Goal: Task Accomplishment & Management: Manage account settings

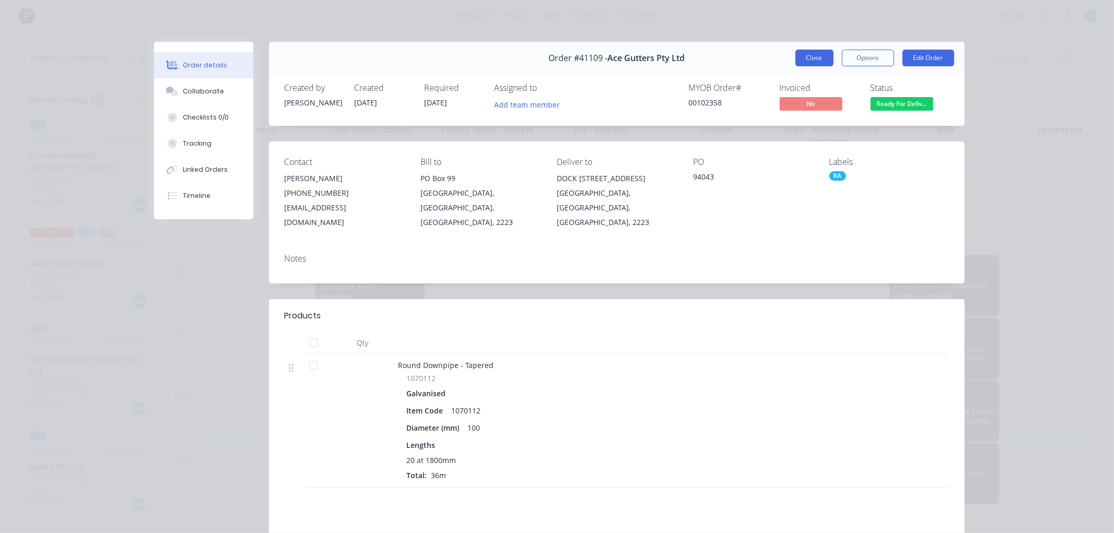
scroll to position [232, 1]
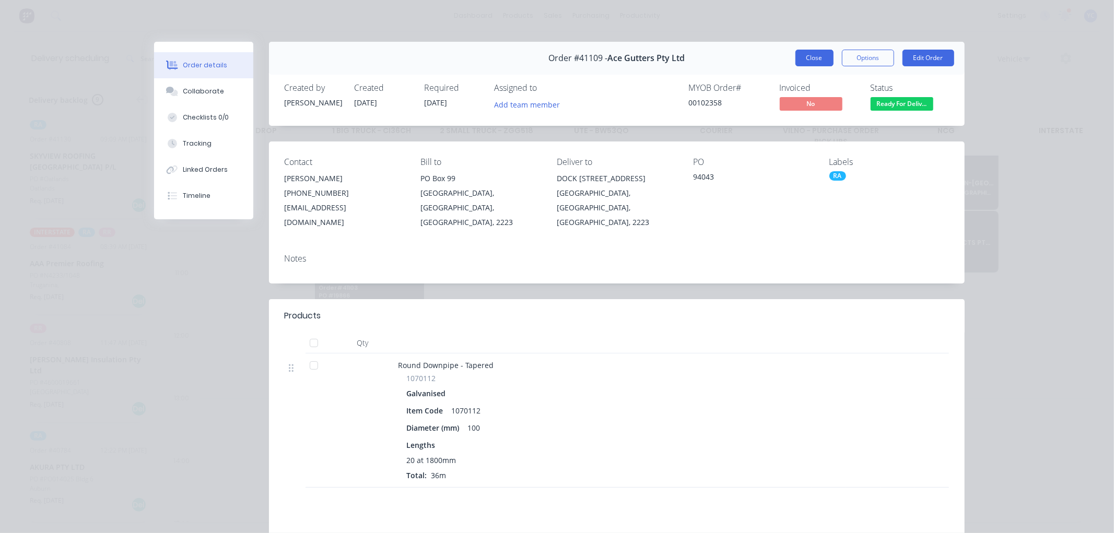
click at [806, 57] on button "Close" at bounding box center [814, 58] width 38 height 17
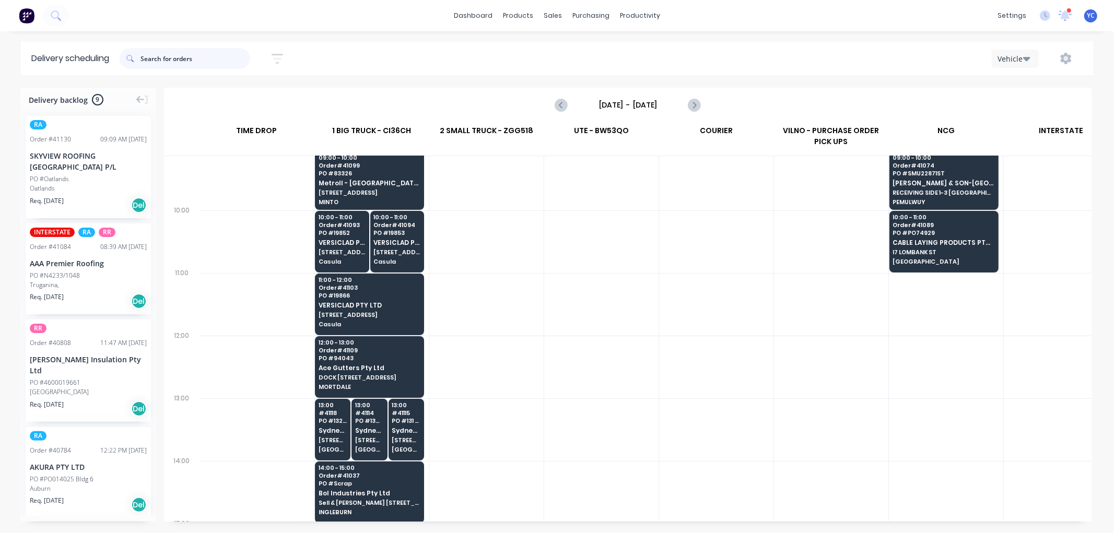
click at [215, 61] on input "text" at bounding box center [195, 58] width 110 height 21
click at [659, 50] on div "Workflow" at bounding box center [658, 49] width 31 height 9
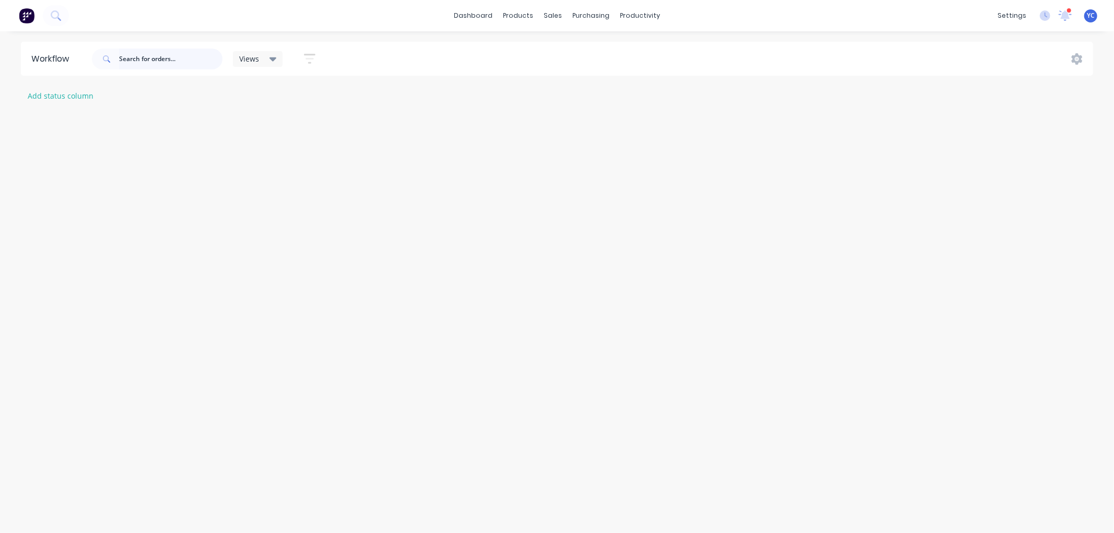
click at [184, 57] on input "text" at bounding box center [170, 59] width 103 height 21
type input "41029"
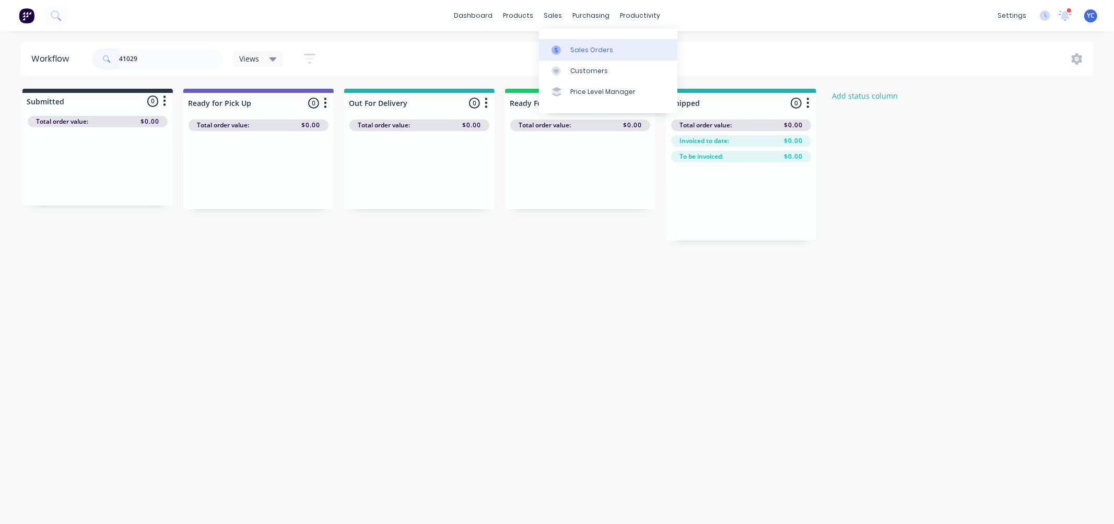
click at [571, 48] on div "Sales Orders" at bounding box center [591, 49] width 43 height 9
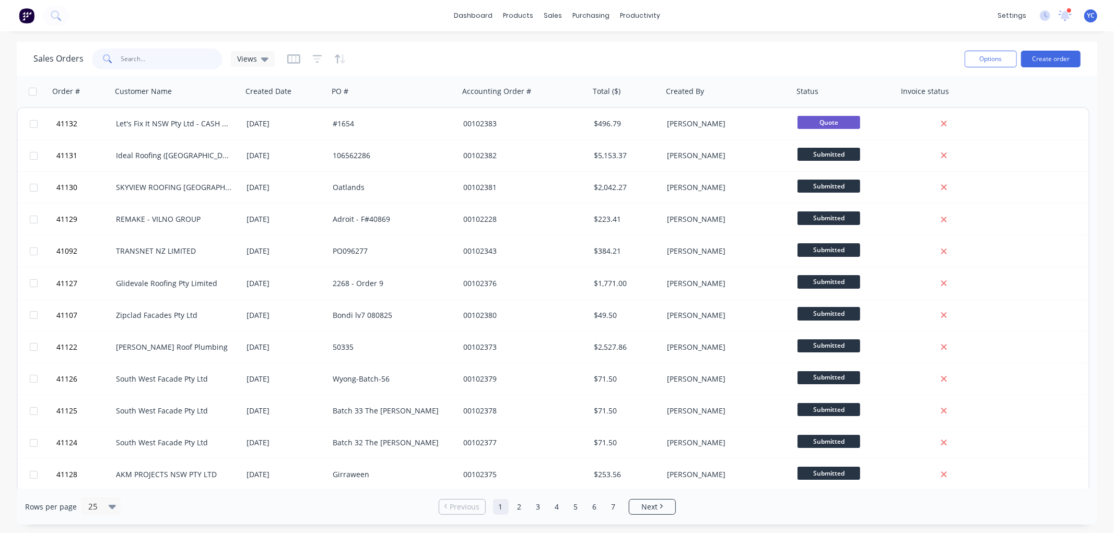
click at [154, 57] on input "text" at bounding box center [172, 59] width 102 height 21
type input "41029"
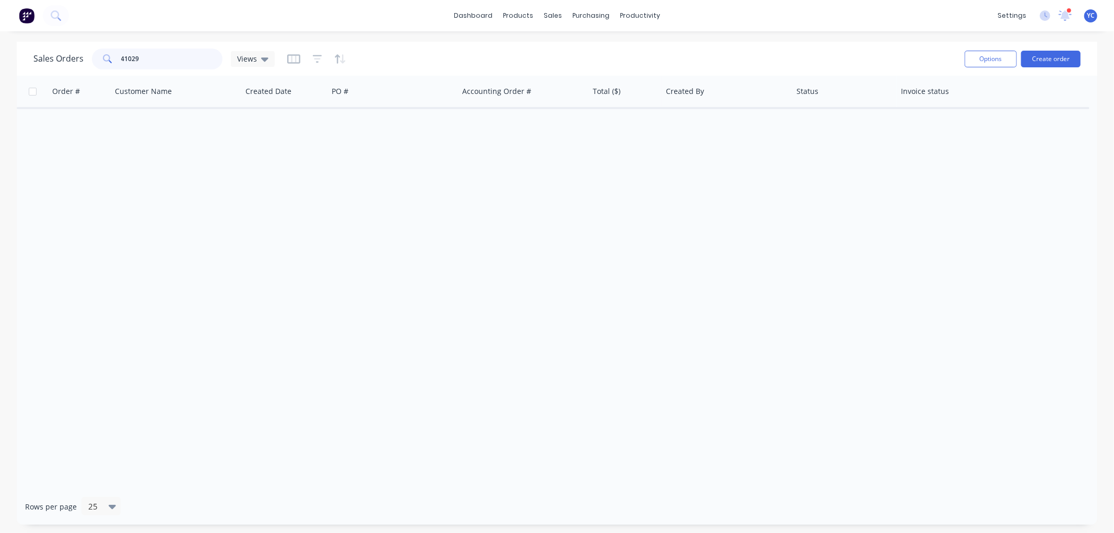
click at [162, 61] on input "41029" at bounding box center [172, 59] width 102 height 21
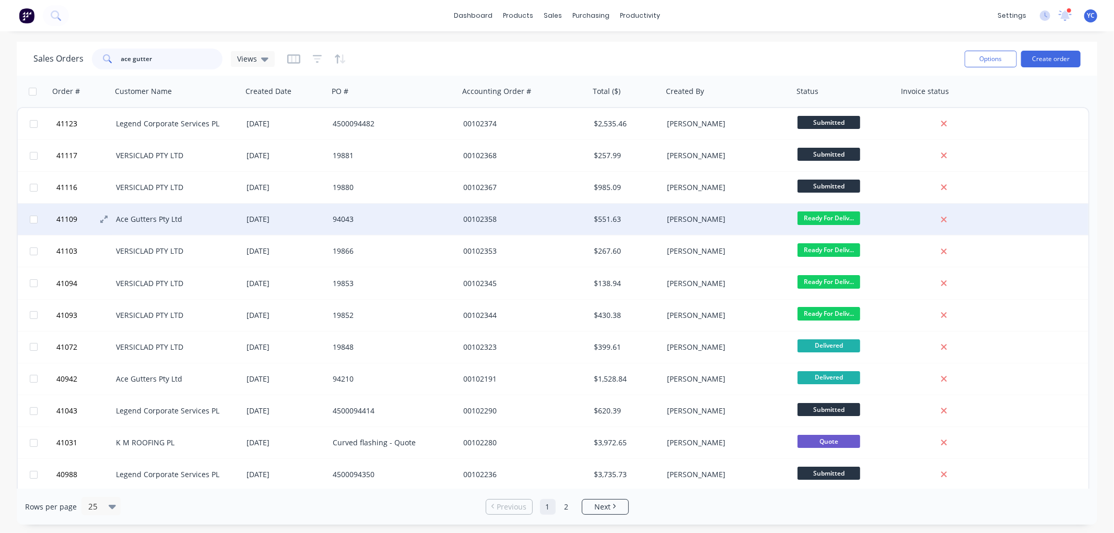
type input "ace gutters"
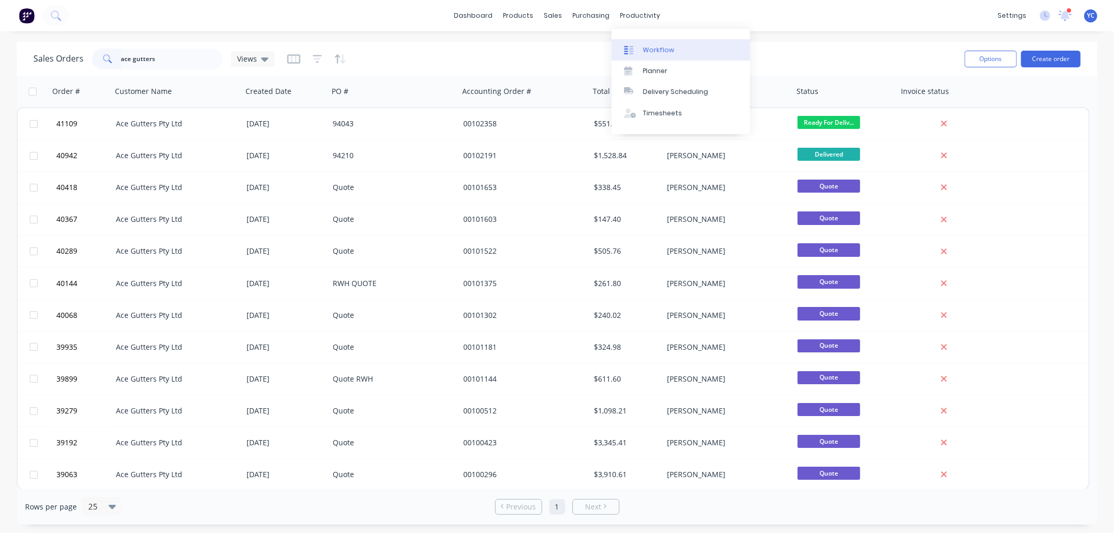
click at [659, 52] on div "Workflow" at bounding box center [658, 49] width 31 height 9
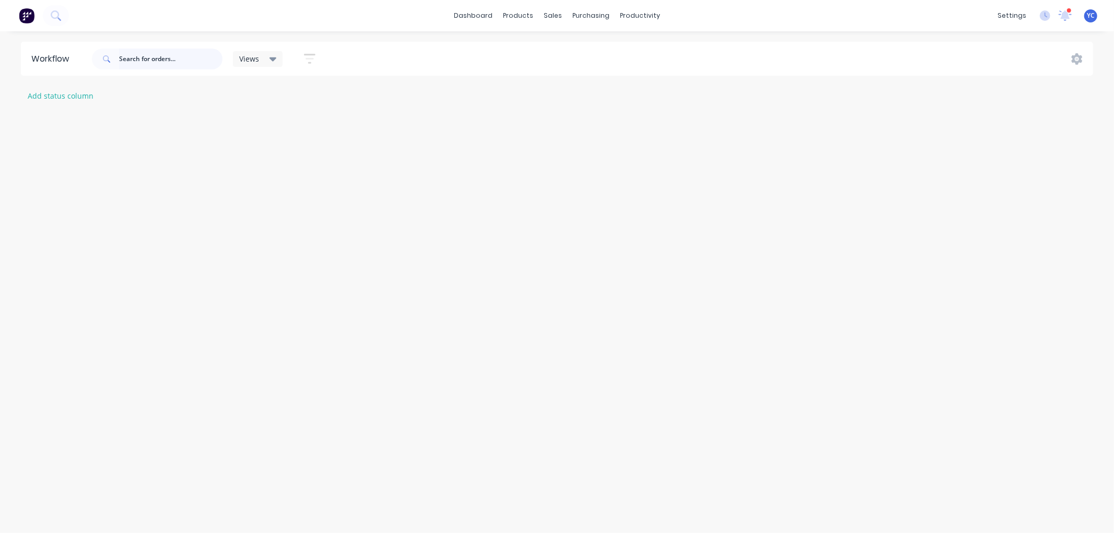
click at [175, 58] on input "text" at bounding box center [170, 59] width 103 height 21
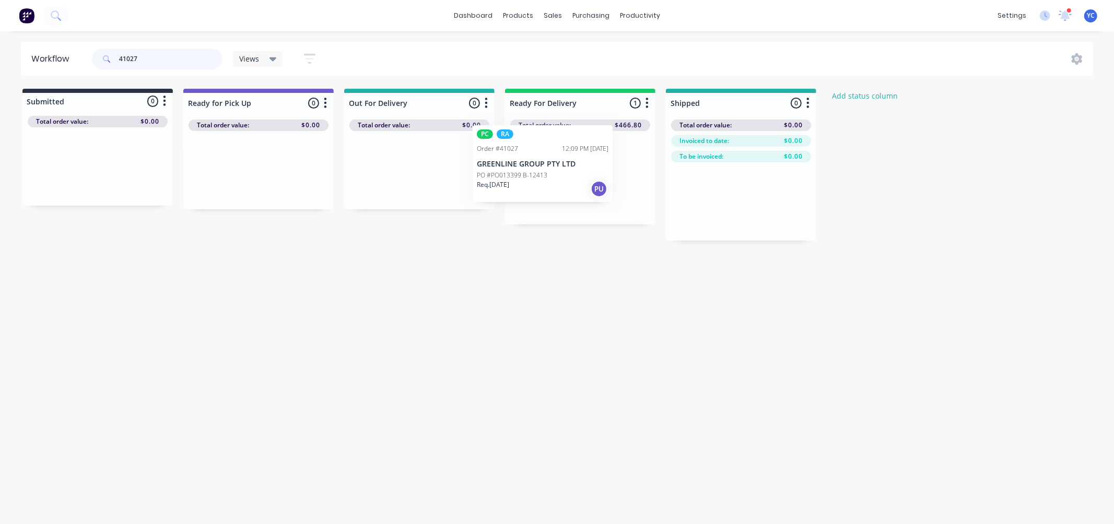
drag, startPoint x: 582, startPoint y: 187, endPoint x: 227, endPoint y: 154, distance: 356.2
click at [227, 154] on div "Submitted 0 Status colour #273444 hex #273444 Save Cancel Summaries Total order…" at bounding box center [560, 165] width 1136 height 152
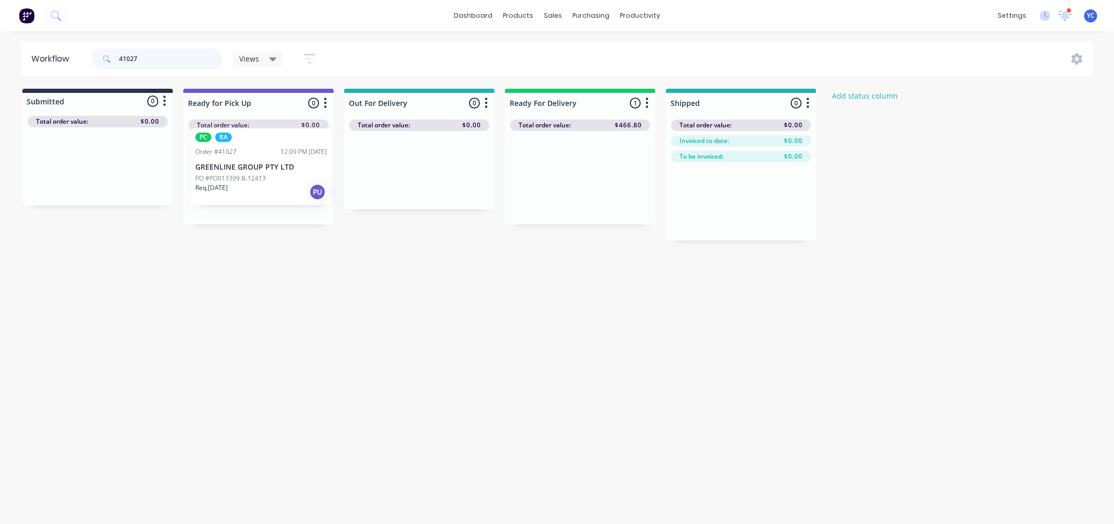
drag, startPoint x: 583, startPoint y: 183, endPoint x: 261, endPoint y: 171, distance: 322.5
click at [260, 172] on div "Submitted 0 Status colour #273444 hex #273444 Save Cancel Summaries Total order…" at bounding box center [560, 165] width 1136 height 152
click at [150, 54] on input "41027" at bounding box center [170, 59] width 103 height 21
click at [150, 56] on input "41027" at bounding box center [170, 59] width 103 height 21
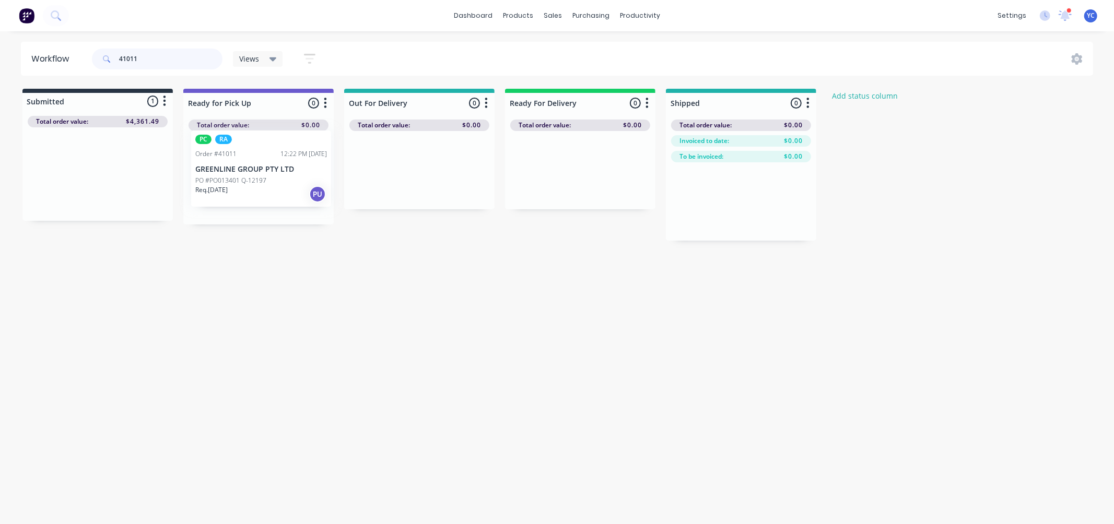
drag, startPoint x: 91, startPoint y: 182, endPoint x: 260, endPoint y: 176, distance: 168.8
click at [260, 176] on div "Submitted 1 Status colour #273444 hex #273444 Save Cancel Summaries Total order…" at bounding box center [560, 165] width 1136 height 152
click at [160, 58] on input "41011" at bounding box center [170, 59] width 103 height 21
type input "41128"
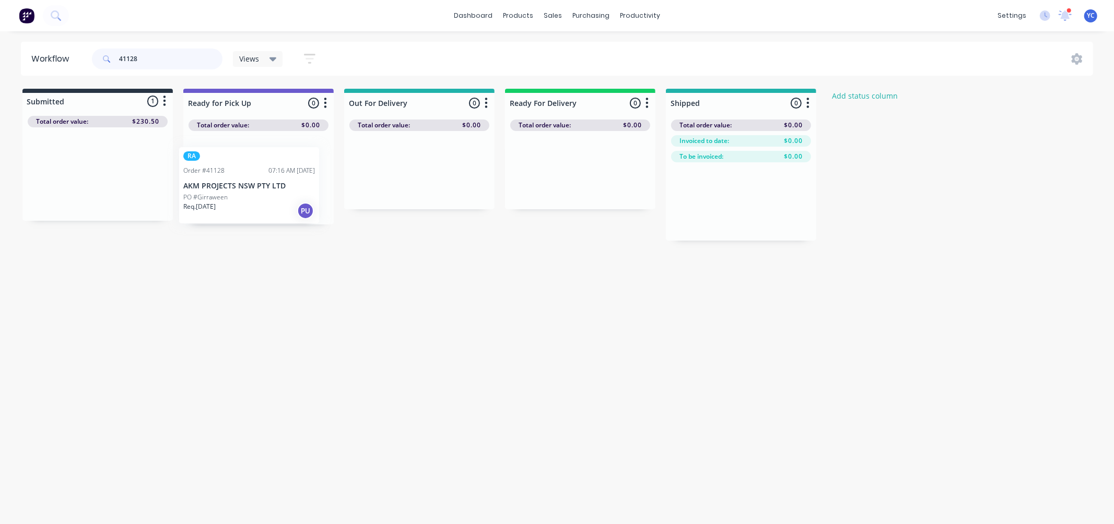
drag, startPoint x: 76, startPoint y: 183, endPoint x: 231, endPoint y: 194, distance: 155.5
click at [231, 194] on div "Submitted 1 Status colour #273444 hex #273444 Save Cancel Summaries Total order…" at bounding box center [560, 165] width 1136 height 152
click at [161, 55] on input "41128" at bounding box center [170, 59] width 103 height 21
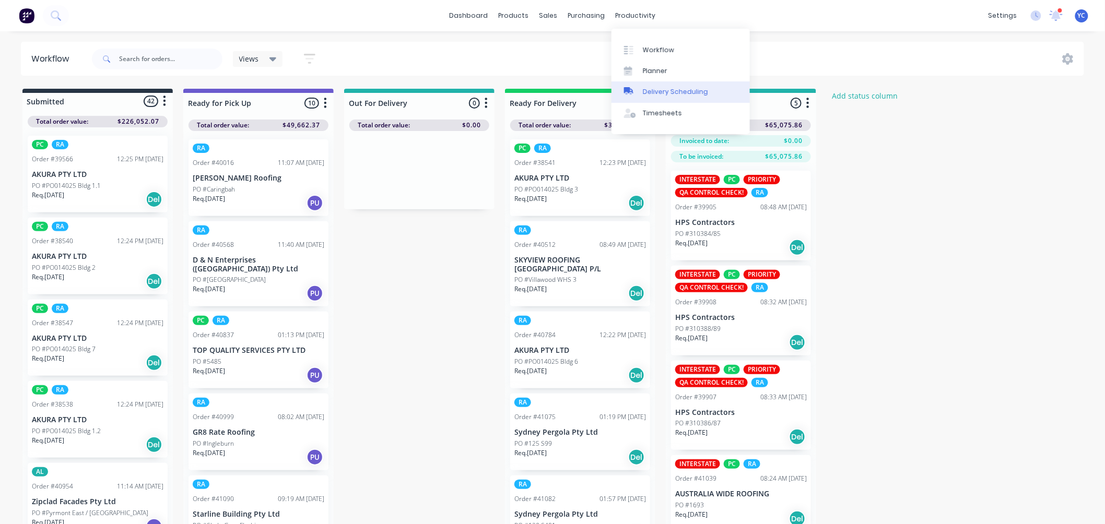
click at [664, 87] on div "Delivery Scheduling" at bounding box center [675, 91] width 65 height 9
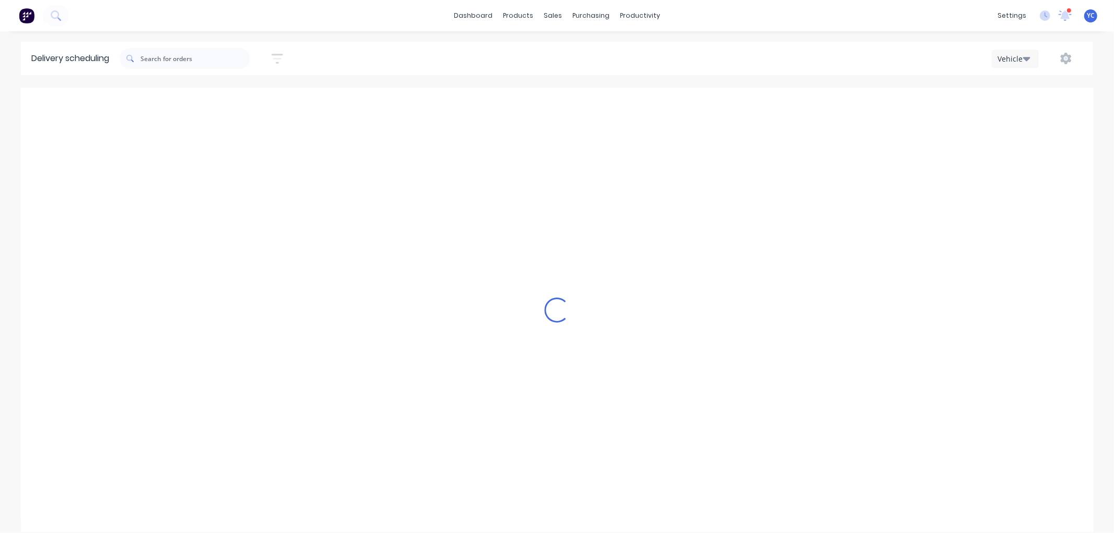
type input "[DATE] - [DATE]"
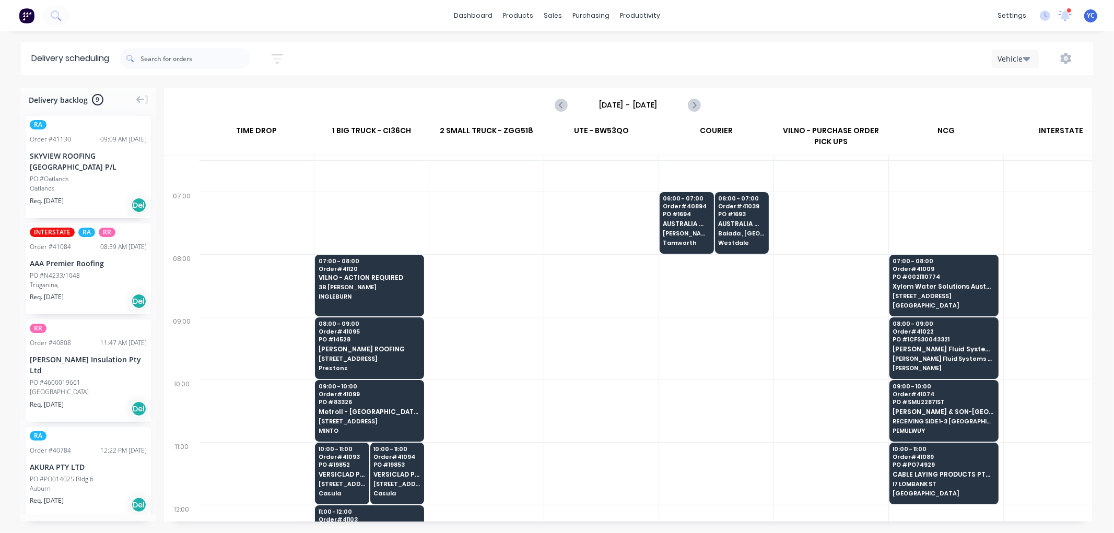
scroll to position [58, 1]
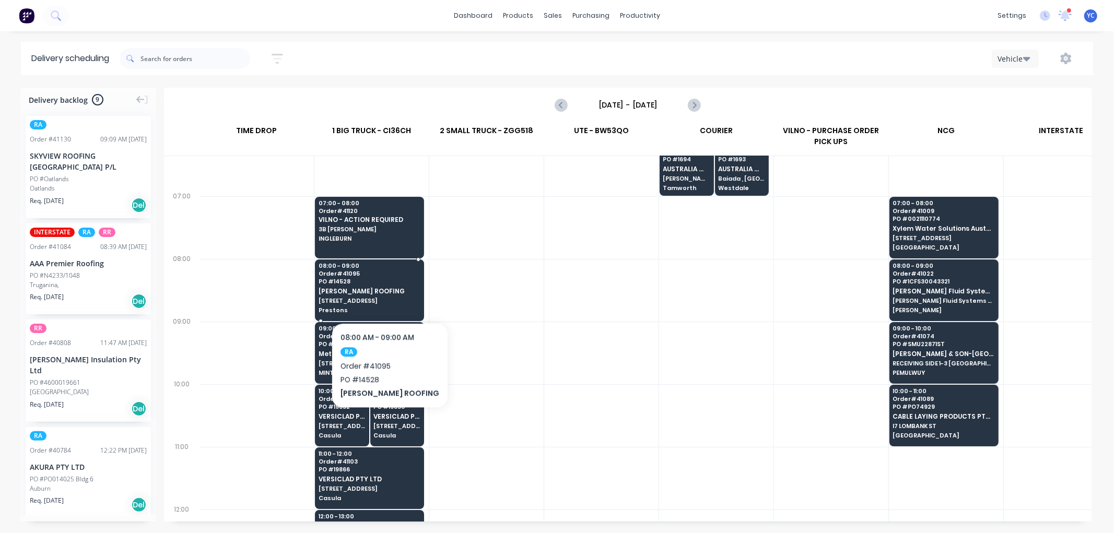
click at [377, 291] on span "[PERSON_NAME] ROOFING" at bounding box center [369, 291] width 101 height 7
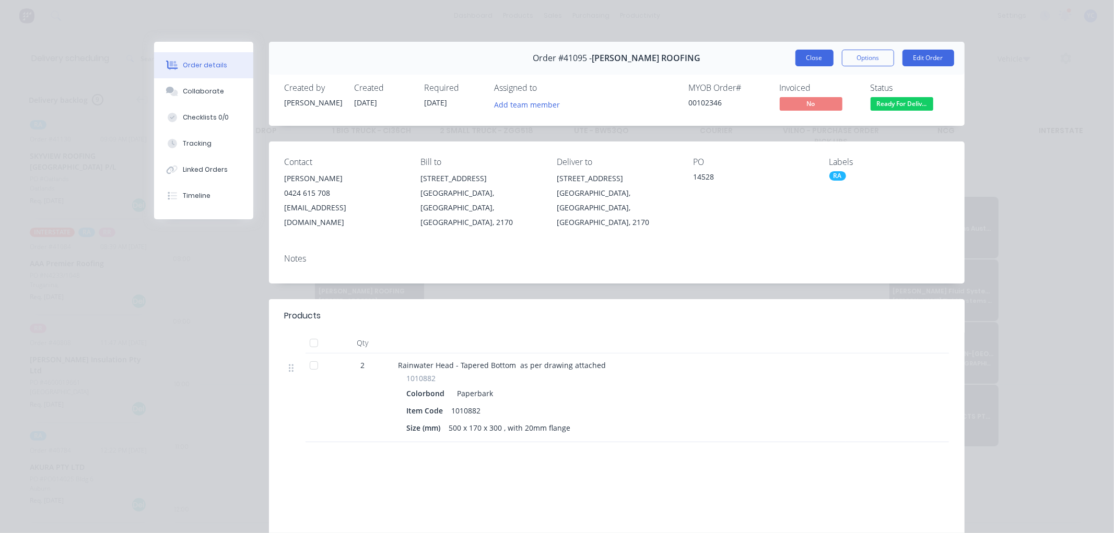
click at [810, 62] on button "Close" at bounding box center [814, 58] width 38 height 17
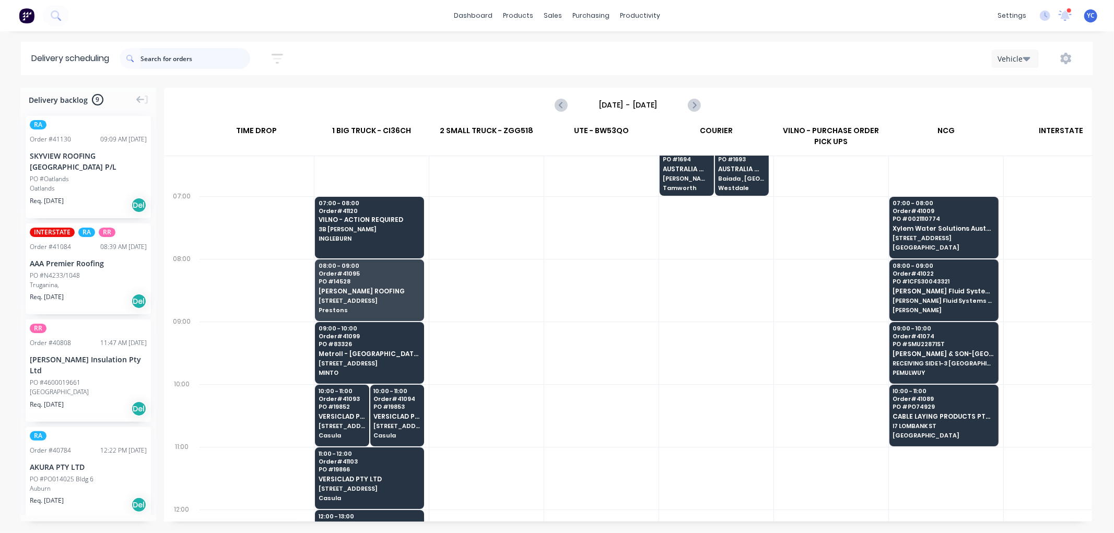
click at [182, 60] on input "text" at bounding box center [195, 58] width 110 height 21
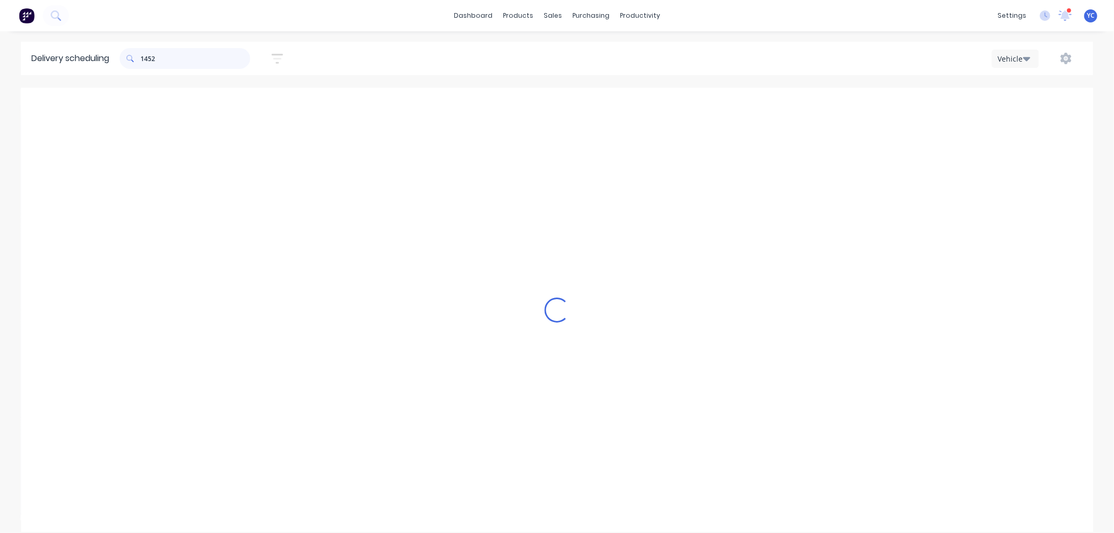
type input "14528"
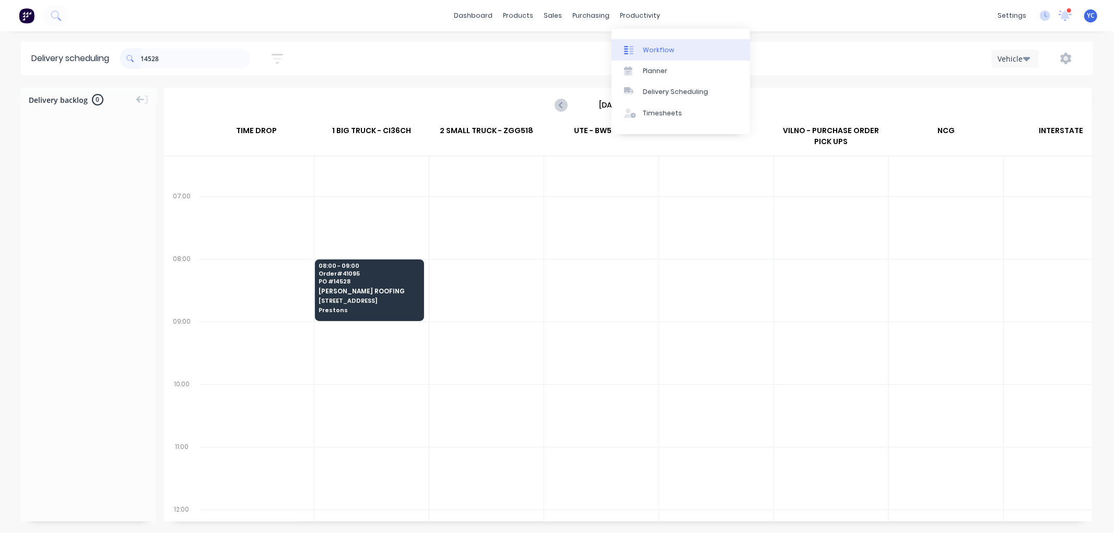
click at [669, 51] on div "Workflow" at bounding box center [658, 49] width 31 height 9
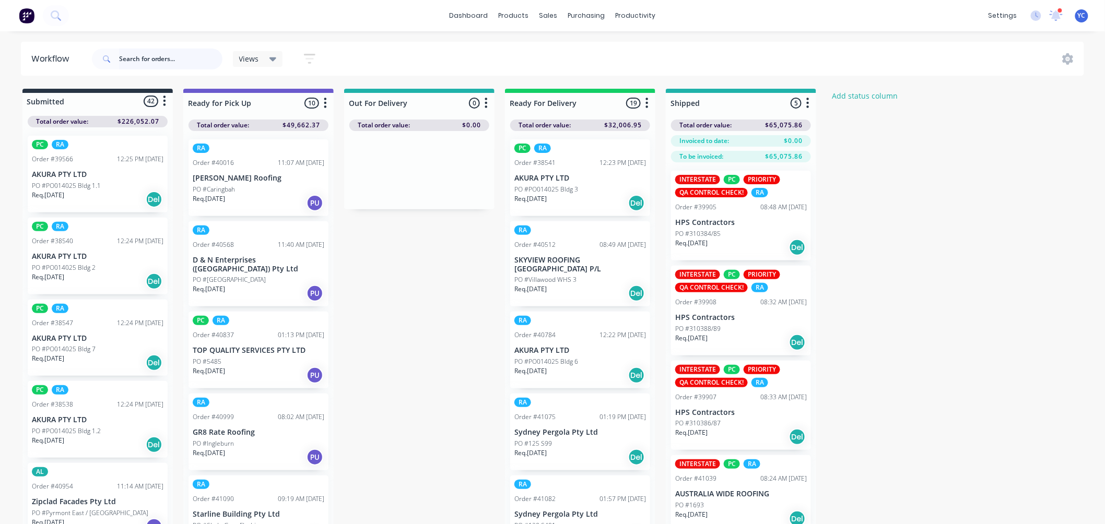
click at [186, 61] on input "text" at bounding box center [170, 59] width 103 height 21
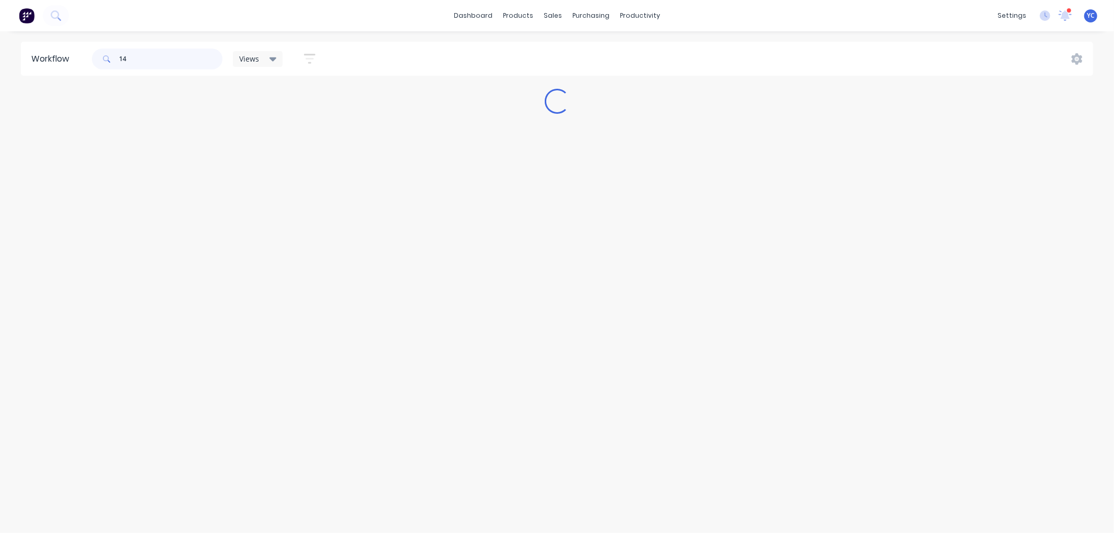
type input "1"
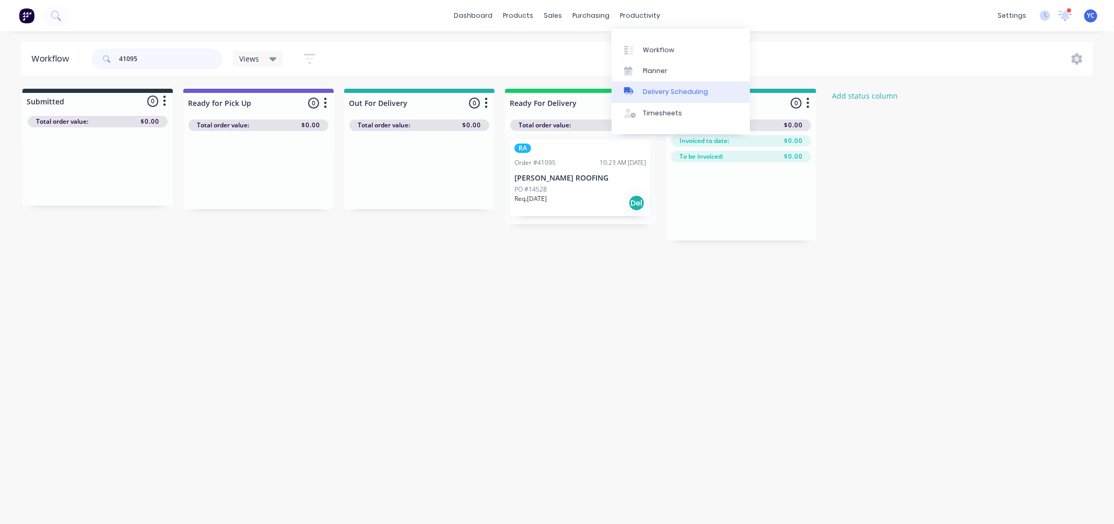
type input "41095"
click at [667, 86] on link "Delivery Scheduling" at bounding box center [681, 91] width 138 height 21
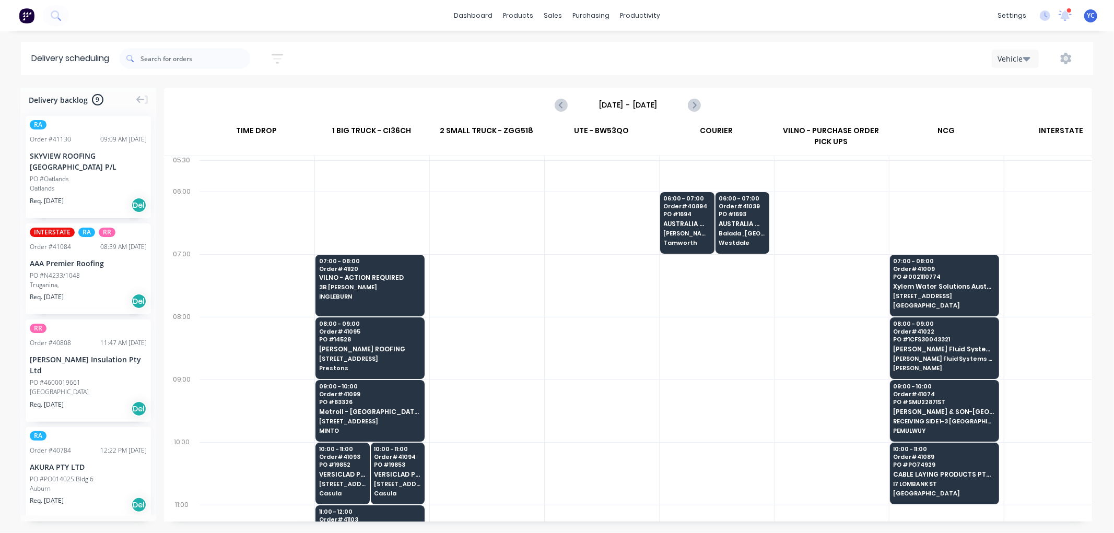
scroll to position [0, 1]
click at [1009, 61] on div "Vehicle" at bounding box center [1013, 58] width 30 height 11
click at [694, 105] on icon "Next page" at bounding box center [694, 105] width 13 height 13
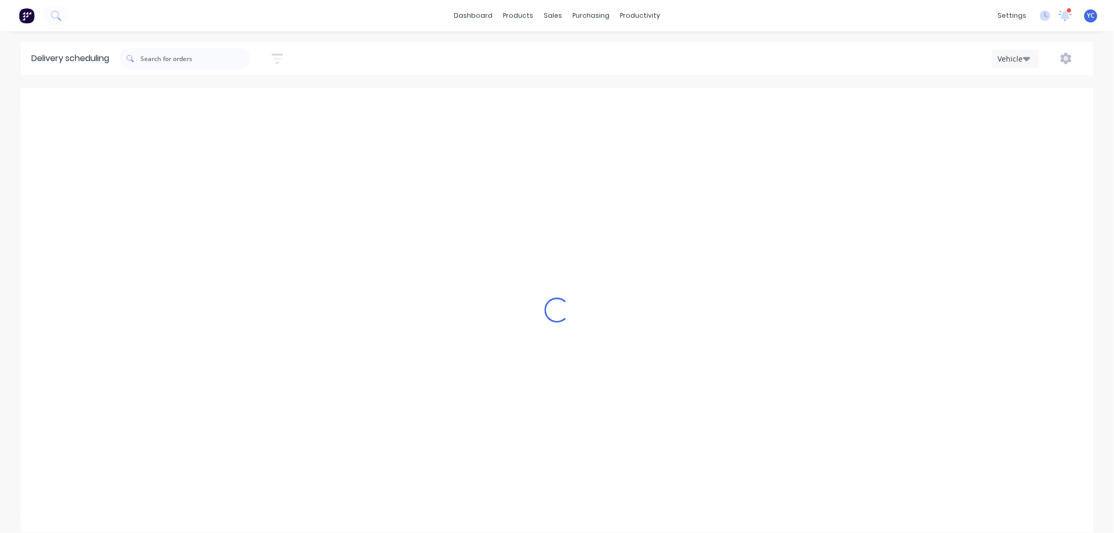
type input "[DATE] - [DATE]"
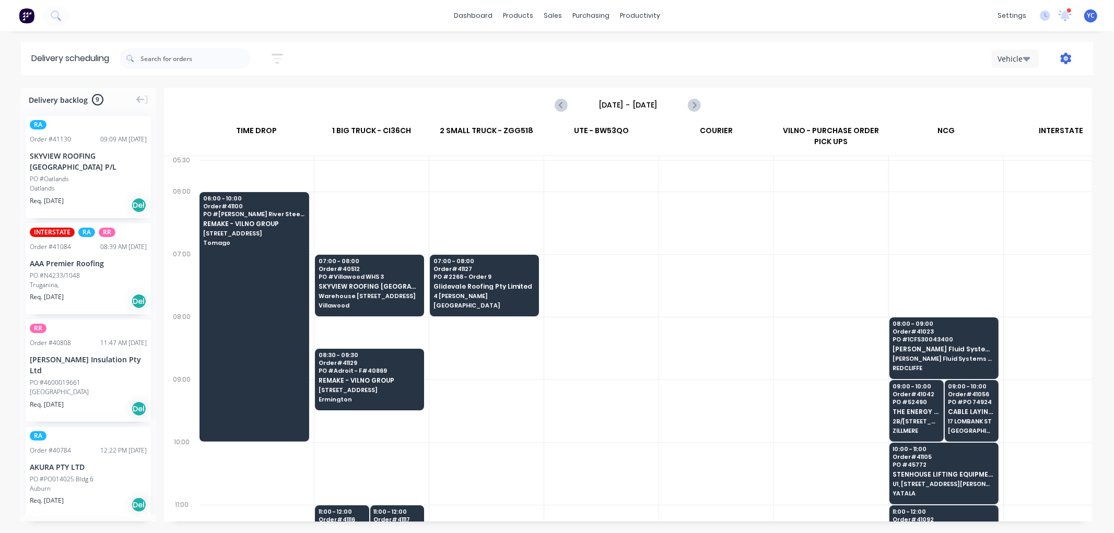
click at [1068, 56] on icon "button" at bounding box center [1066, 58] width 11 height 11
click at [1036, 90] on div "Run Sheet" at bounding box center [1033, 86] width 80 height 15
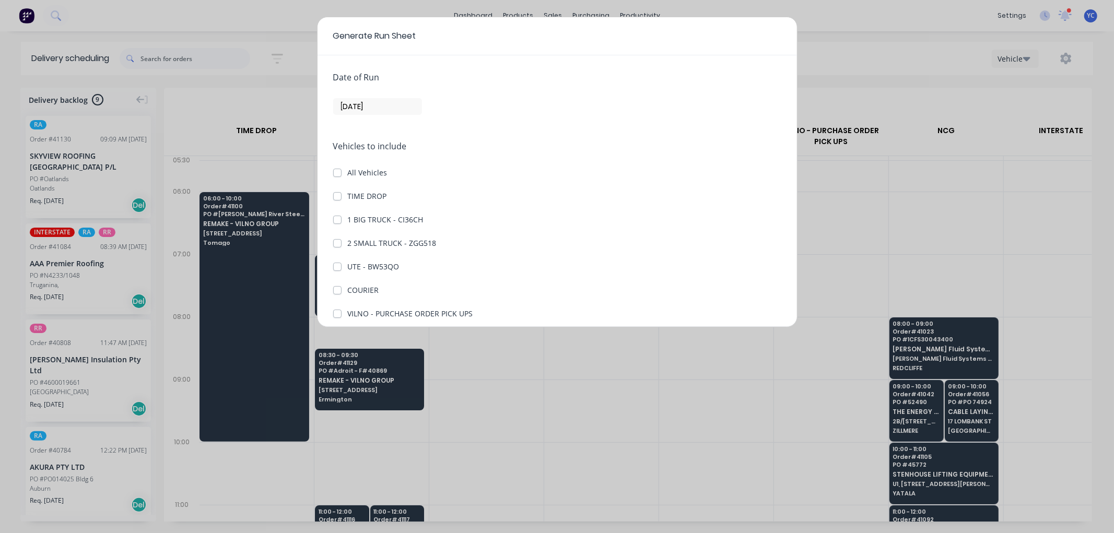
click at [348, 171] on label "All Vehicles" at bounding box center [368, 172] width 40 height 11
click at [338, 171] on input "All Vehicles" at bounding box center [337, 172] width 8 height 10
checkbox input "true"
checkbox DROP "true"
checkbox CI36CH "true"
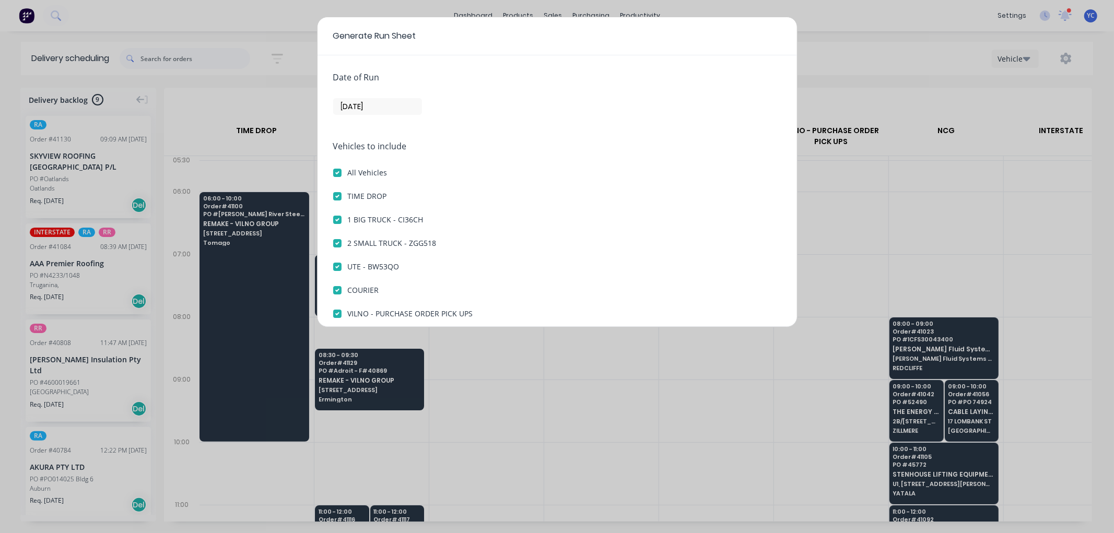
checkbox ZGG518 "true"
checkbox BW53QO "true"
checkbox input "true"
checkbox UPS "true"
checkbox input "true"
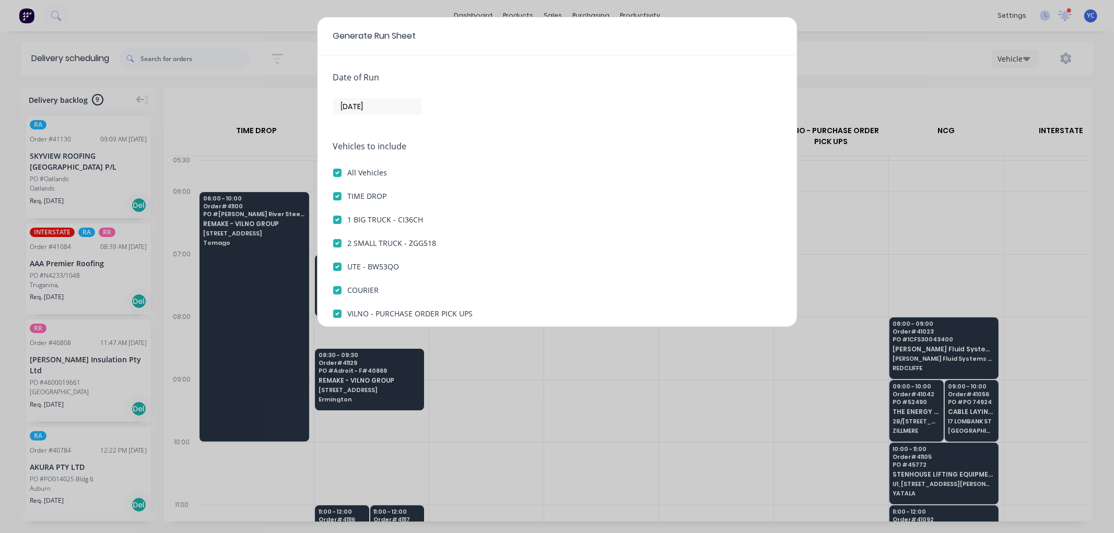
checkbox input "true"
click at [332, 171] on div "Date of Run [DATE] Vehicles to include All Vehicles TIME DROP 1 BIG TRUCK - CI3…" at bounding box center [557, 191] width 479 height 272
click at [348, 174] on label "All Vehicles" at bounding box center [368, 172] width 40 height 11
click at [339, 174] on input "All Vehicles" at bounding box center [337, 172] width 8 height 10
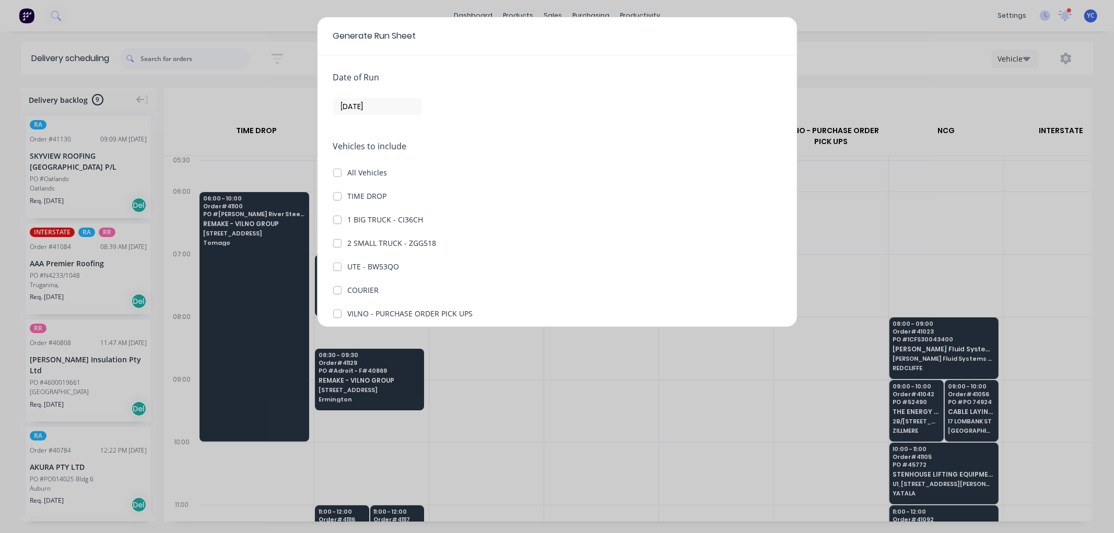
checkbox input "false"
checkbox DROP "false"
checkbox CI36CH "false"
checkbox ZGG518 "false"
checkbox BW53QO "false"
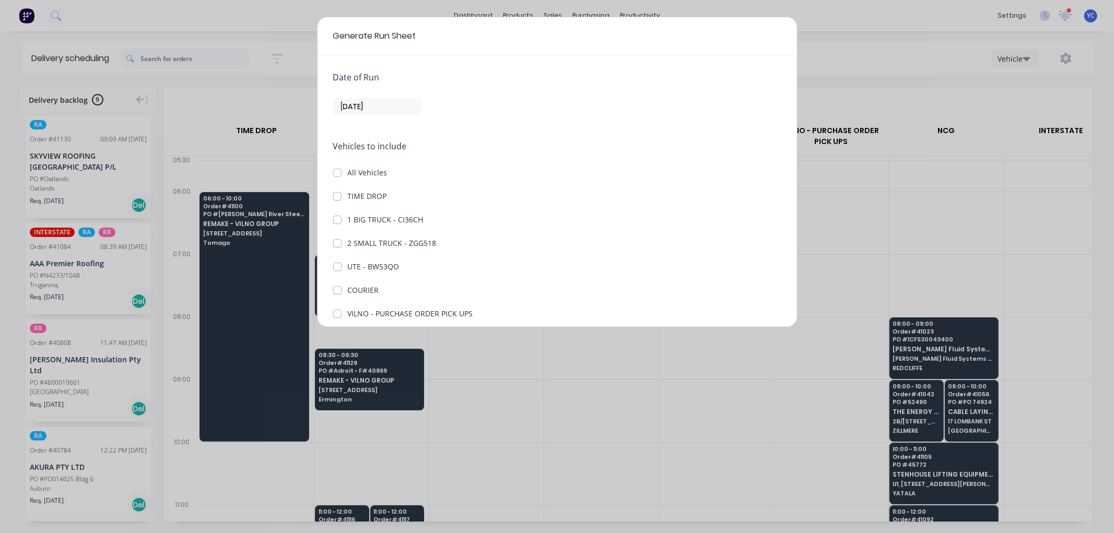
checkbox input "false"
checkbox UPS "false"
checkbox input "false"
click at [348, 222] on label "1 BIG TRUCK - CI36CH" at bounding box center [386, 219] width 76 height 11
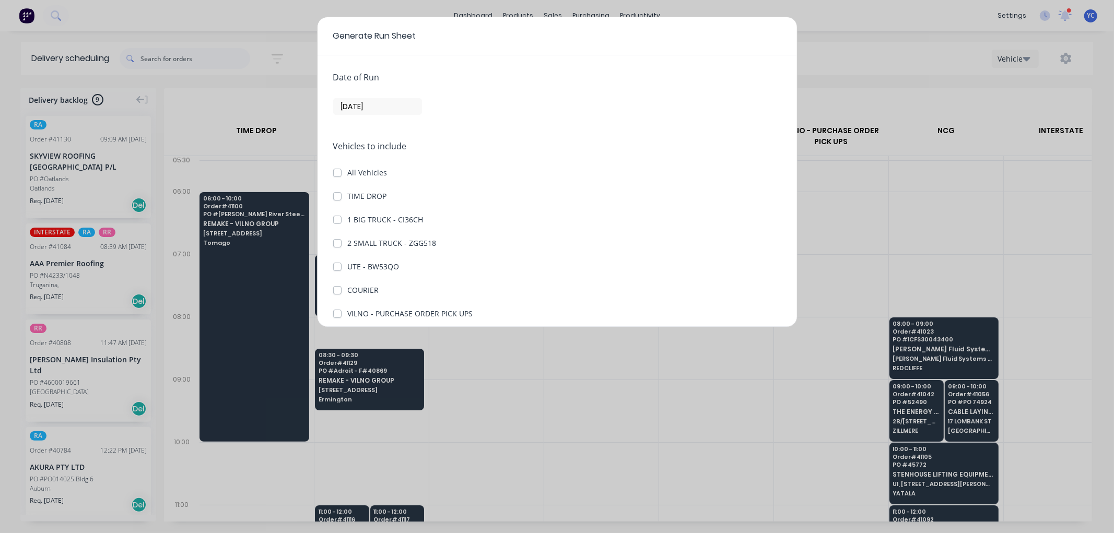
click at [338, 222] on CI36CH "1 BIG TRUCK - CI36CH" at bounding box center [337, 219] width 8 height 10
checkbox CI36CH "true"
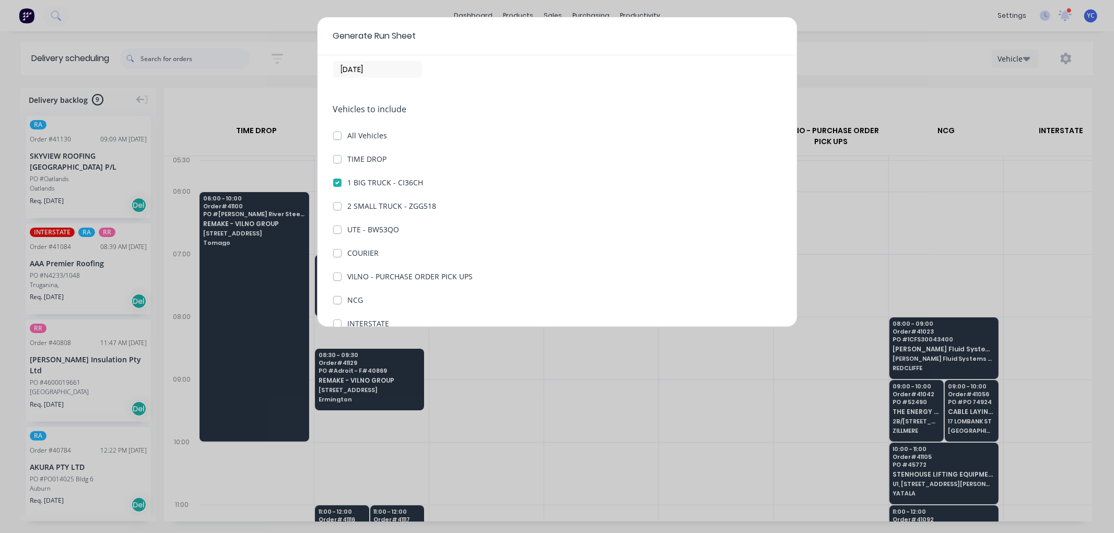
scroll to position [58, 0]
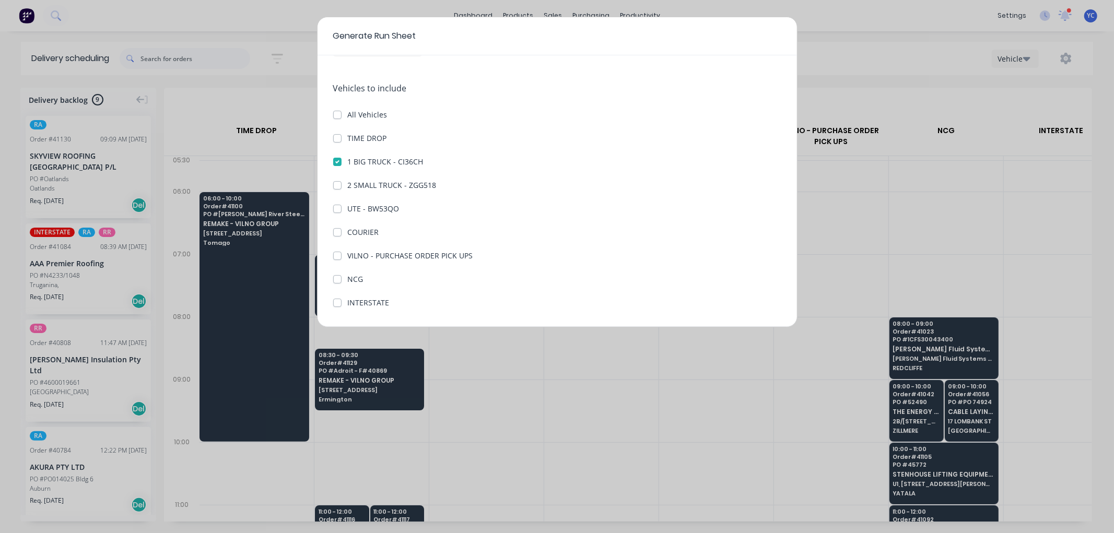
click at [348, 231] on label "COURIER" at bounding box center [363, 232] width 31 height 11
click at [339, 231] on input "COURIER" at bounding box center [337, 232] width 8 height 10
checkbox input "true"
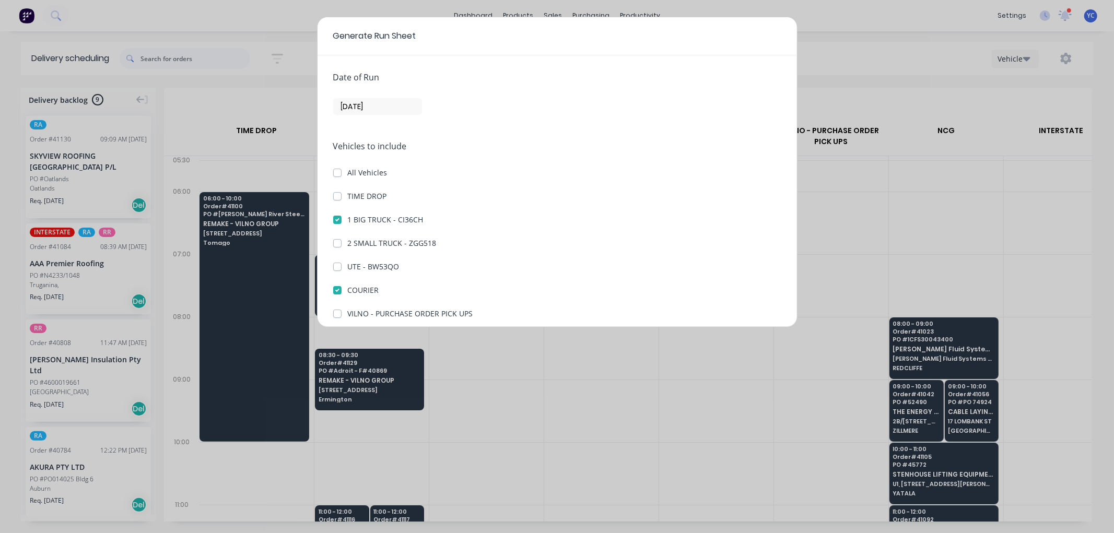
click at [956, 257] on div "Generate Run Sheet Date of Run [DATE] Vehicles to include All Vehicles TIME DRO…" at bounding box center [557, 266] width 1114 height 533
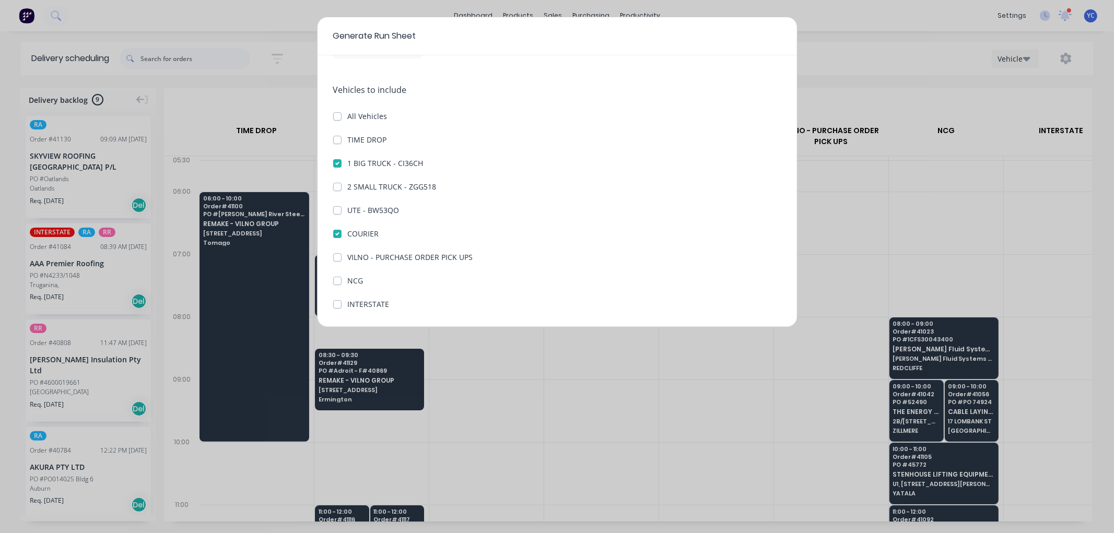
scroll to position [96, 0]
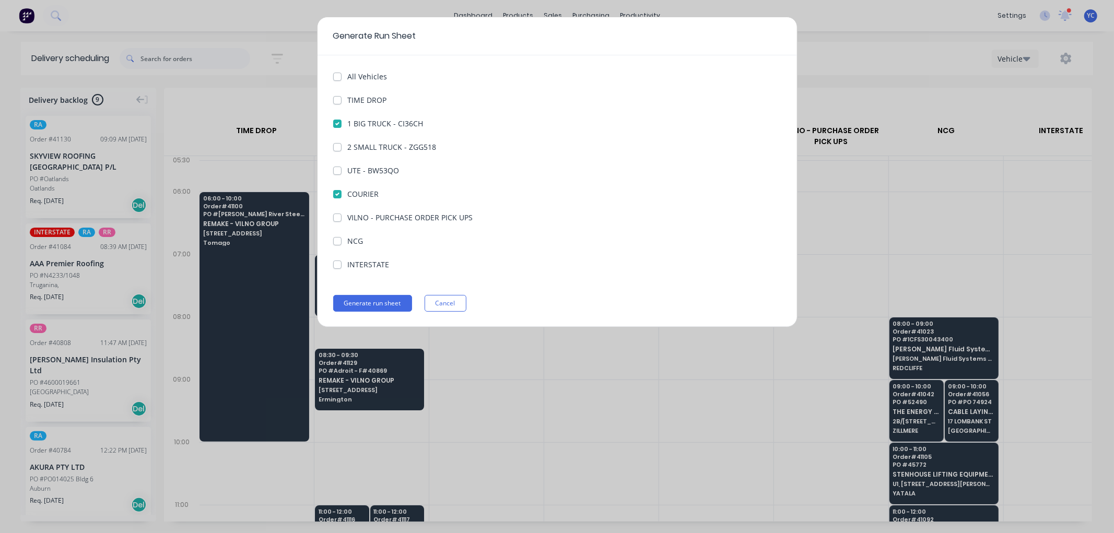
click at [443, 298] on button "Cancel" at bounding box center [446, 303] width 42 height 17
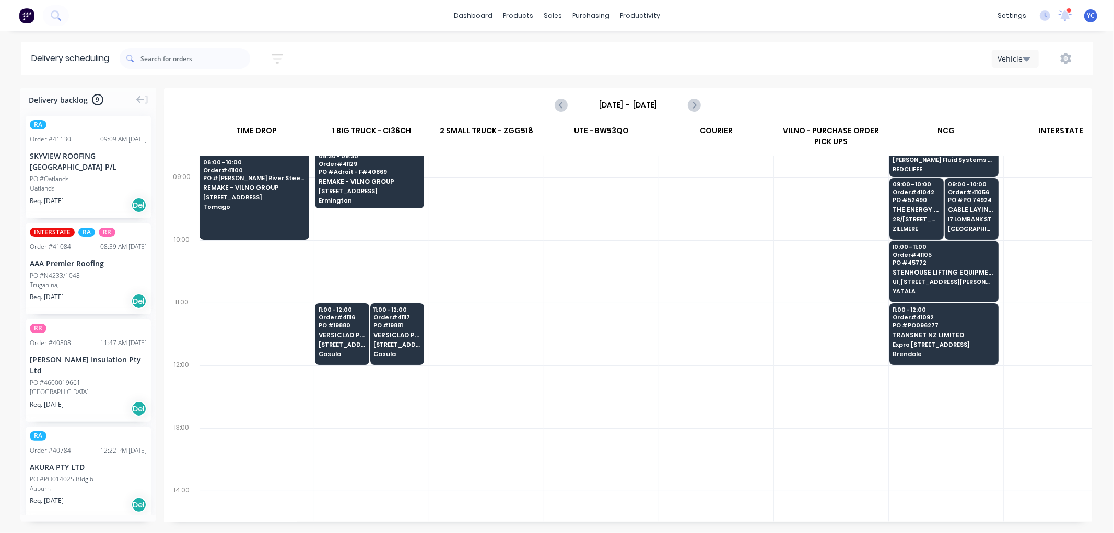
scroll to position [0, 1]
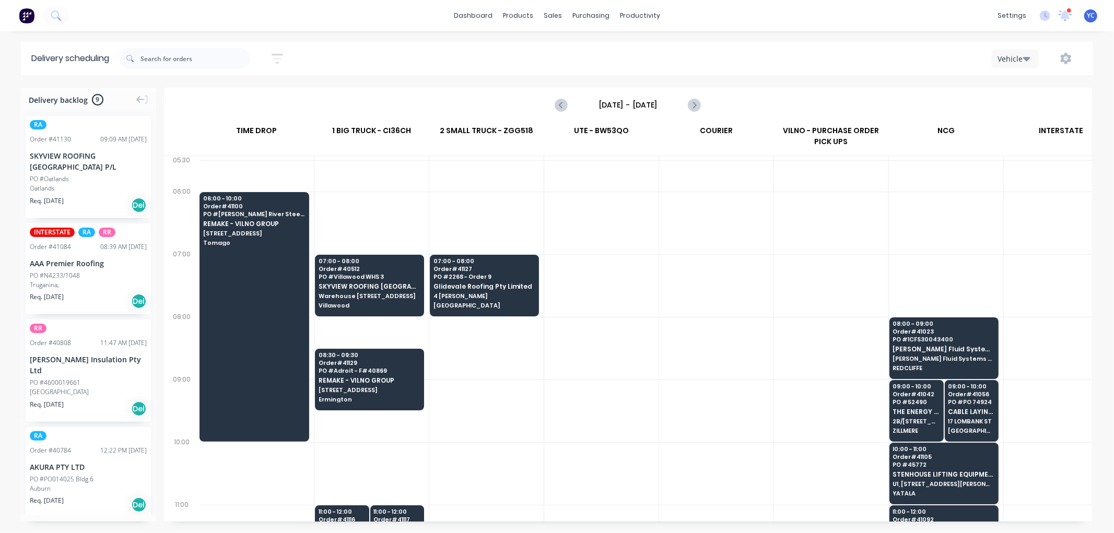
click at [1026, 61] on icon "button" at bounding box center [1026, 59] width 7 height 4
click at [923, 63] on div "Vehicle Week Vehicle" at bounding box center [839, 58] width 487 height 19
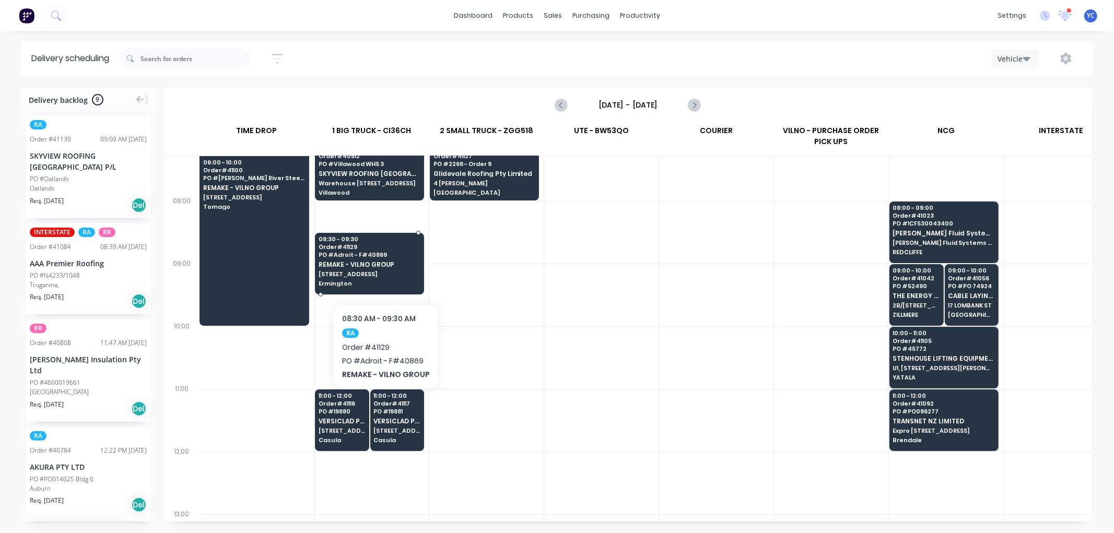
scroll to position [58, 1]
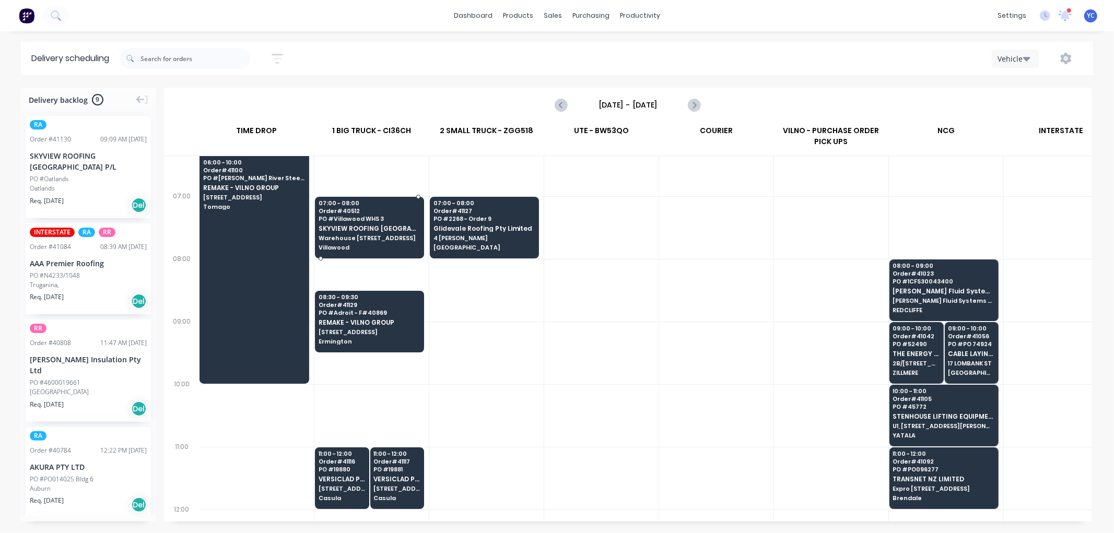
click at [369, 236] on span "Warehouse [STREET_ADDRESS]" at bounding box center [369, 238] width 101 height 6
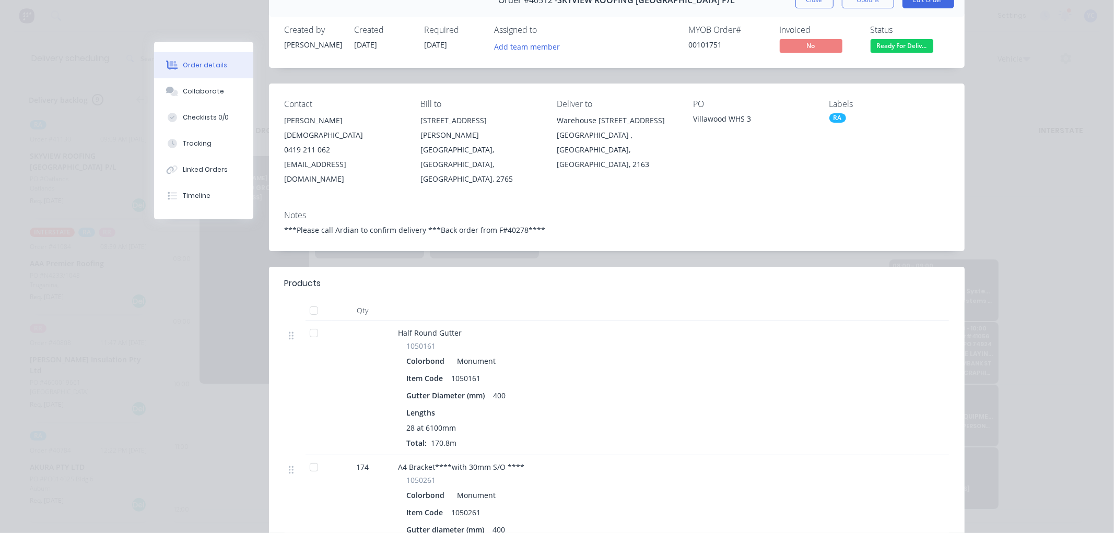
scroll to position [0, 0]
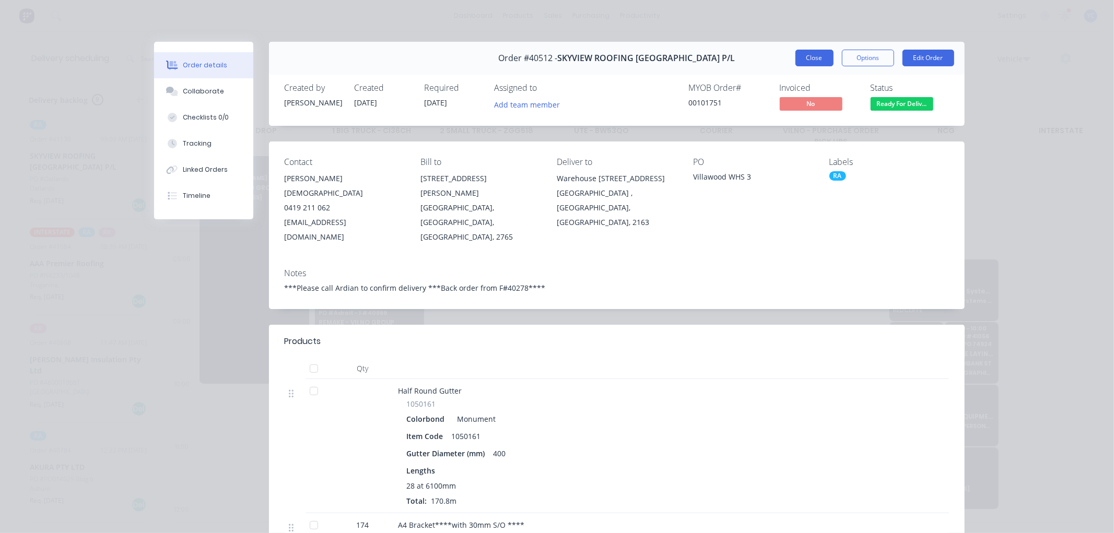
click at [803, 59] on button "Close" at bounding box center [814, 58] width 38 height 17
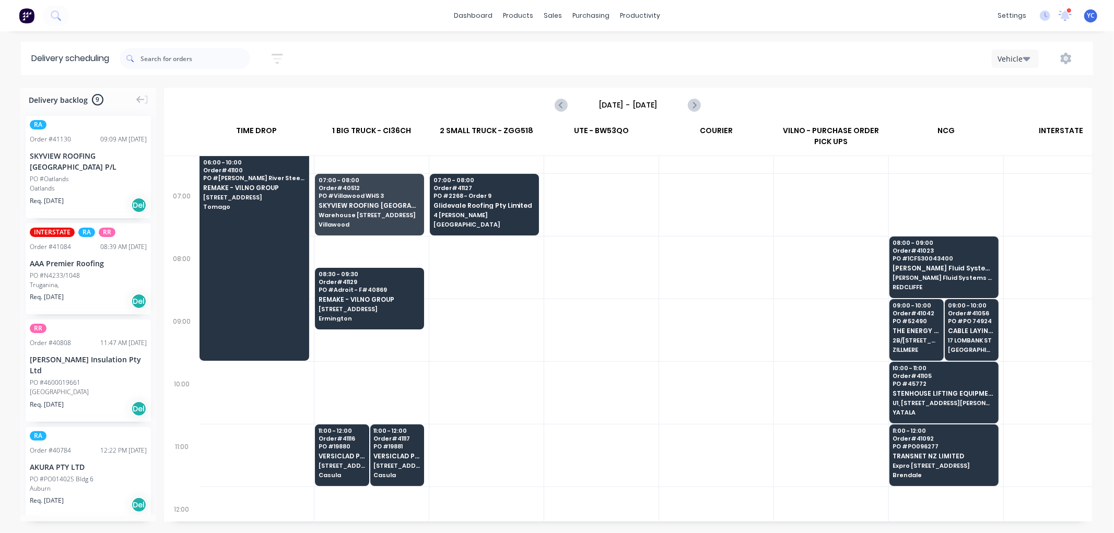
scroll to position [58, 1]
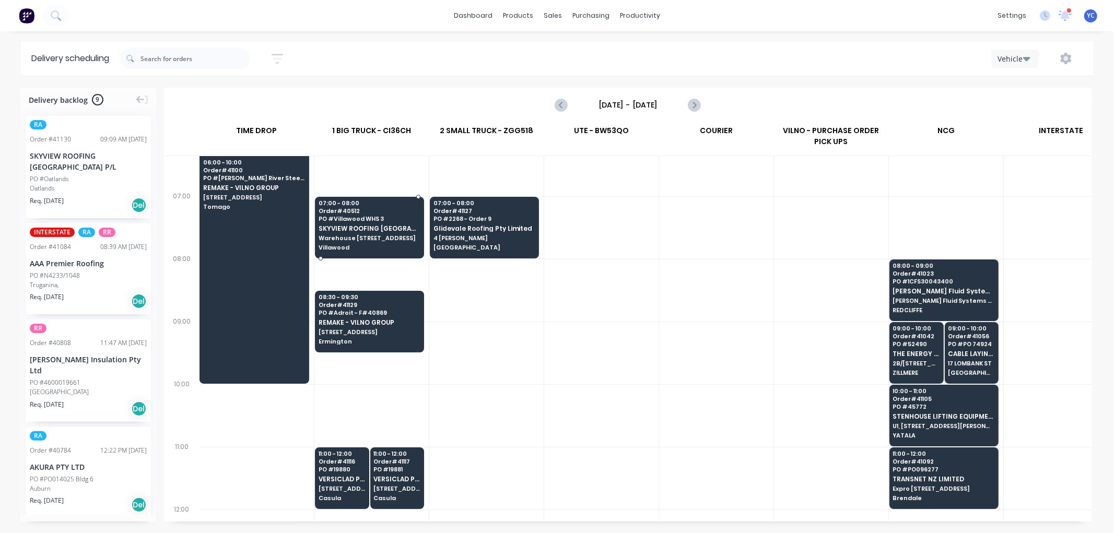
click at [383, 230] on span "SKYVIEW ROOFING [GEOGRAPHIC_DATA] P/L" at bounding box center [369, 228] width 101 height 7
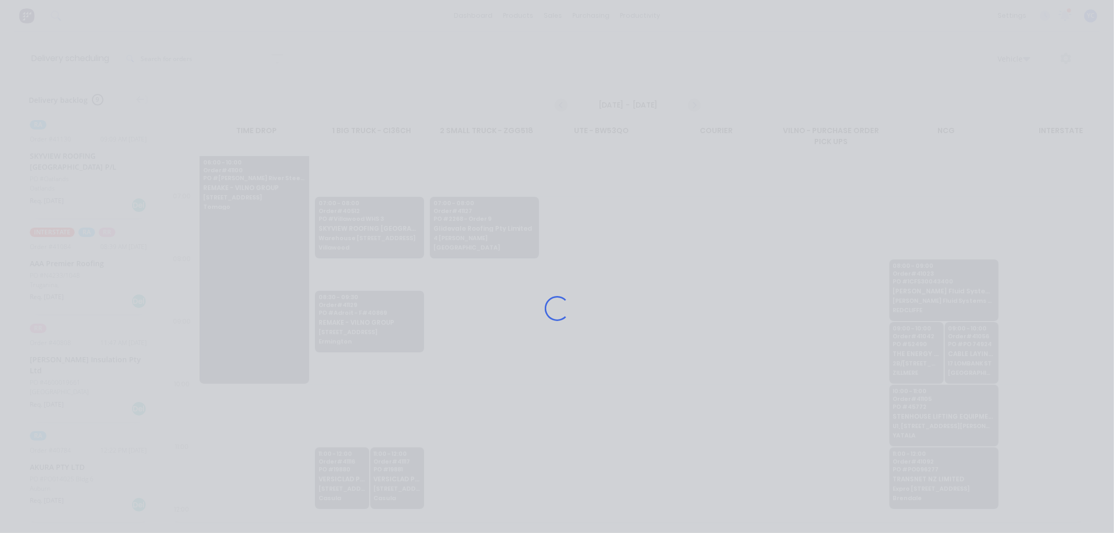
click at [383, 230] on div "Loading..." at bounding box center [557, 308] width 836 height 533
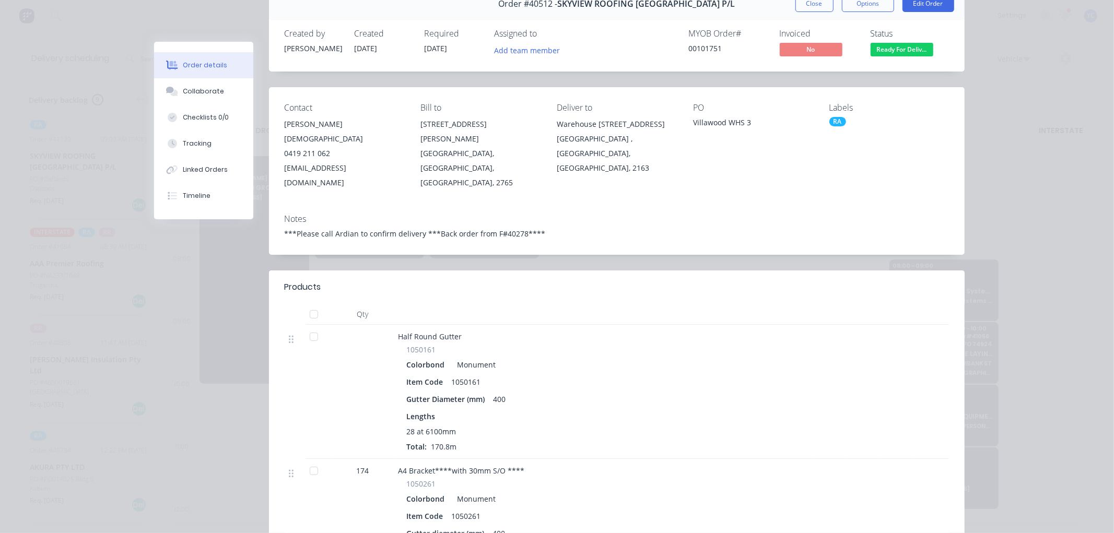
scroll to position [0, 0]
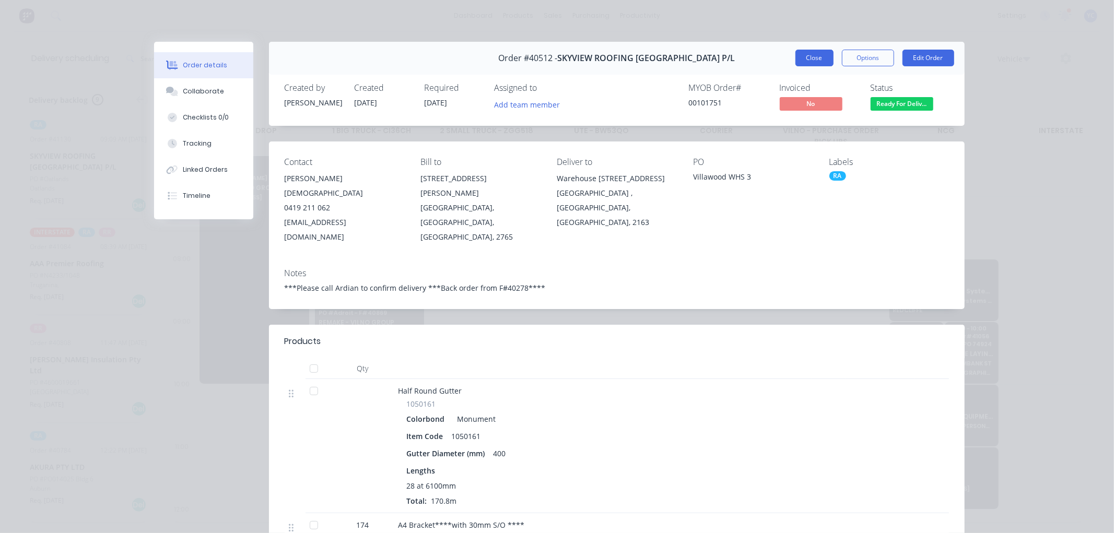
click at [801, 64] on button "Close" at bounding box center [814, 58] width 38 height 17
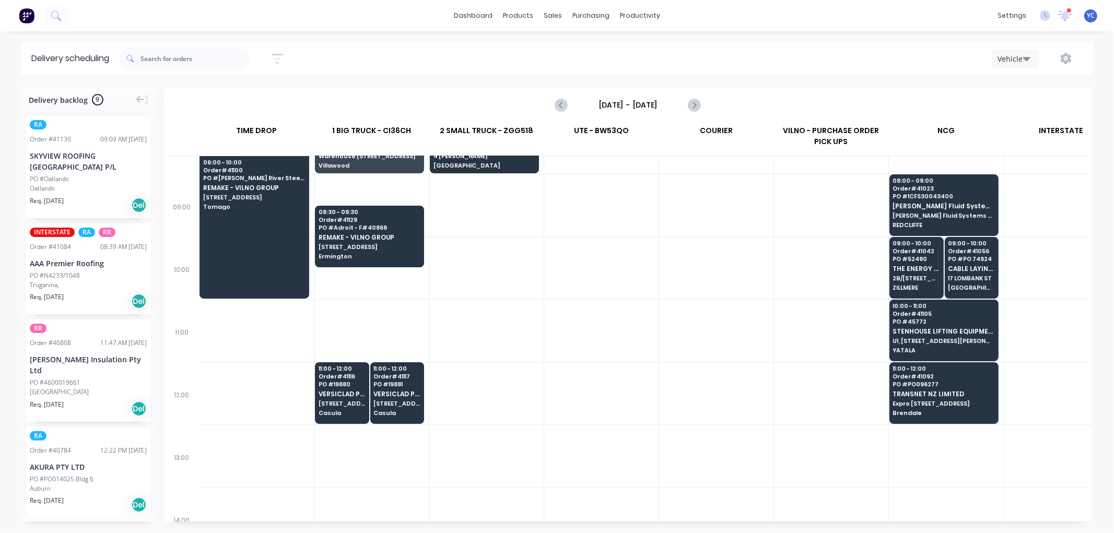
scroll to position [174, 1]
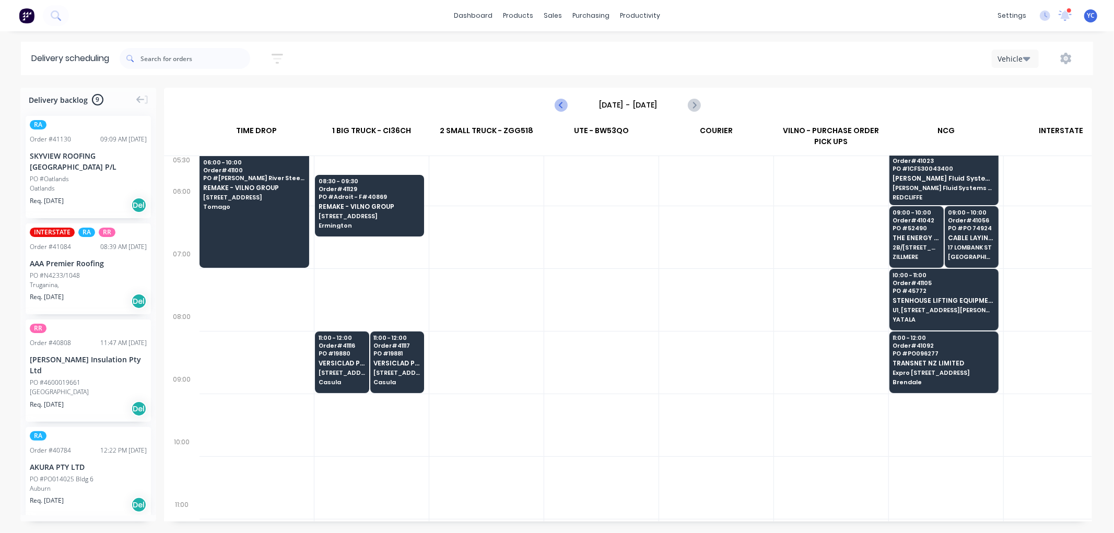
click at [565, 103] on icon "Previous page" at bounding box center [562, 105] width 13 height 13
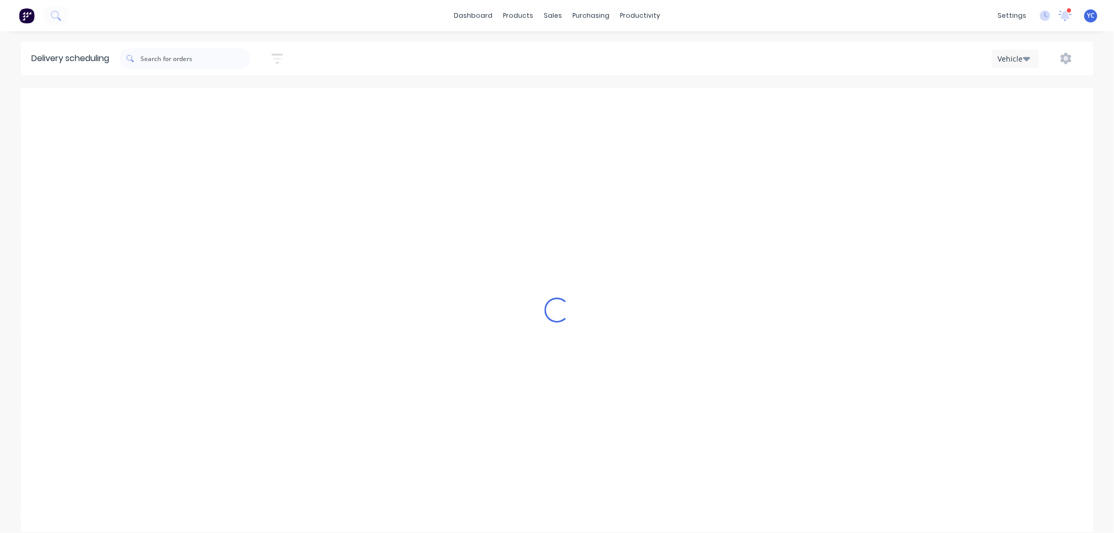
type input "[DATE] - [DATE]"
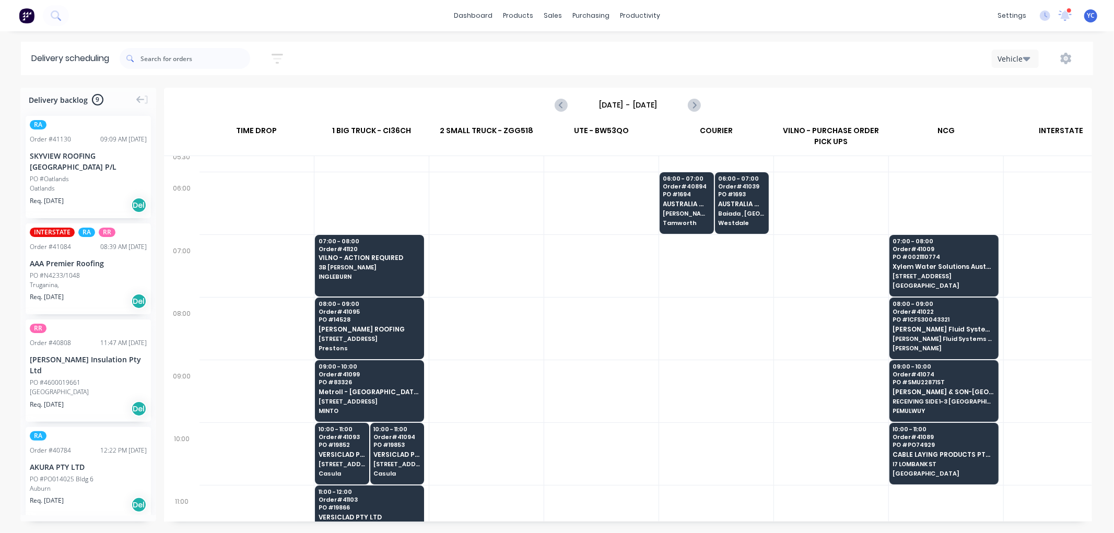
scroll to position [0, 1]
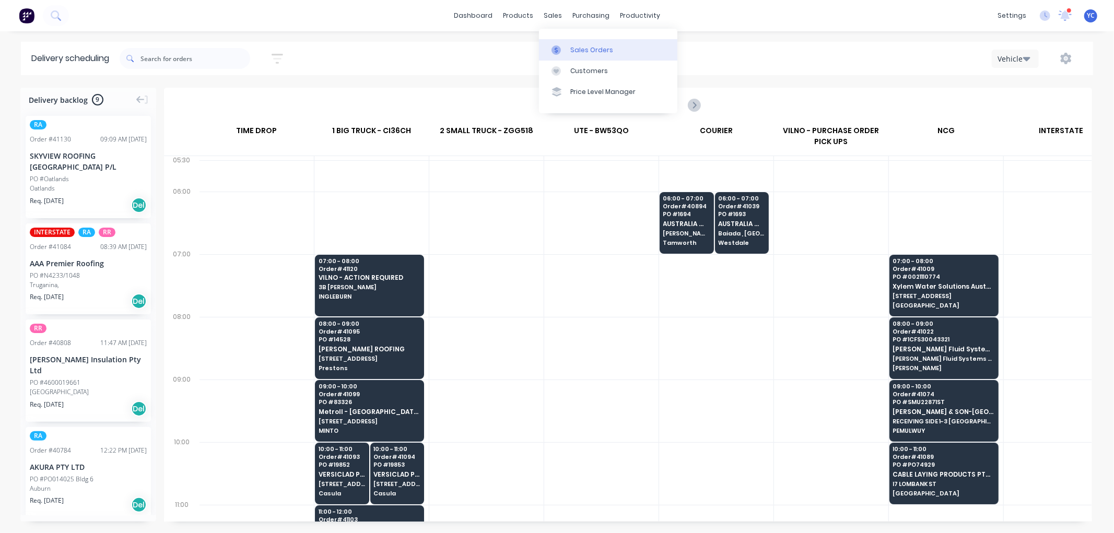
click at [571, 49] on div "Sales Orders" at bounding box center [591, 49] width 43 height 9
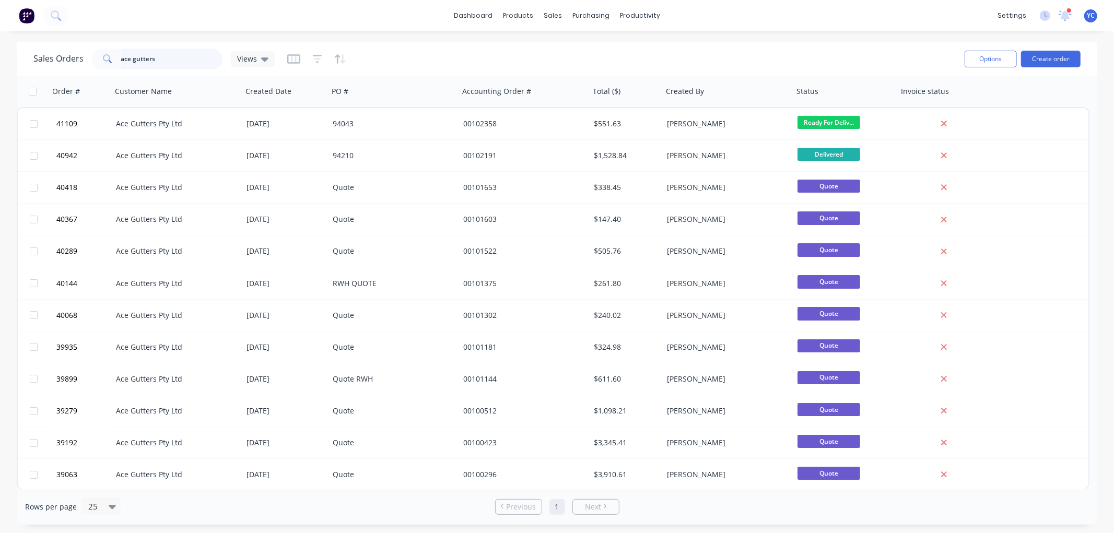
click at [169, 63] on input "ace gutters" at bounding box center [172, 59] width 102 height 21
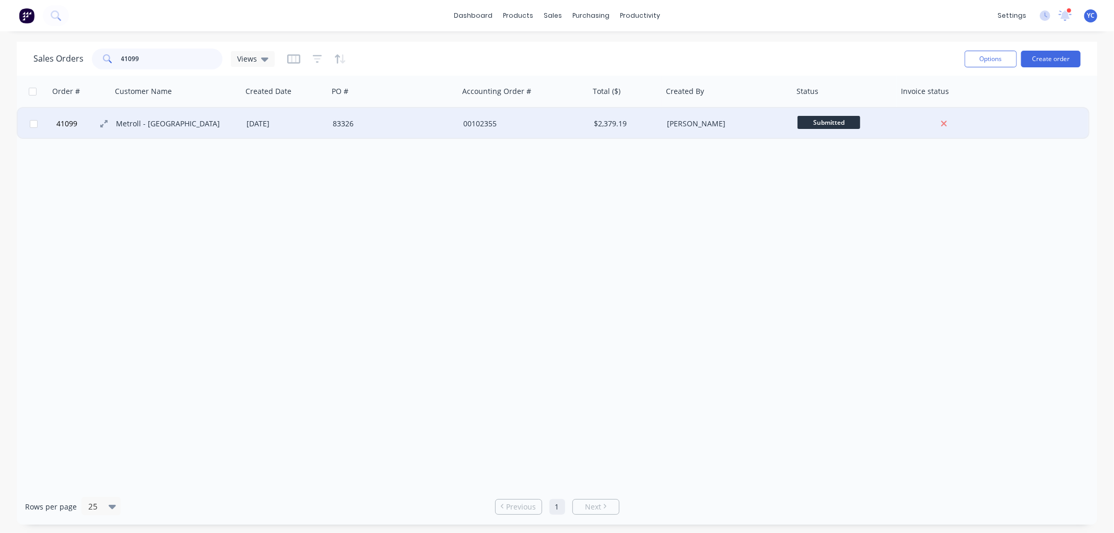
type input "41099"
click at [64, 120] on span "41099" at bounding box center [66, 124] width 21 height 10
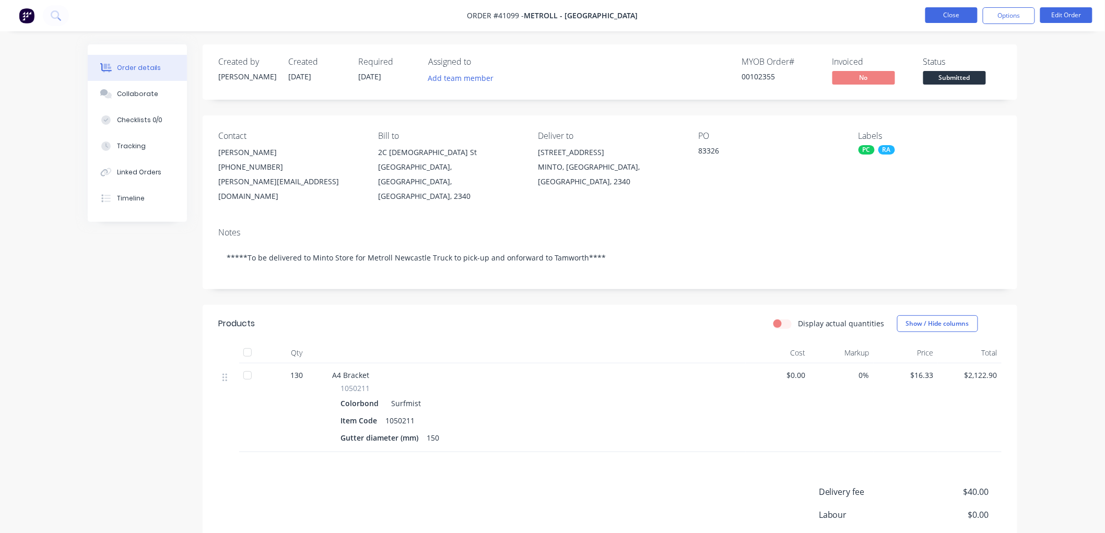
click at [940, 17] on button "Close" at bounding box center [952, 15] width 52 height 16
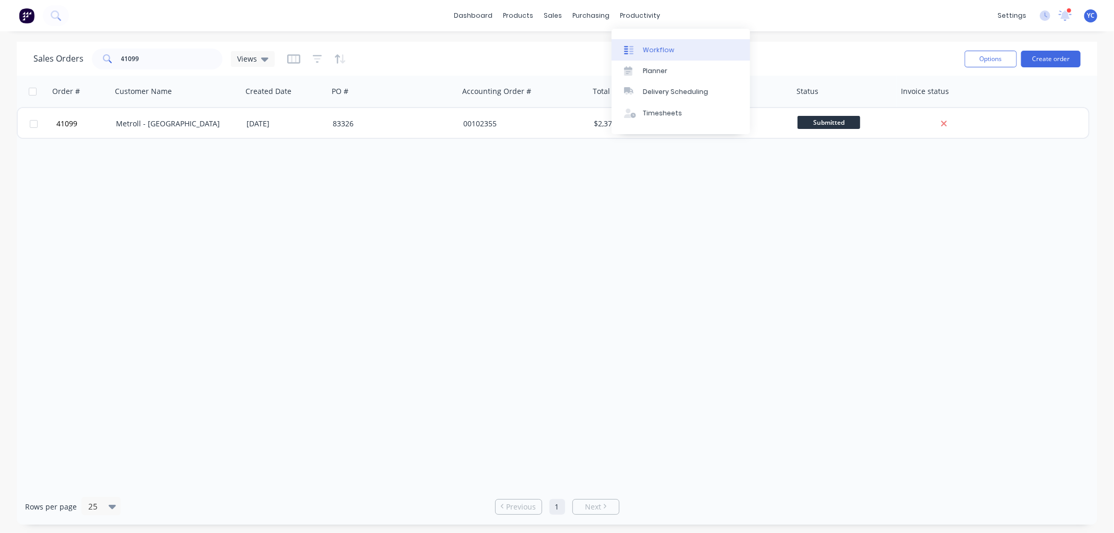
click at [661, 45] on div "Workflow" at bounding box center [658, 49] width 31 height 9
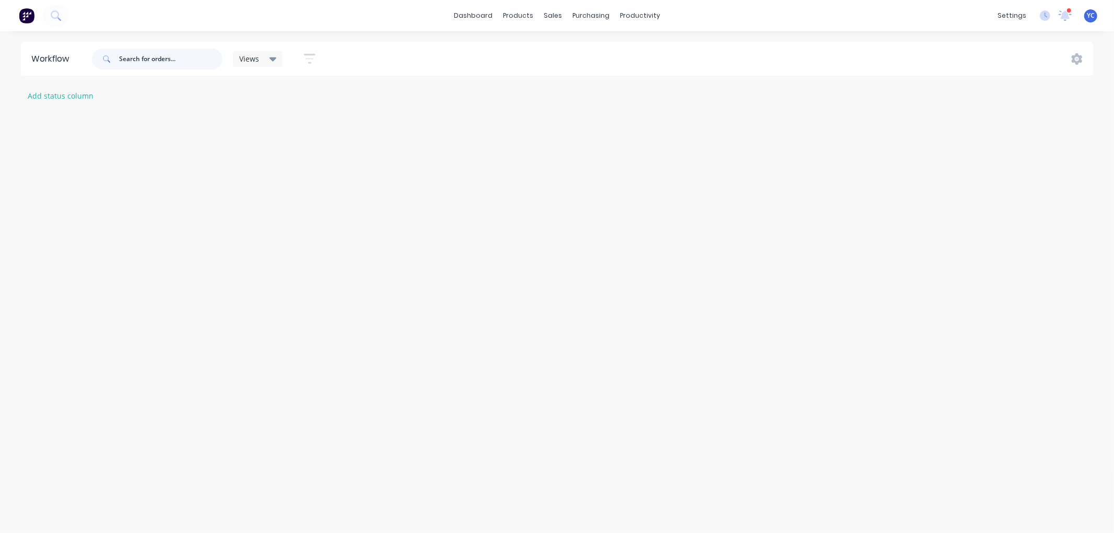
click at [159, 60] on input "text" at bounding box center [170, 59] width 103 height 21
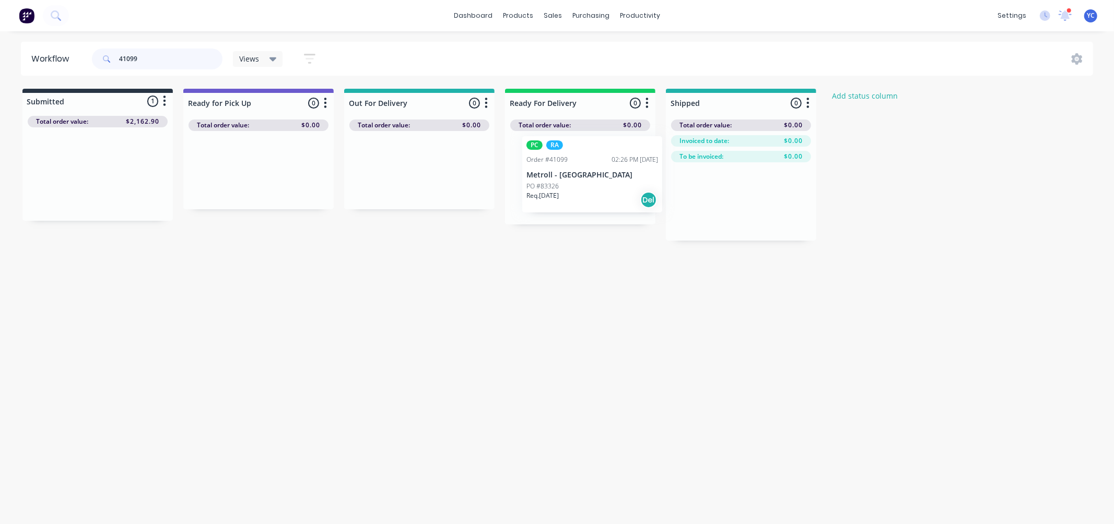
drag, startPoint x: 71, startPoint y: 184, endPoint x: 566, endPoint y: 186, distance: 495.7
click at [566, 186] on div "Submitted 1 Status colour #273444 hex #273444 Save Cancel Summaries Total order…" at bounding box center [560, 165] width 1136 height 152
type input "41099"
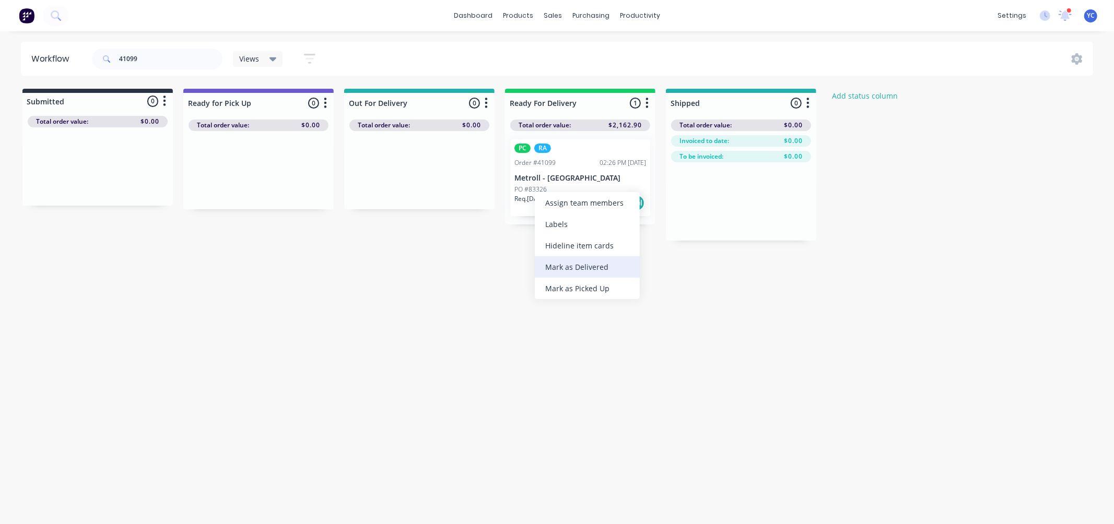
click at [594, 272] on div "Mark as Delivered" at bounding box center [587, 266] width 105 height 21
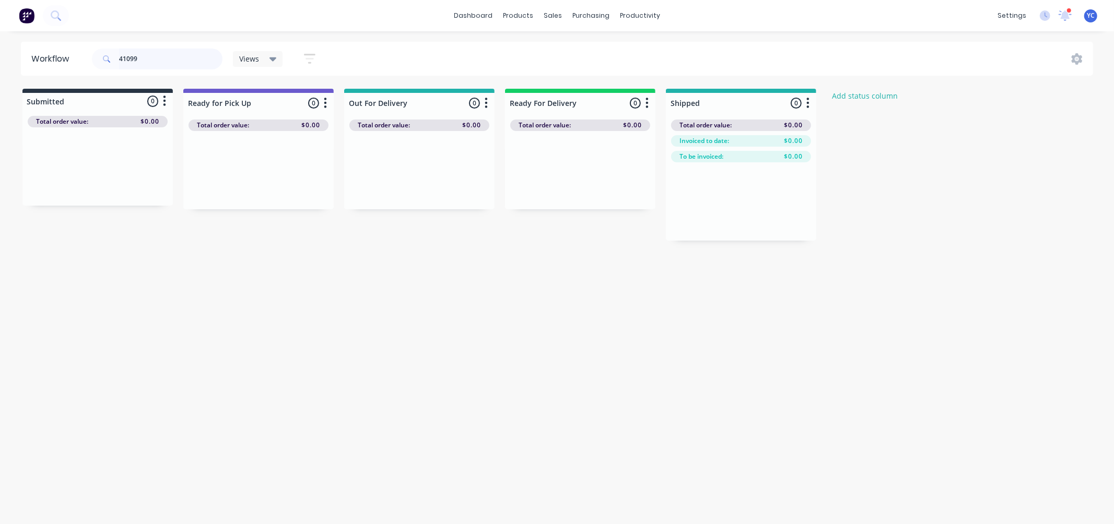
click at [173, 58] on input "41099" at bounding box center [170, 59] width 103 height 21
type input "41095"
click at [607, 259] on div "Mark as Delivered" at bounding box center [596, 258] width 105 height 21
click at [697, 94] on div "Delivery Scheduling" at bounding box center [675, 91] width 65 height 9
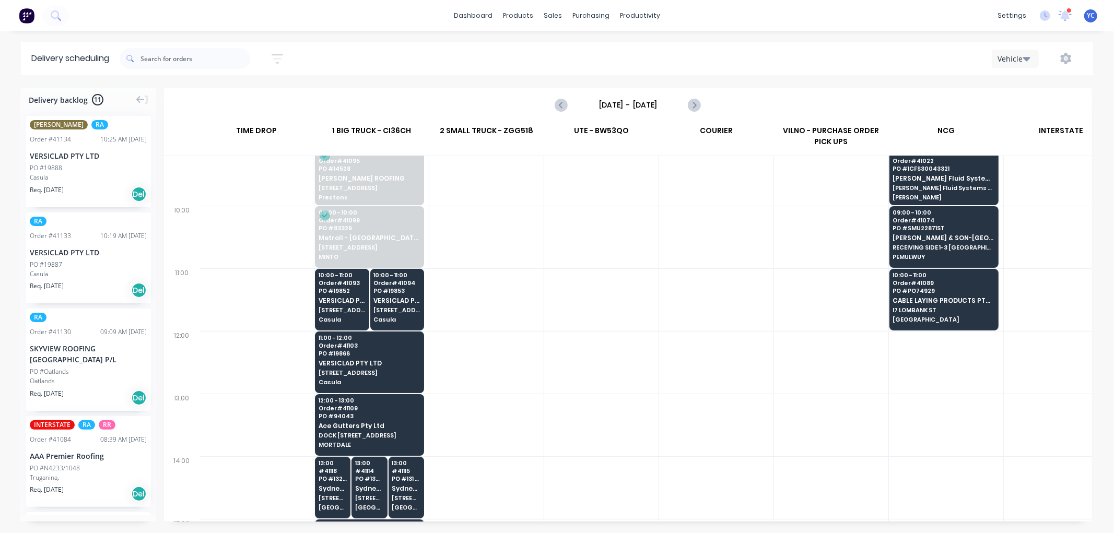
scroll to position [232, 1]
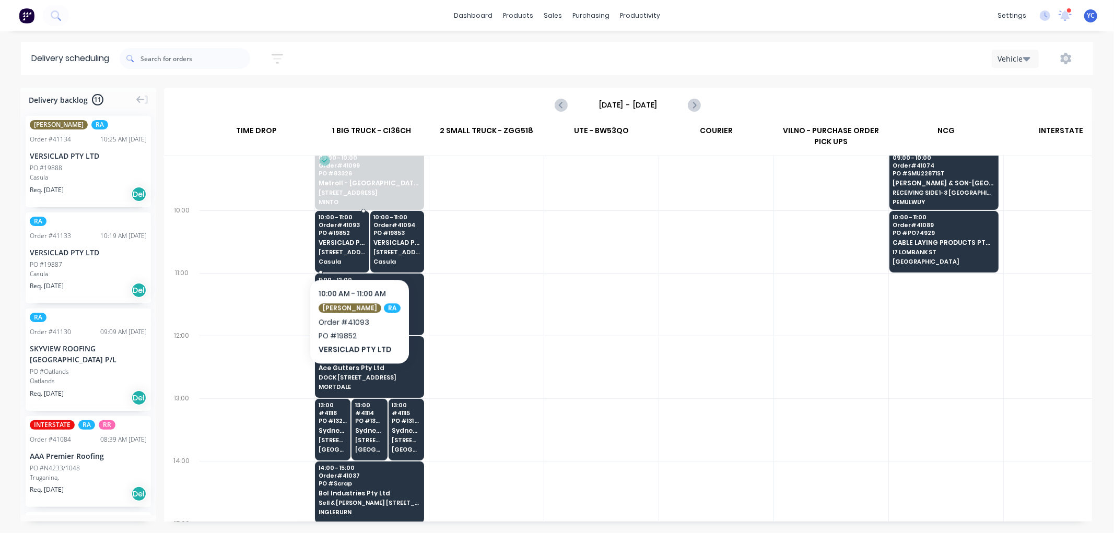
click at [353, 247] on div "10:00 - 11:00 Order # 41093 PO # 19852 VERSICLAD PTY LTD [STREET_ADDRESS]" at bounding box center [341, 240] width 53 height 58
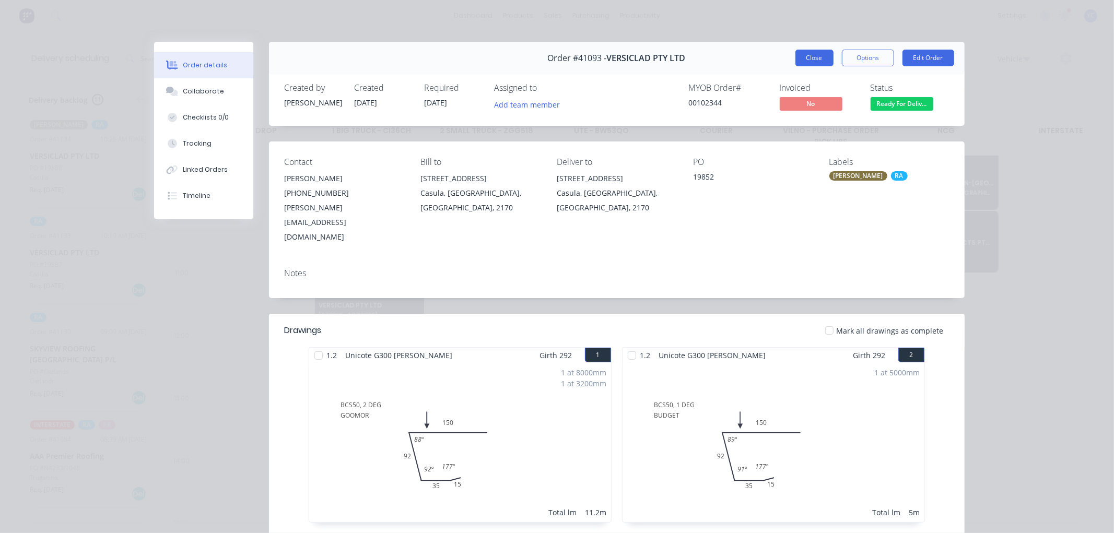
click at [814, 50] on button "Close" at bounding box center [814, 58] width 38 height 17
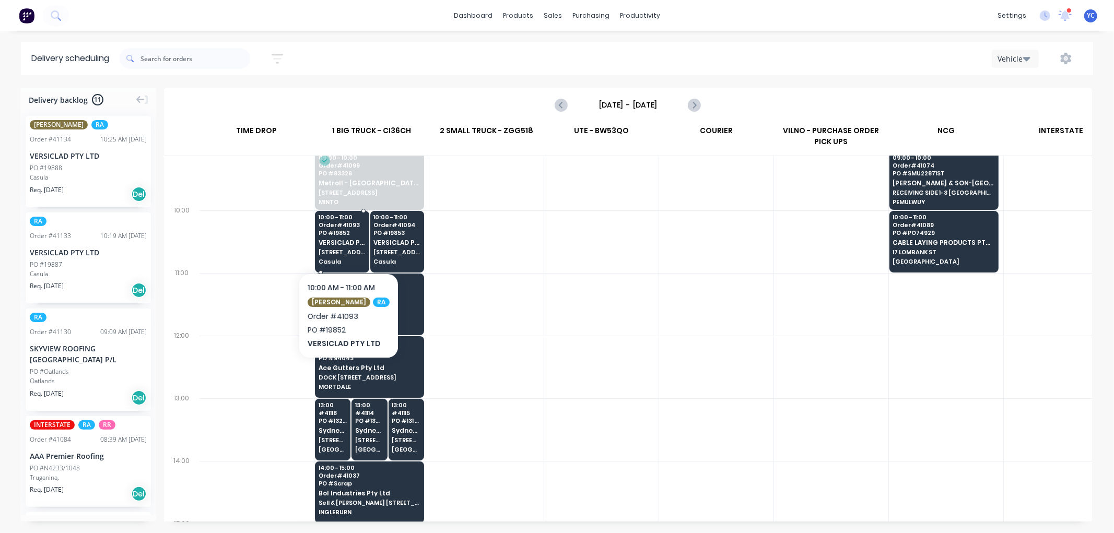
click at [336, 238] on div "10:00 - 11:00 Order # 41093 PO # 19852 VERSICLAD PTY LTD [STREET_ADDRESS]" at bounding box center [341, 240] width 53 height 58
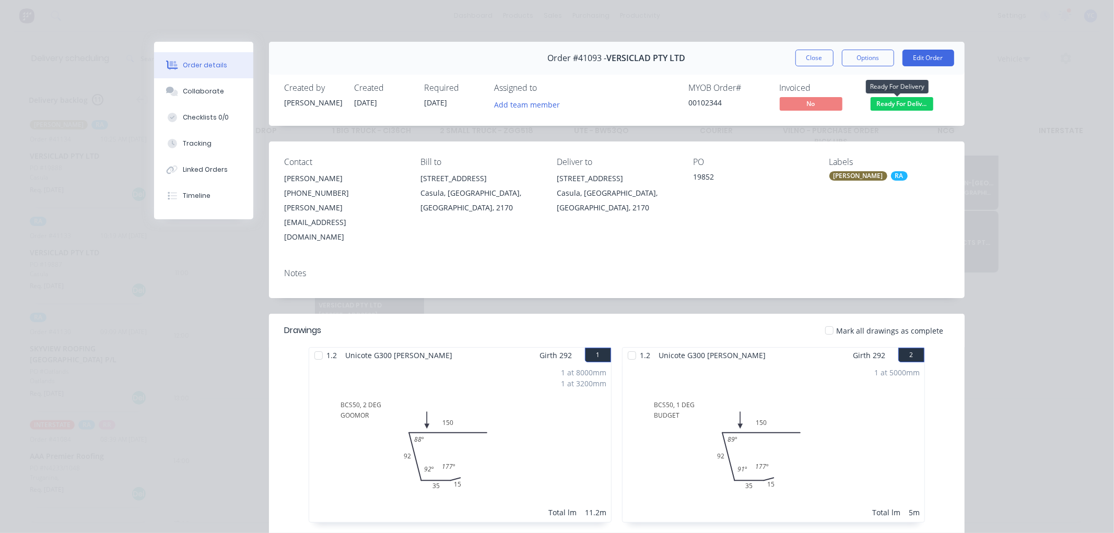
click at [891, 103] on span "Ready For Deliv..." at bounding box center [902, 103] width 63 height 13
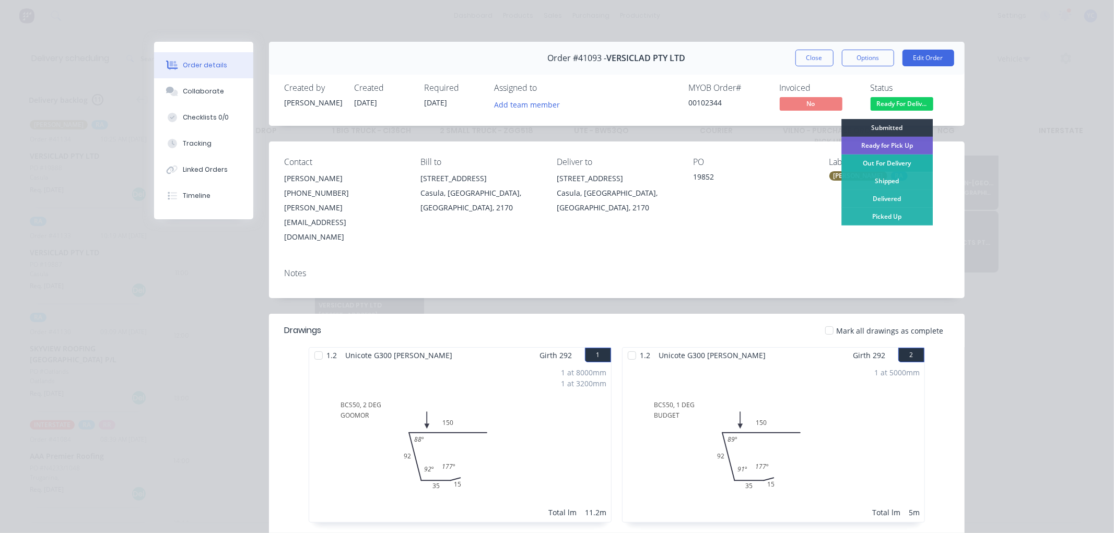
click at [886, 160] on div "Out For Delivery" at bounding box center [886, 164] width 91 height 18
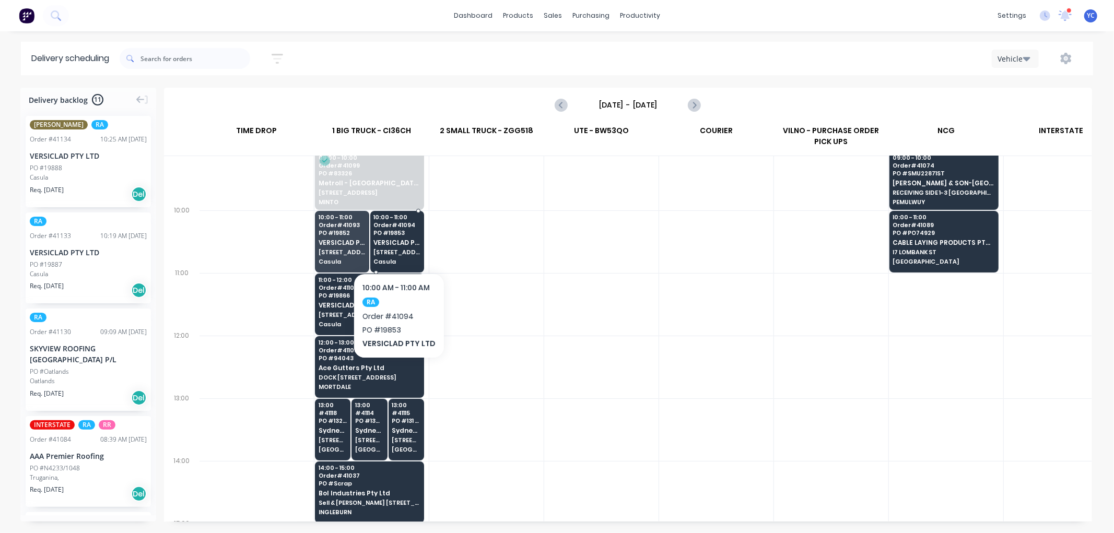
click at [403, 243] on span "VERSICLAD PTY LTD" at bounding box center [396, 242] width 46 height 7
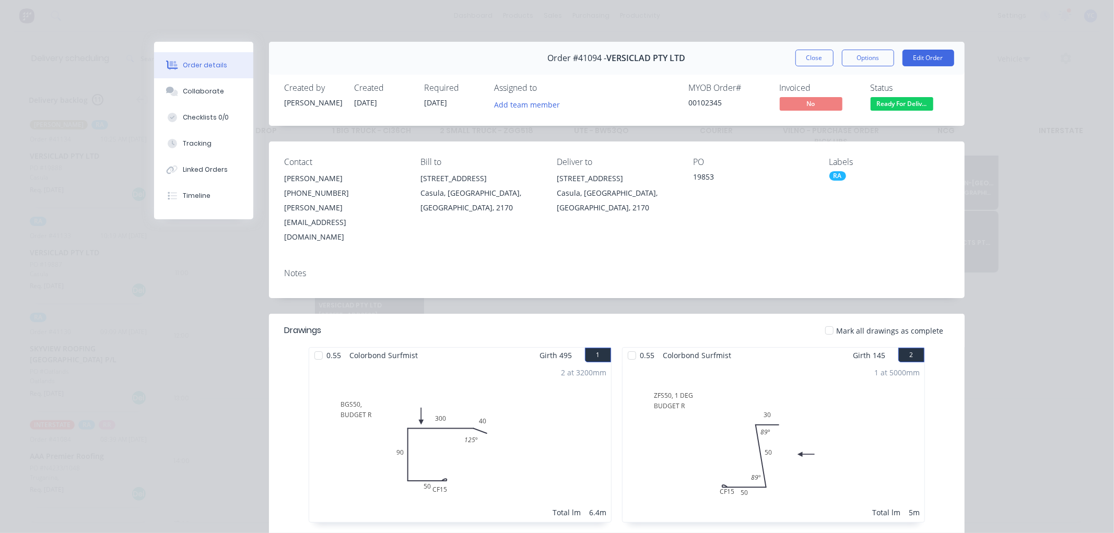
click at [892, 101] on span "Ready For Deliv..." at bounding box center [902, 103] width 63 height 13
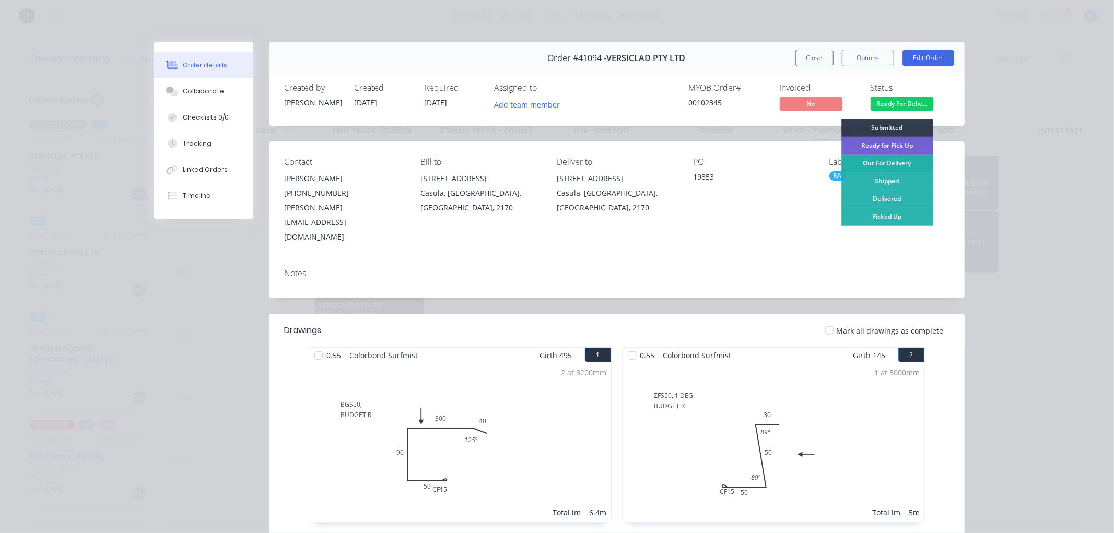
click at [889, 160] on div "Out For Delivery" at bounding box center [886, 164] width 91 height 18
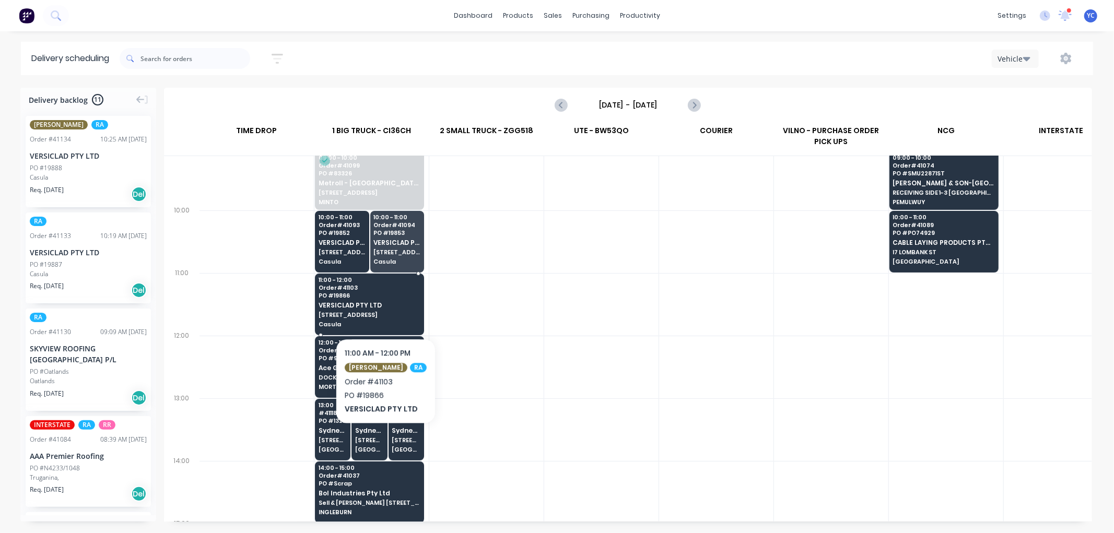
click at [379, 307] on span "VERSICLAD PTY LTD" at bounding box center [369, 305] width 101 height 7
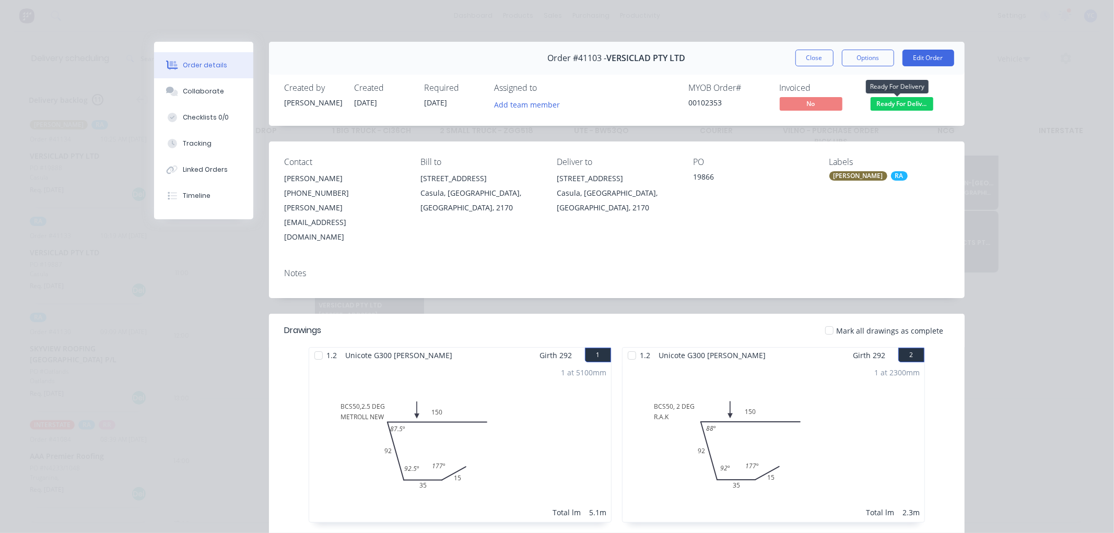
click at [902, 100] on span "Ready For Deliv..." at bounding box center [902, 103] width 63 height 13
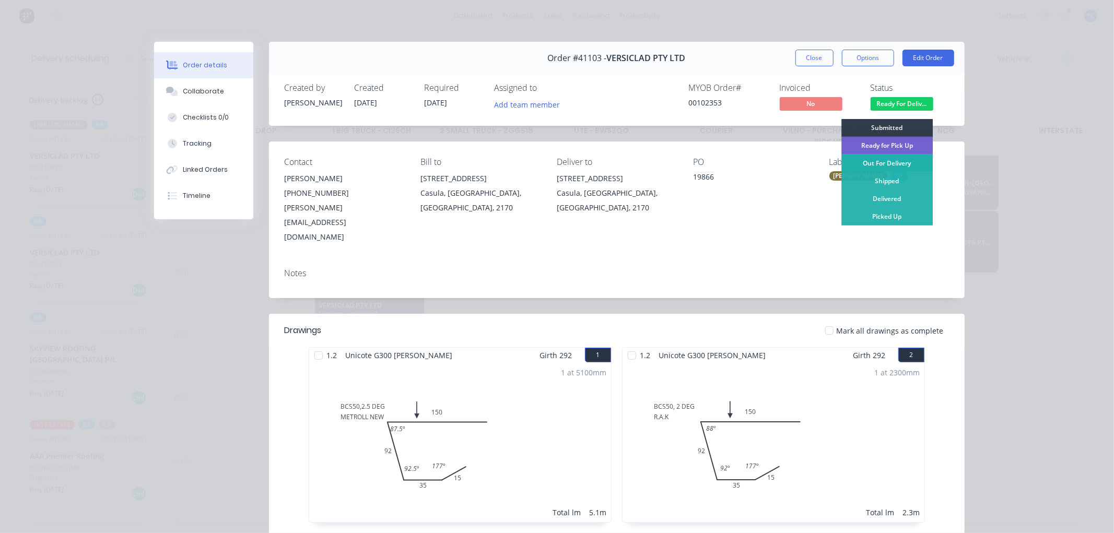
click at [892, 163] on div "Out For Delivery" at bounding box center [886, 164] width 91 height 18
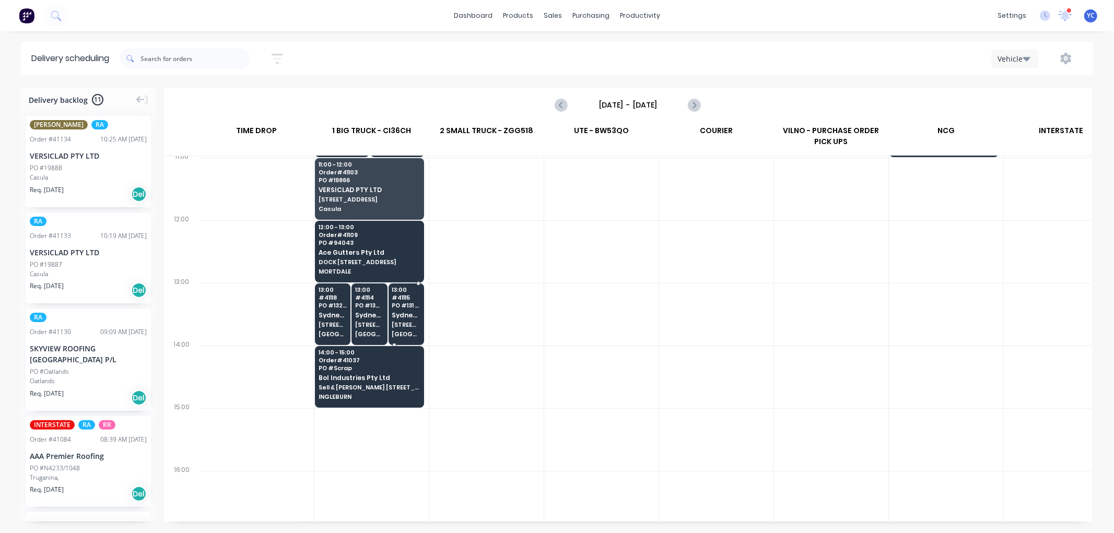
scroll to position [348, 1]
click at [330, 314] on span "Sydney Pergola Pty Ltd" at bounding box center [333, 314] width 29 height 7
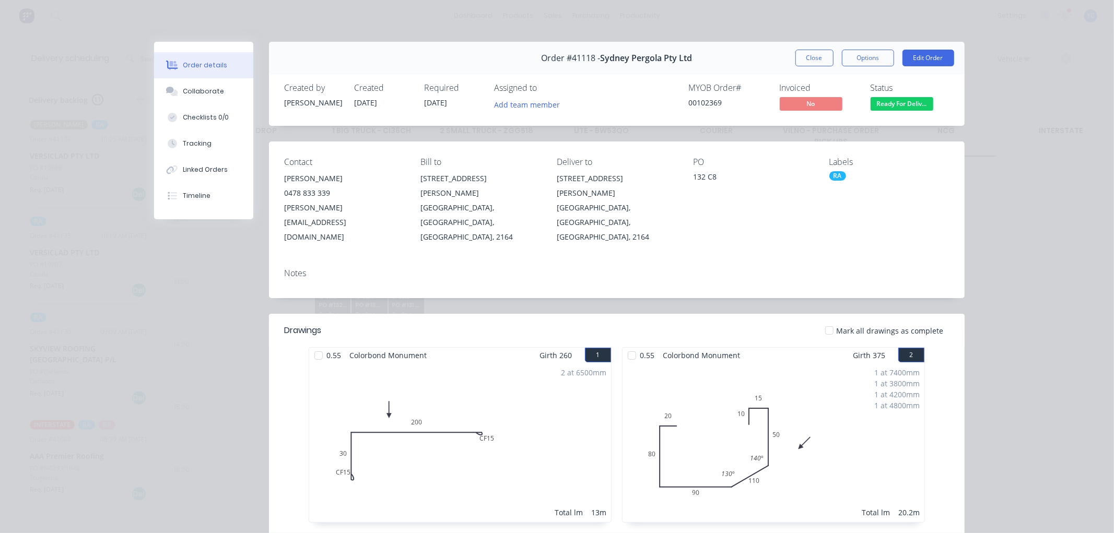
drag, startPoint x: 331, startPoint y: 312, endPoint x: 236, endPoint y: 291, distance: 97.8
click at [230, 290] on div "Order #41118 - Sydney Pergola Pty Ltd Close Options Edit Order Created by [PERS…" at bounding box center [559, 380] width 811 height 677
click at [877, 102] on span "Ready For Deliv..." at bounding box center [902, 103] width 63 height 13
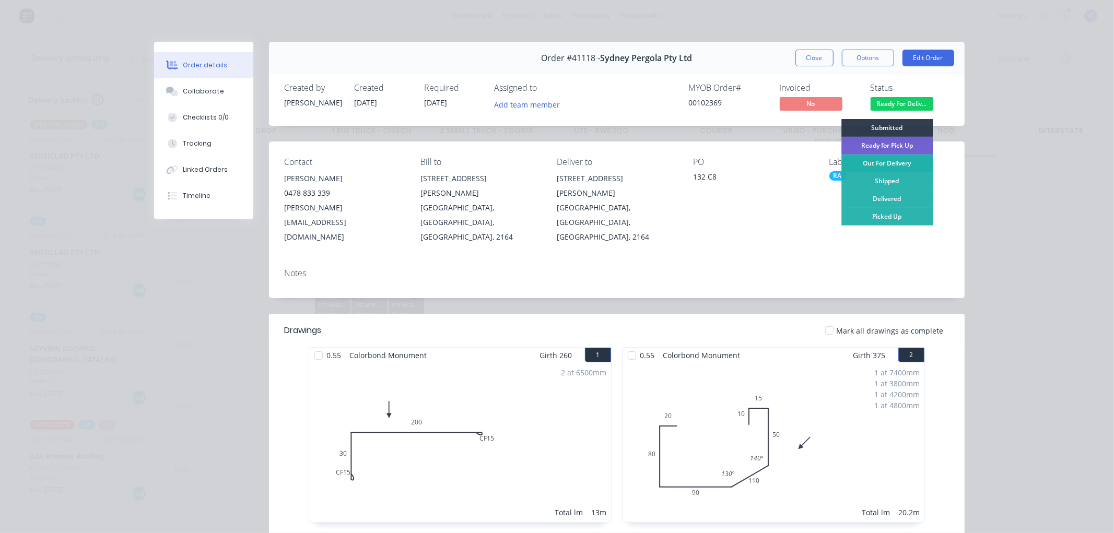
click at [881, 164] on div "Out For Delivery" at bounding box center [886, 164] width 91 height 18
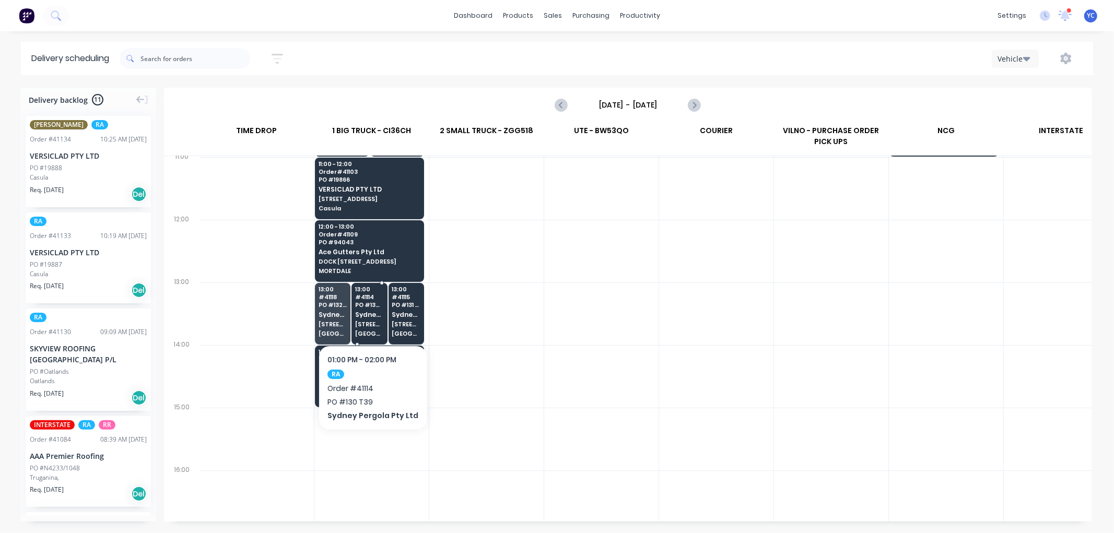
click at [368, 315] on span "Sydney Pergola Pty Ltd" at bounding box center [369, 314] width 29 height 7
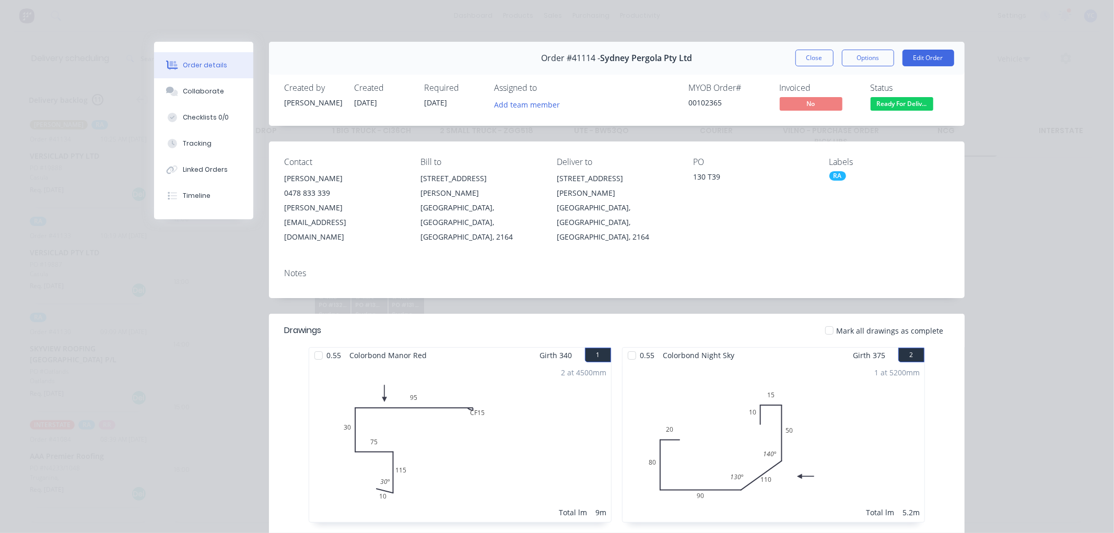
click at [905, 108] on span "Ready For Deliv..." at bounding box center [902, 103] width 63 height 13
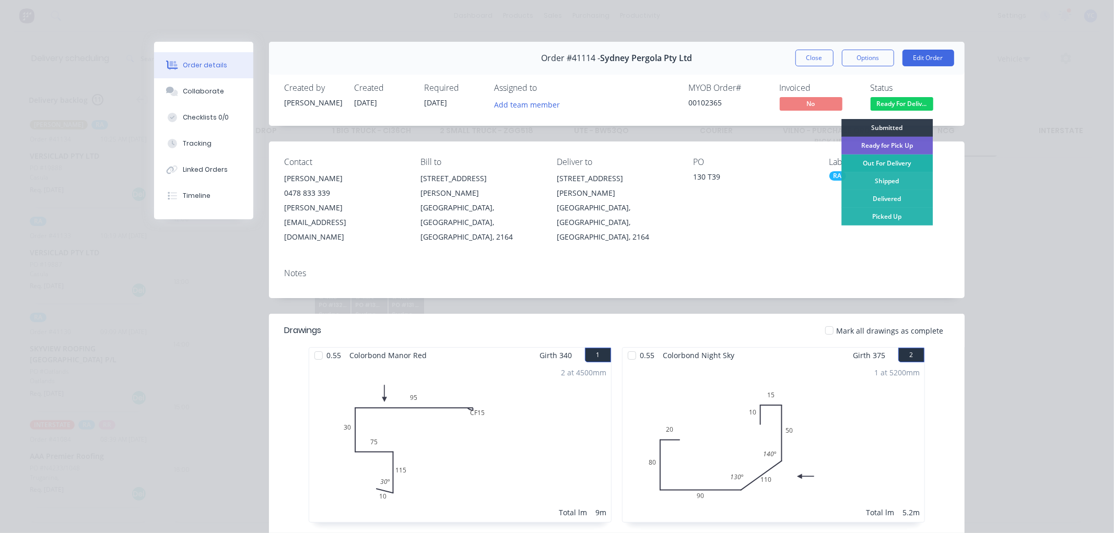
click at [896, 159] on div "Out For Delivery" at bounding box center [886, 164] width 91 height 18
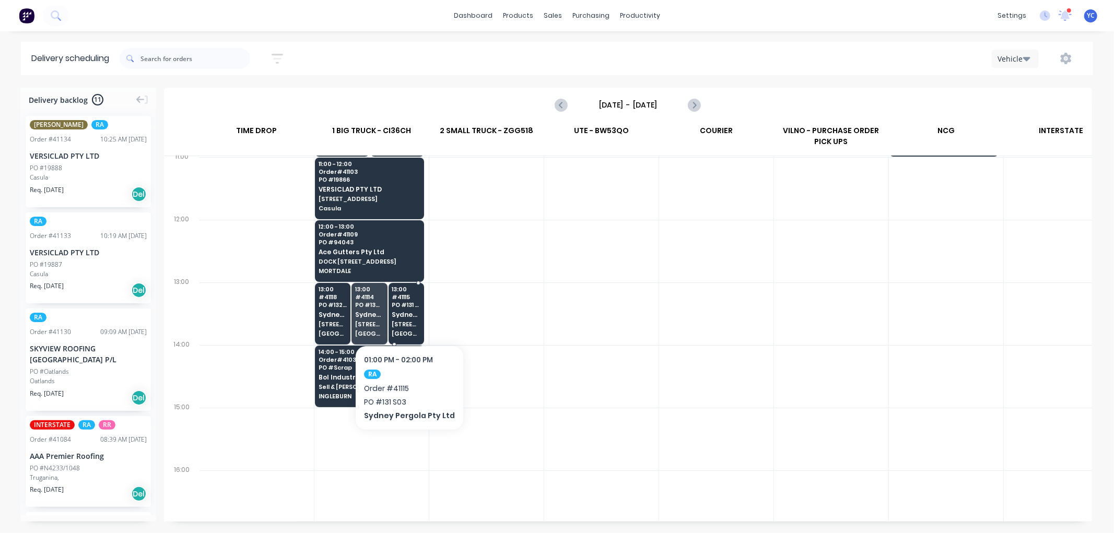
click at [409, 320] on div "13:00 # 41115 PO # 131 S03 Sydney Pergola Pty Ltd [STREET_ADDRESS][PERSON_NAME]…" at bounding box center [406, 312] width 34 height 58
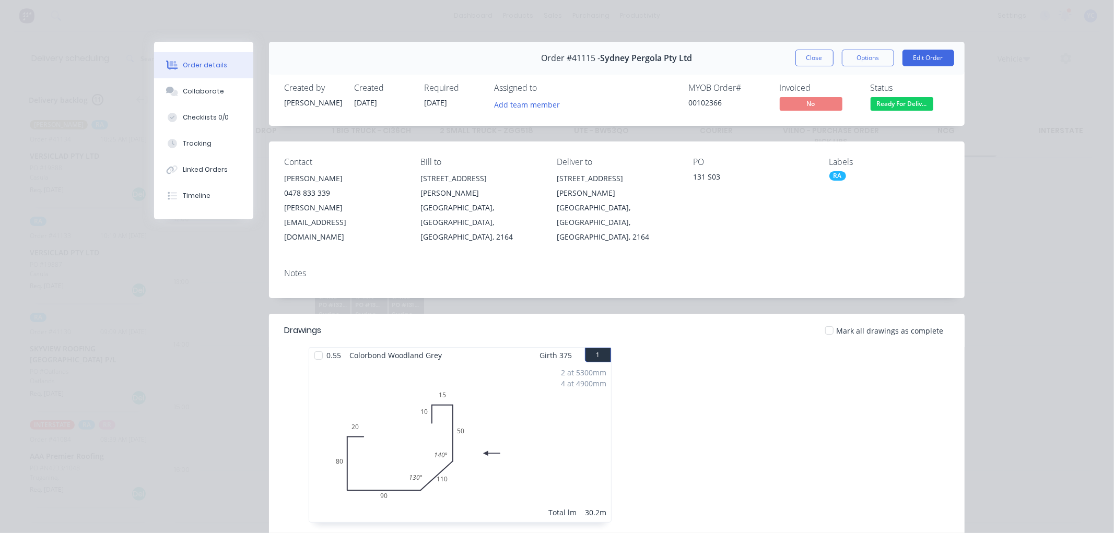
click at [884, 106] on span "Ready For Deliv..." at bounding box center [902, 103] width 63 height 13
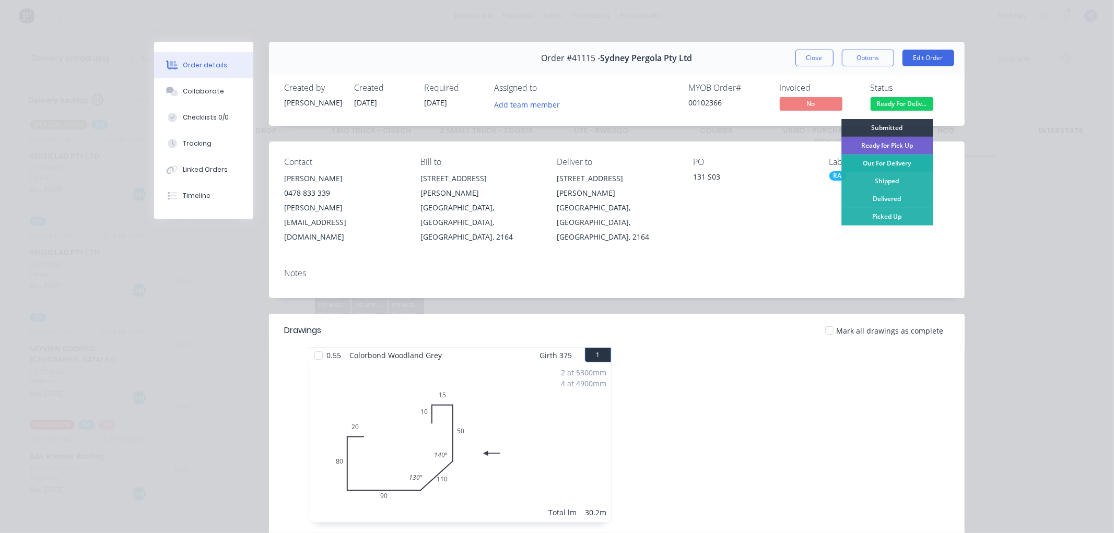
click at [882, 163] on div "Out For Delivery" at bounding box center [886, 164] width 91 height 18
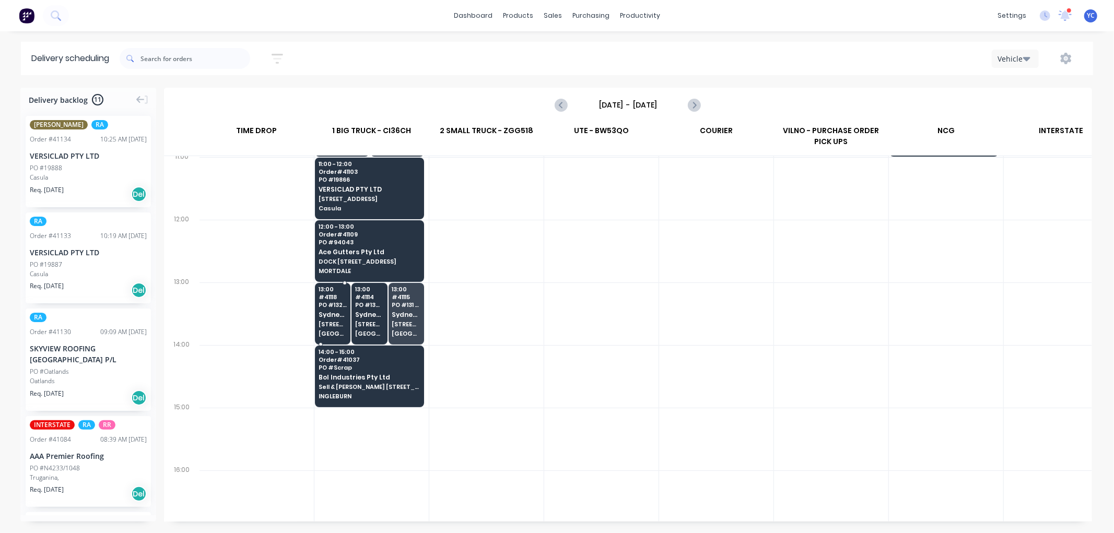
click at [326, 306] on span "PO # 132 C8" at bounding box center [333, 305] width 29 height 6
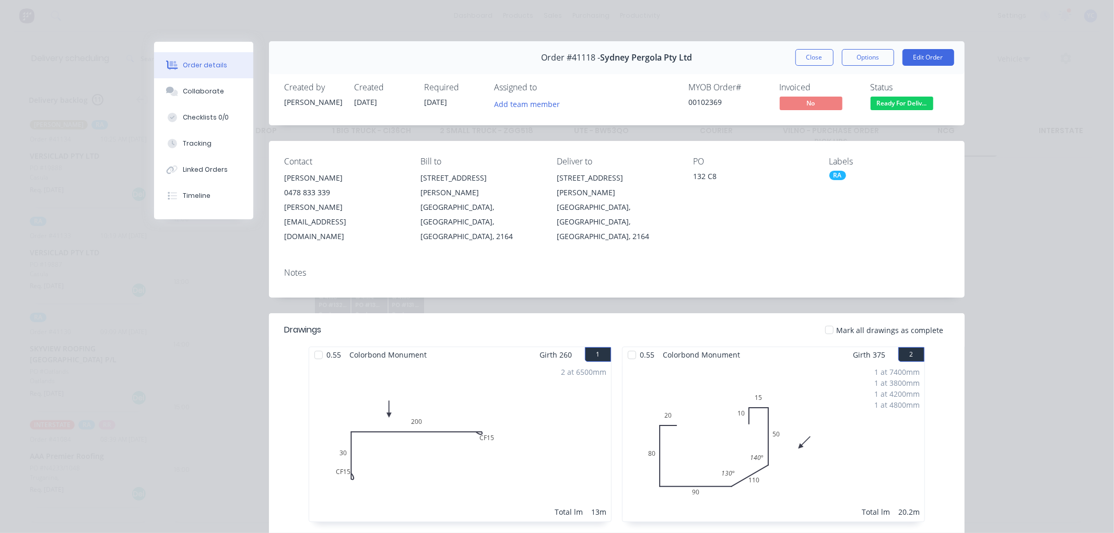
scroll to position [0, 0]
click at [810, 59] on button "Close" at bounding box center [814, 58] width 38 height 17
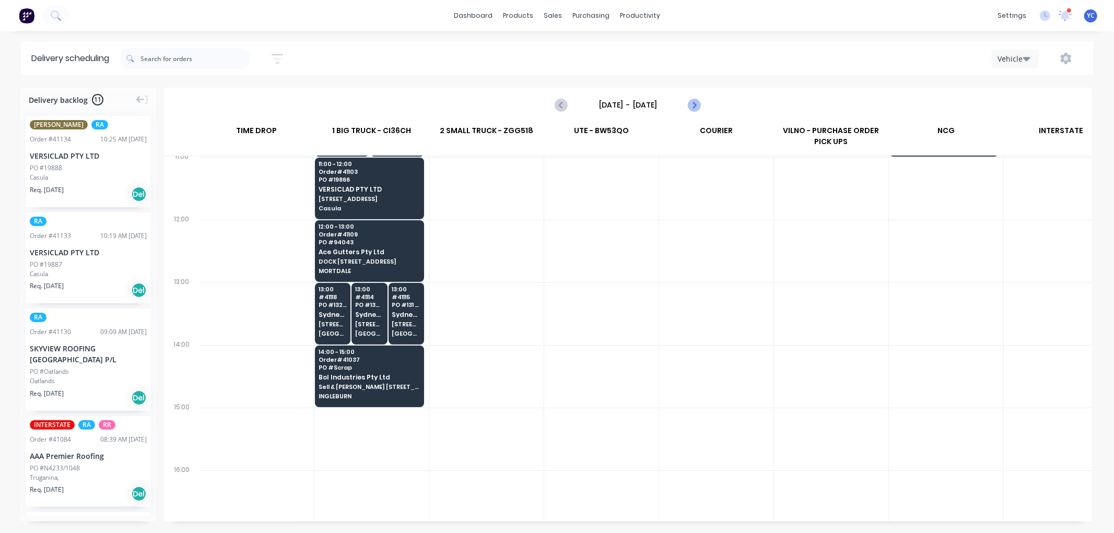
click at [697, 105] on icon "Next page" at bounding box center [694, 105] width 13 height 13
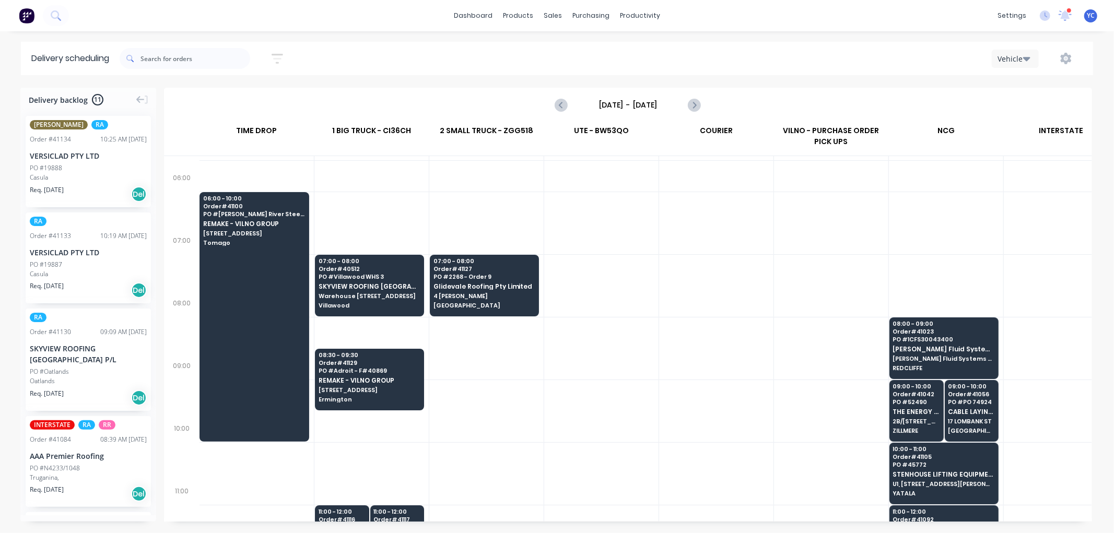
scroll to position [58, 1]
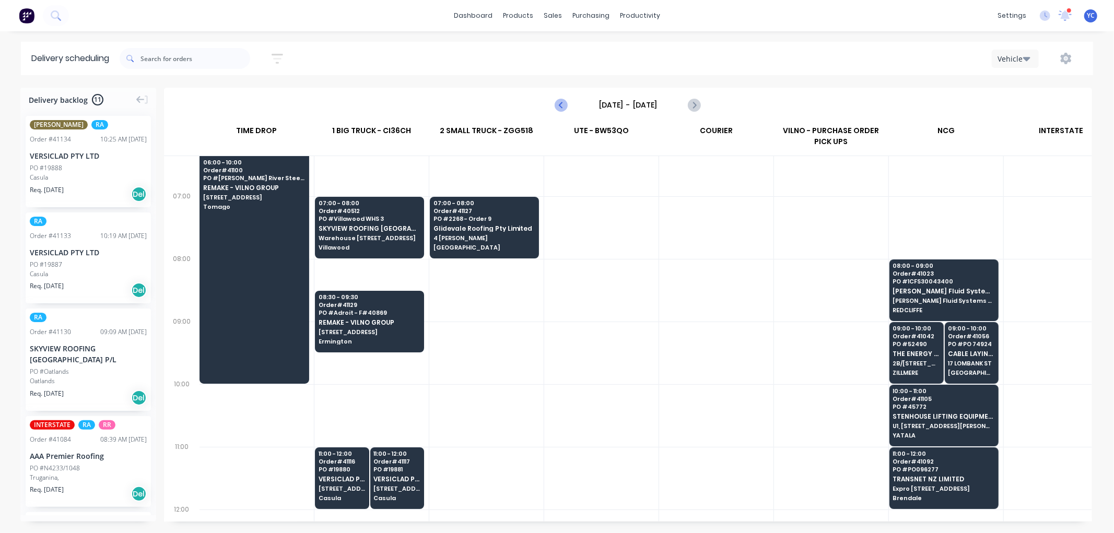
click at [556, 107] on icon "Previous page" at bounding box center [562, 105] width 13 height 13
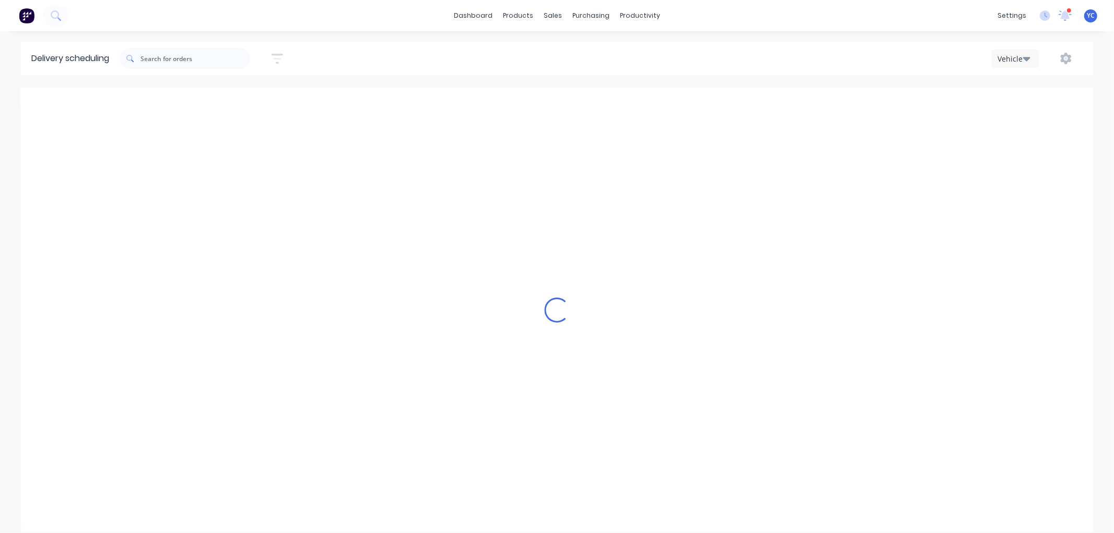
type input "[DATE] - [DATE]"
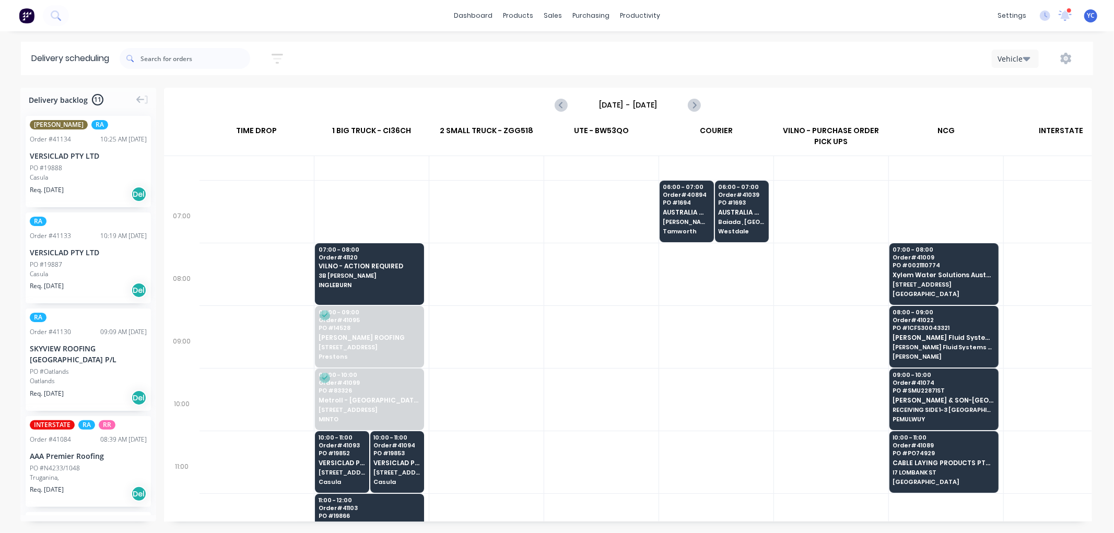
scroll to position [0, 1]
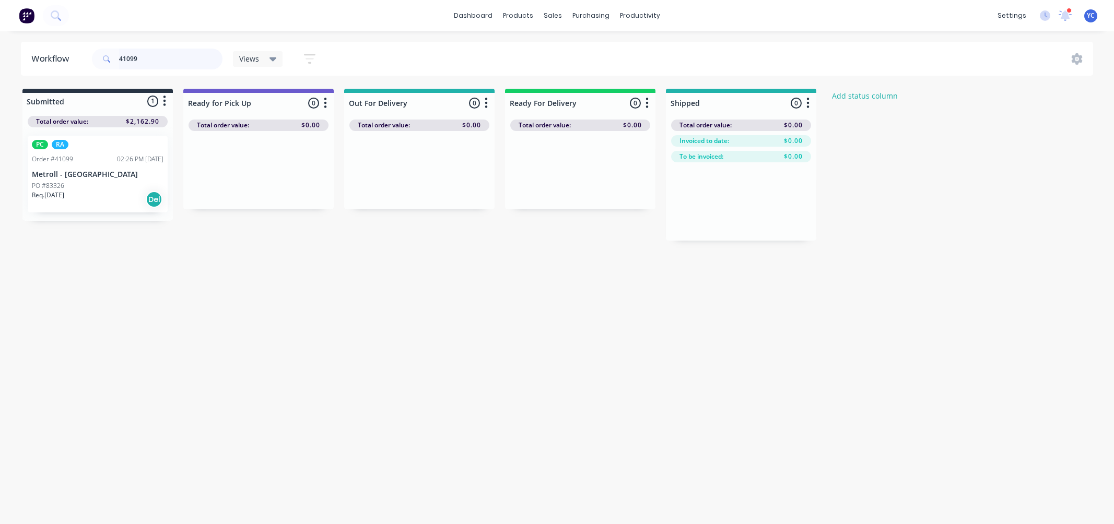
click at [162, 56] on input "41099" at bounding box center [170, 59] width 103 height 21
type input "41070"
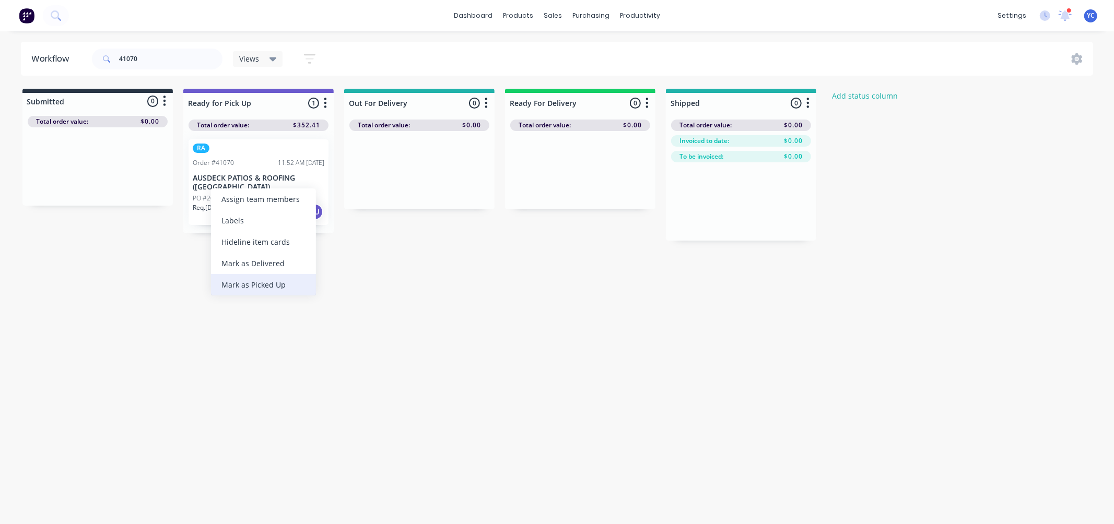
click at [255, 286] on div "Mark as Picked Up" at bounding box center [263, 284] width 105 height 21
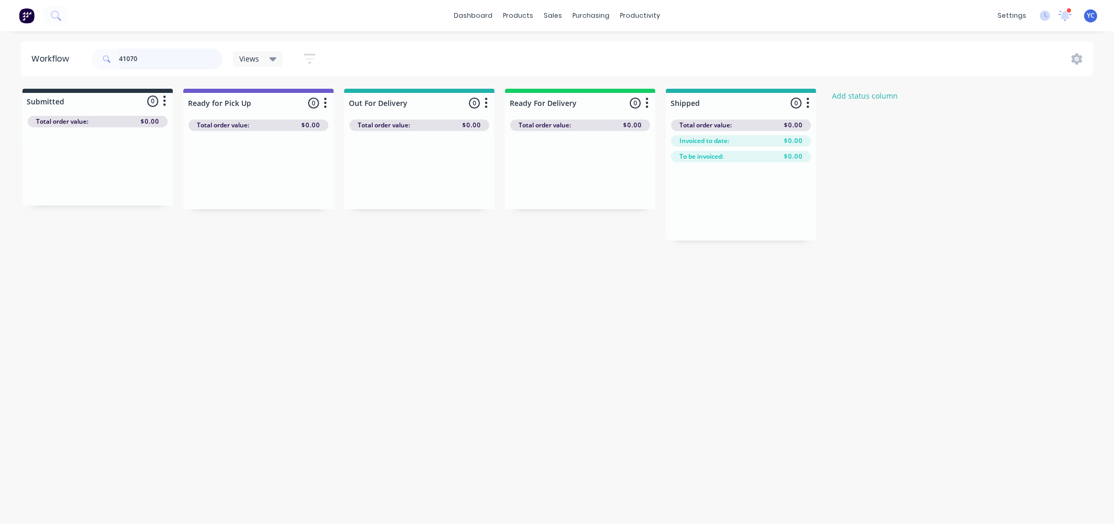
click at [139, 60] on input "41070" at bounding box center [170, 59] width 103 height 21
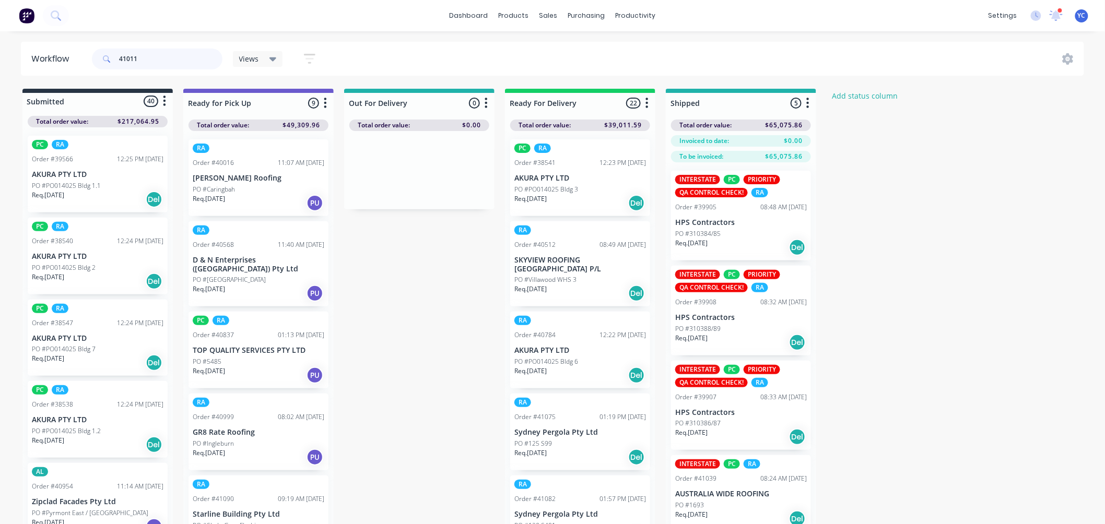
type input "41011"
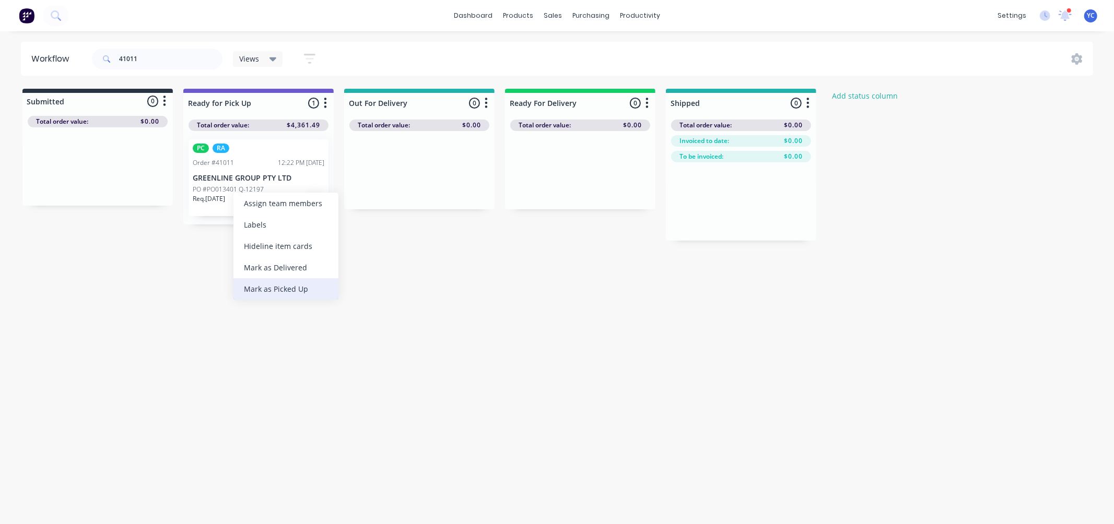
click at [288, 285] on div "Mark as Picked Up" at bounding box center [285, 288] width 105 height 21
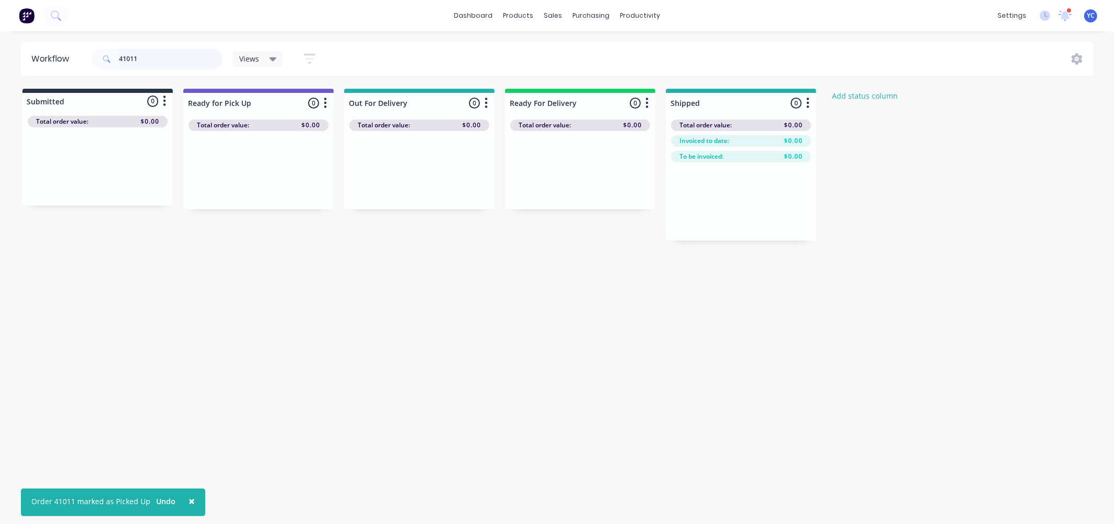
click at [151, 54] on input "41011" at bounding box center [170, 59] width 103 height 21
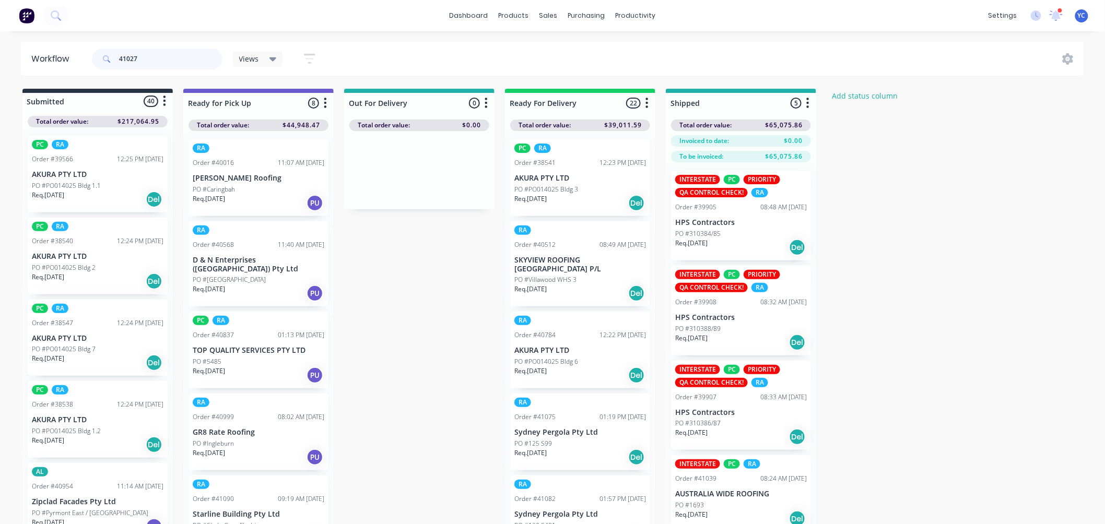
type input "41027"
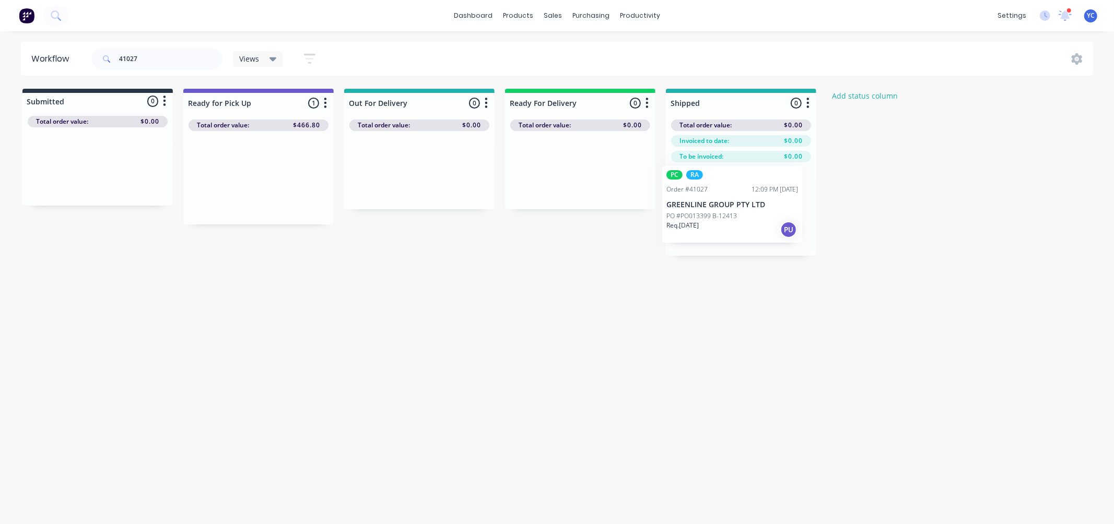
drag, startPoint x: 216, startPoint y: 179, endPoint x: 692, endPoint y: 205, distance: 477.1
click at [692, 205] on div "Submitted 0 Status colour #273444 hex #273444 Save Cancel Summaries Total order…" at bounding box center [560, 172] width 1136 height 167
click at [163, 60] on input "41027" at bounding box center [170, 59] width 103 height 21
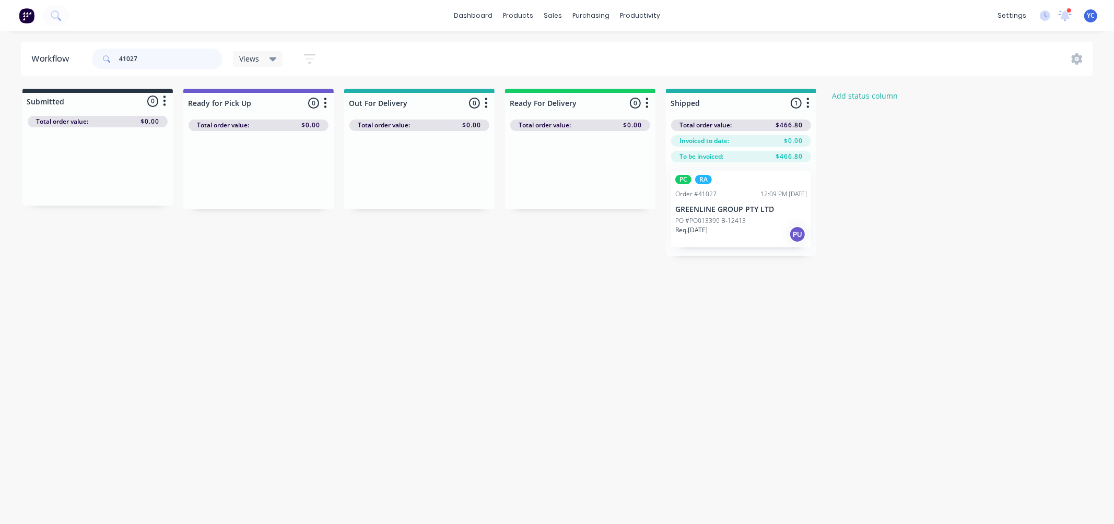
click at [163, 60] on input "41027" at bounding box center [170, 59] width 103 height 21
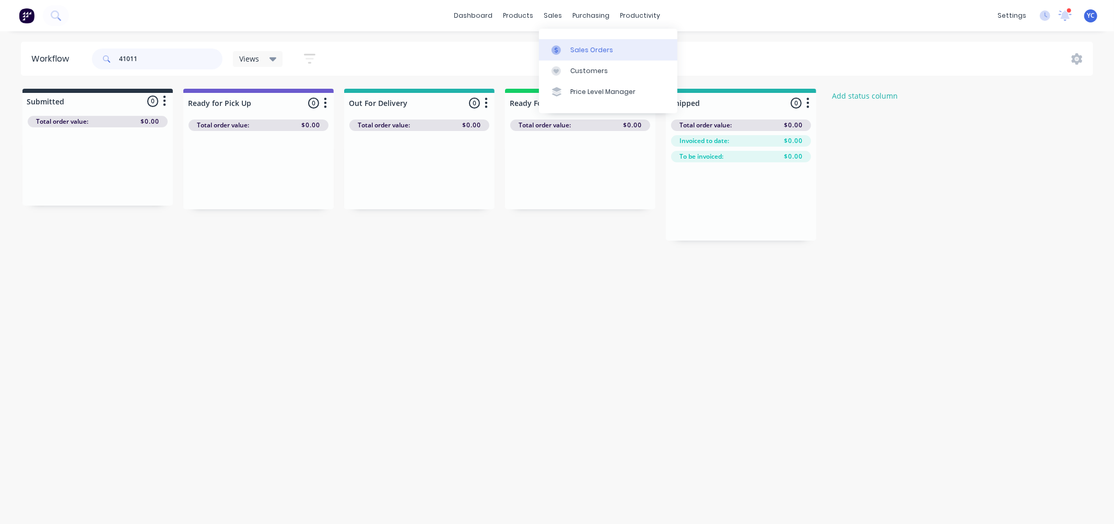
type input "41011"
click at [580, 45] on div "Sales Orders" at bounding box center [591, 49] width 43 height 9
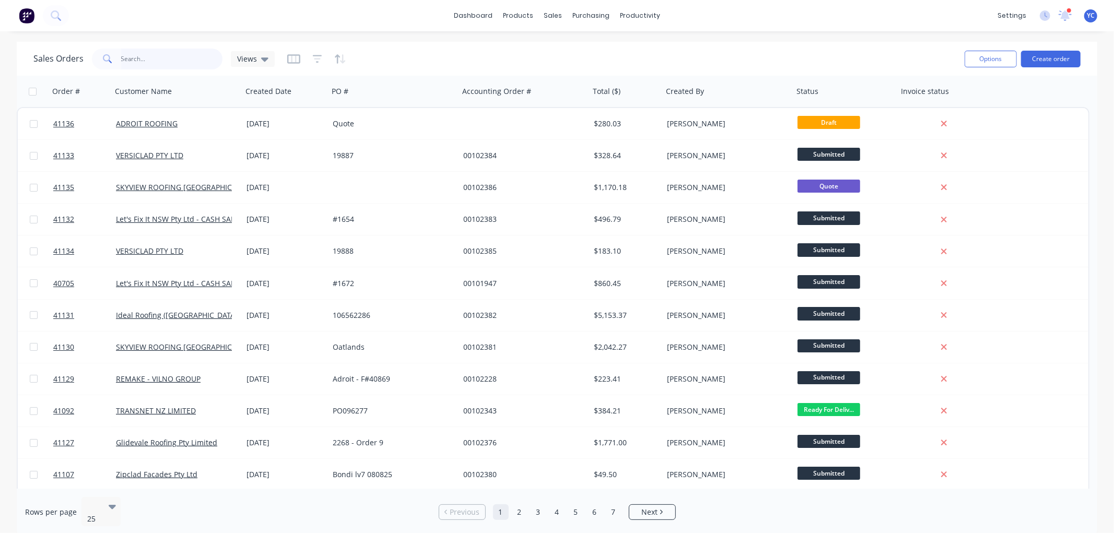
drag, startPoint x: 150, startPoint y: 51, endPoint x: 147, endPoint y: 60, distance: 9.4
click at [148, 58] on input "text" at bounding box center [172, 59] width 102 height 21
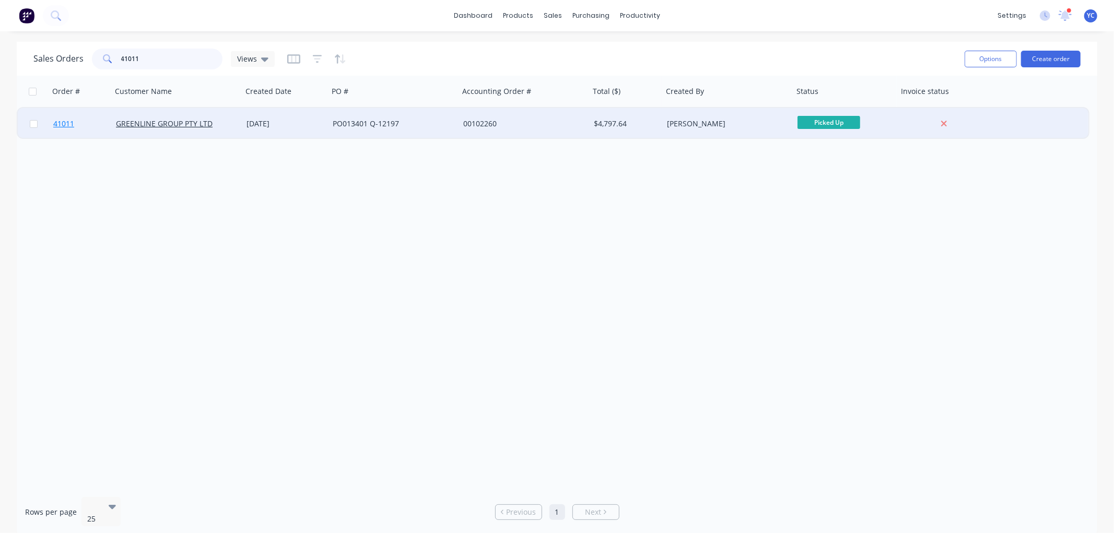
type input "41011"
click at [61, 119] on span "41011" at bounding box center [63, 124] width 21 height 10
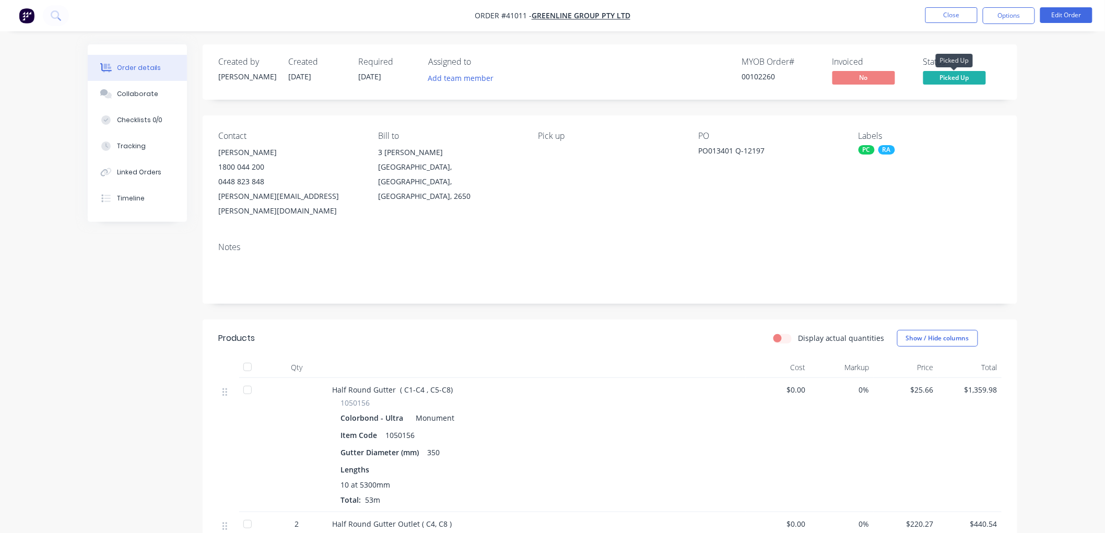
click at [956, 79] on span "Picked Up" at bounding box center [954, 77] width 63 height 13
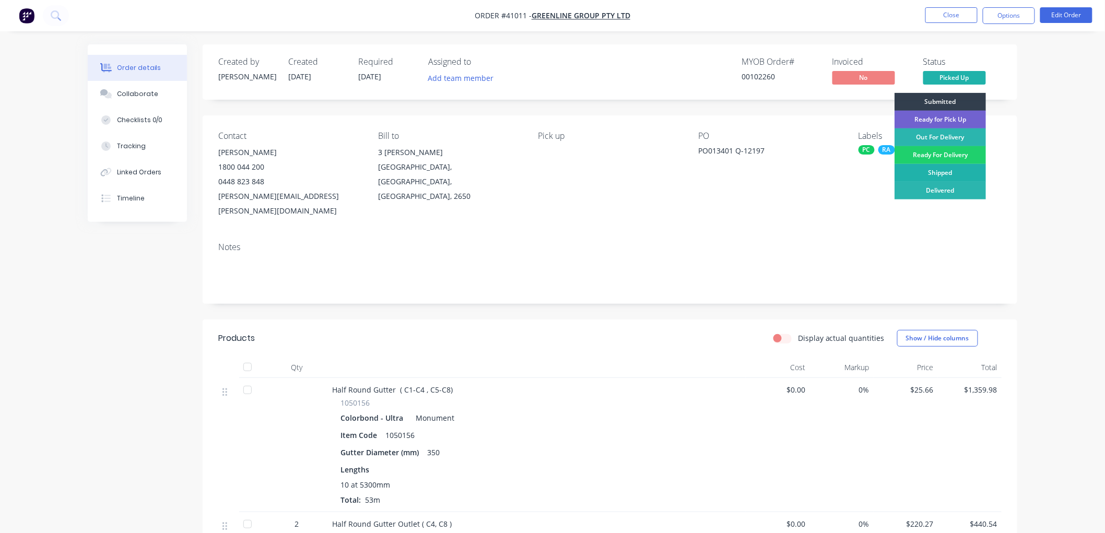
click at [947, 164] on div "Shipped" at bounding box center [940, 173] width 91 height 18
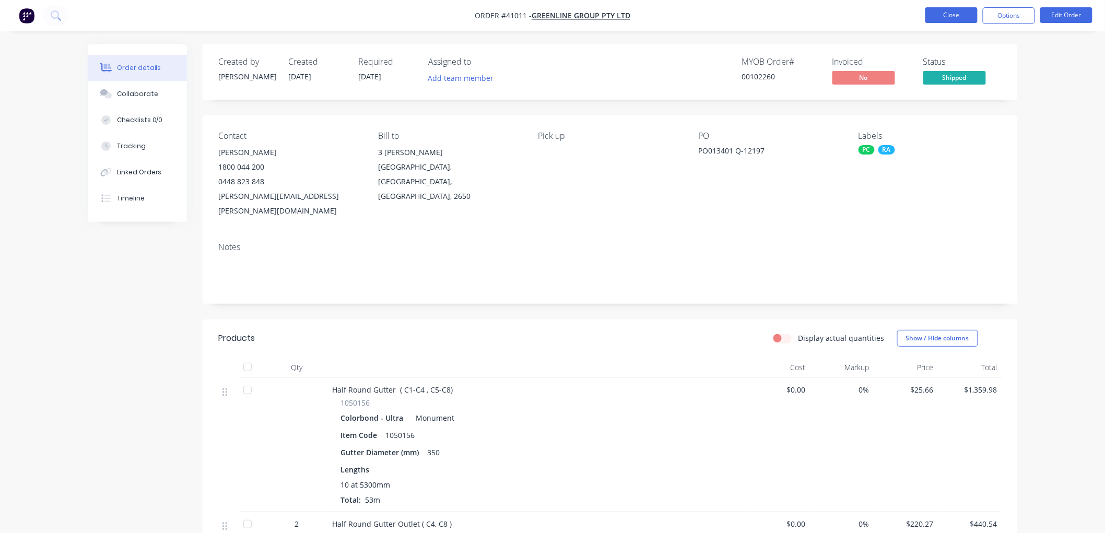
click at [944, 16] on button "Close" at bounding box center [952, 15] width 52 height 16
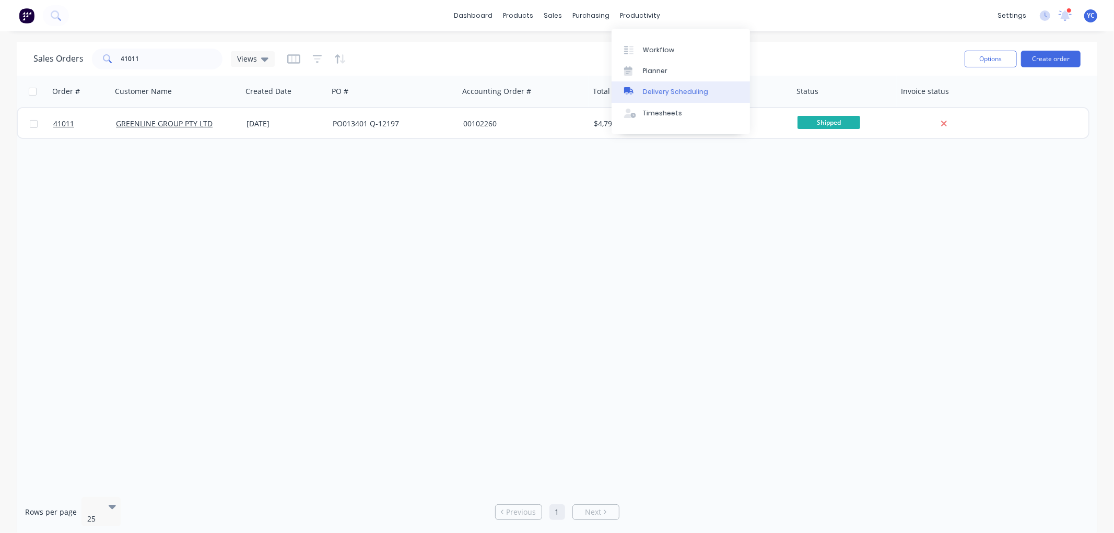
click at [680, 92] on div "Delivery Scheduling" at bounding box center [675, 91] width 65 height 9
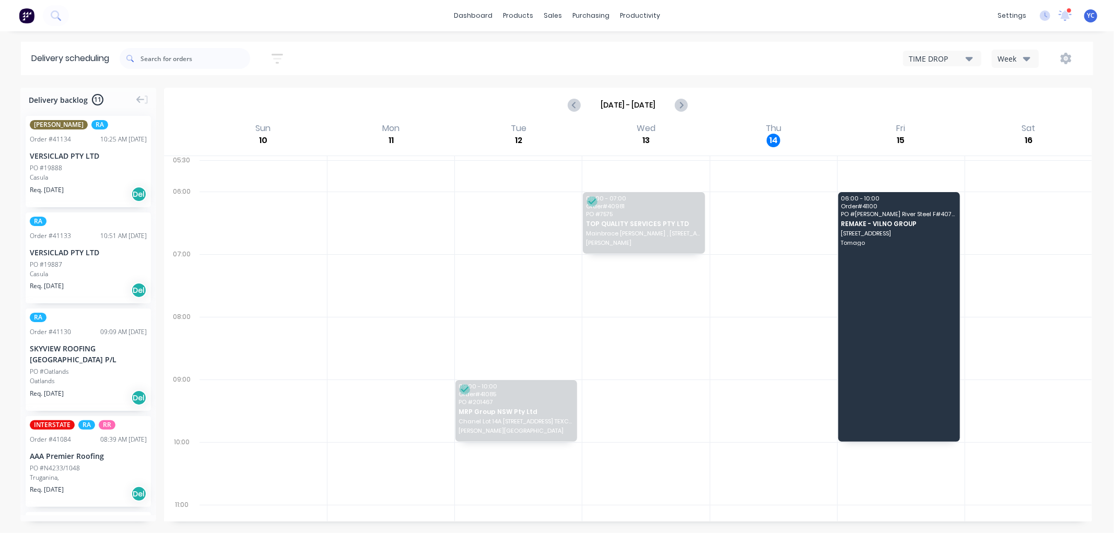
scroll to position [58, 0]
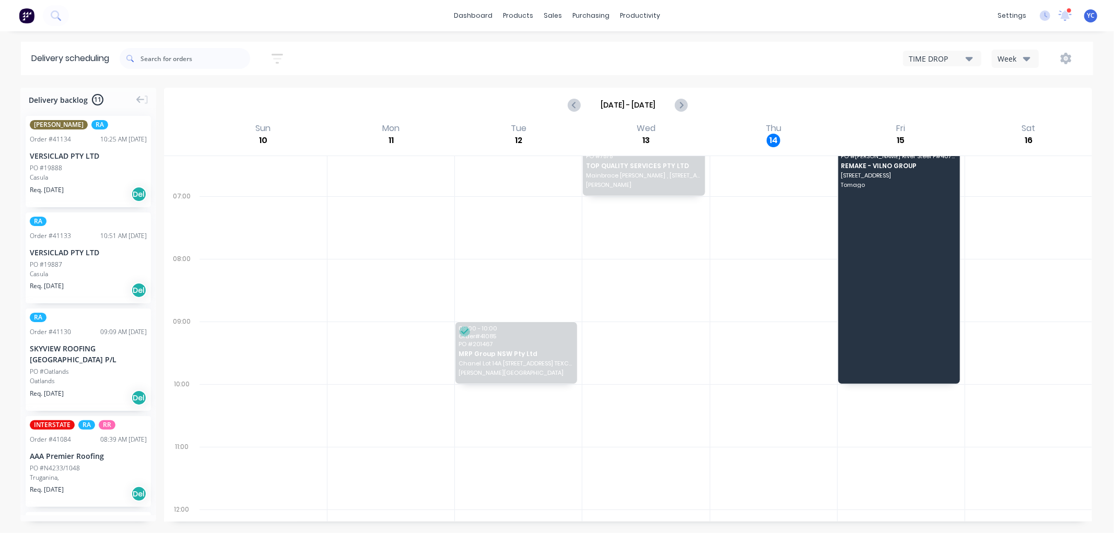
click at [1021, 60] on div "Week" at bounding box center [1013, 58] width 30 height 11
click at [1015, 85] on div "Week" at bounding box center [1043, 86] width 103 height 21
click at [951, 56] on div "TIME DROP" at bounding box center [937, 58] width 57 height 11
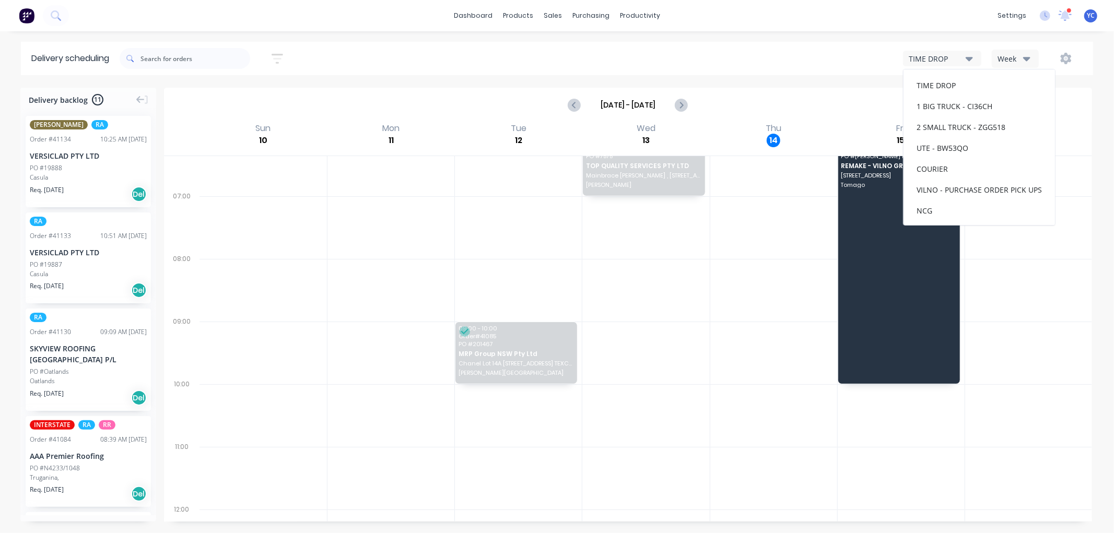
click at [745, 80] on div "Delivery scheduling Sort by Most recent Created date Required date Order number…" at bounding box center [557, 287] width 1114 height 491
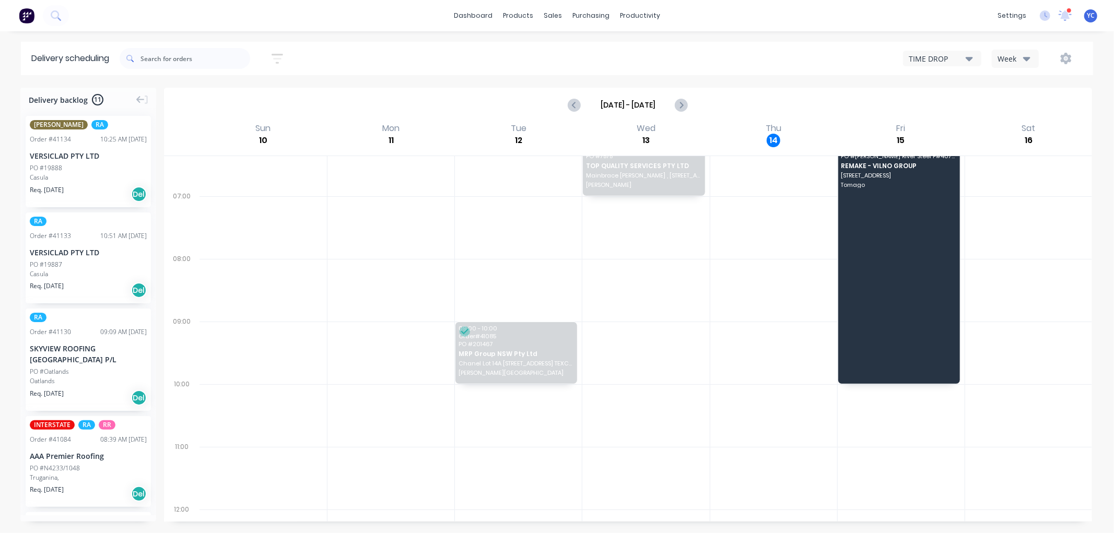
click at [1002, 59] on div "Week" at bounding box center [1013, 58] width 30 height 11
click at [1012, 104] on div "Vehicle" at bounding box center [1043, 107] width 103 height 21
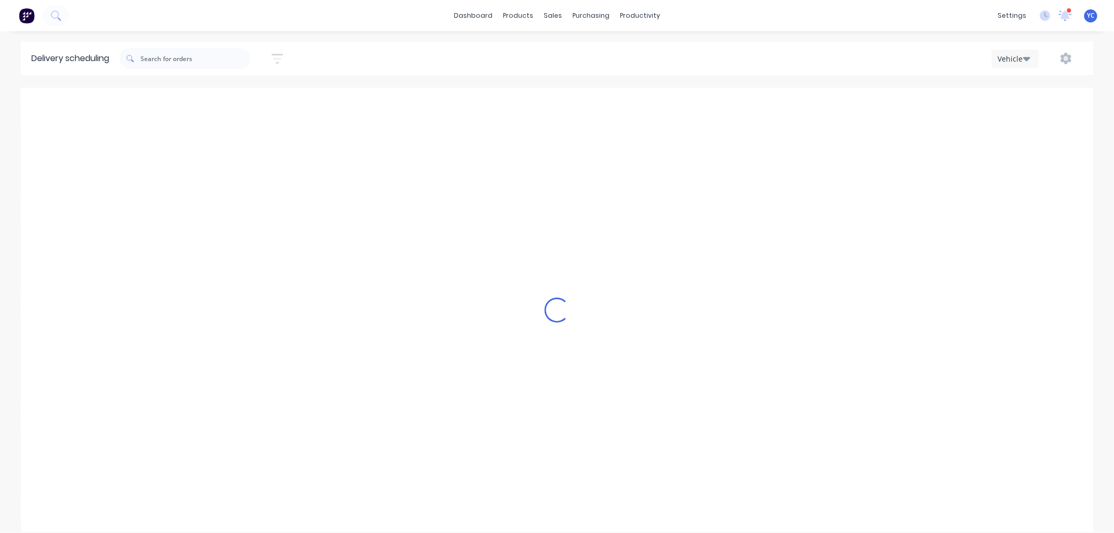
scroll to position [0, 1]
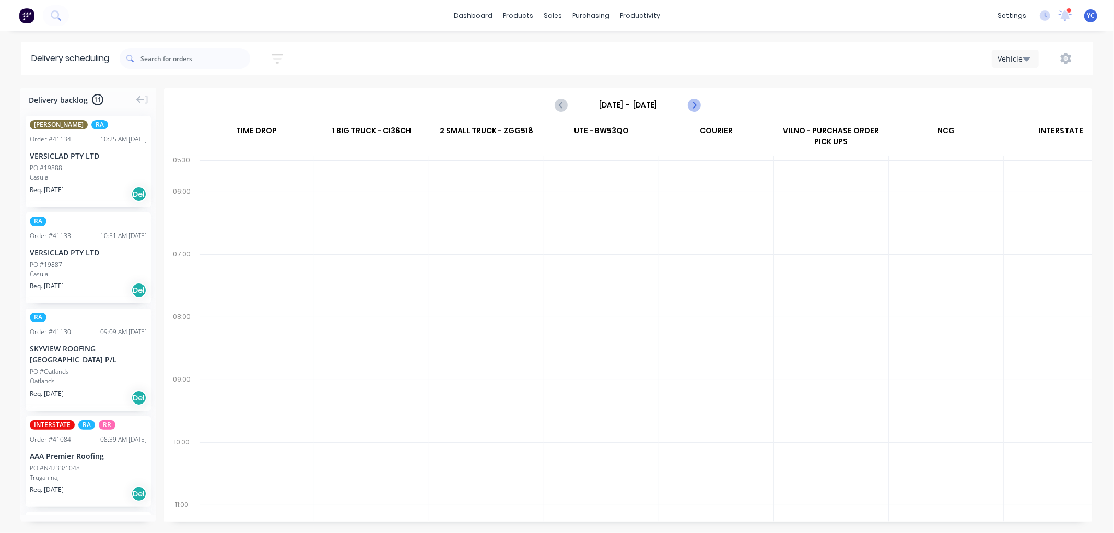
click at [695, 103] on icon "Next page" at bounding box center [694, 105] width 13 height 13
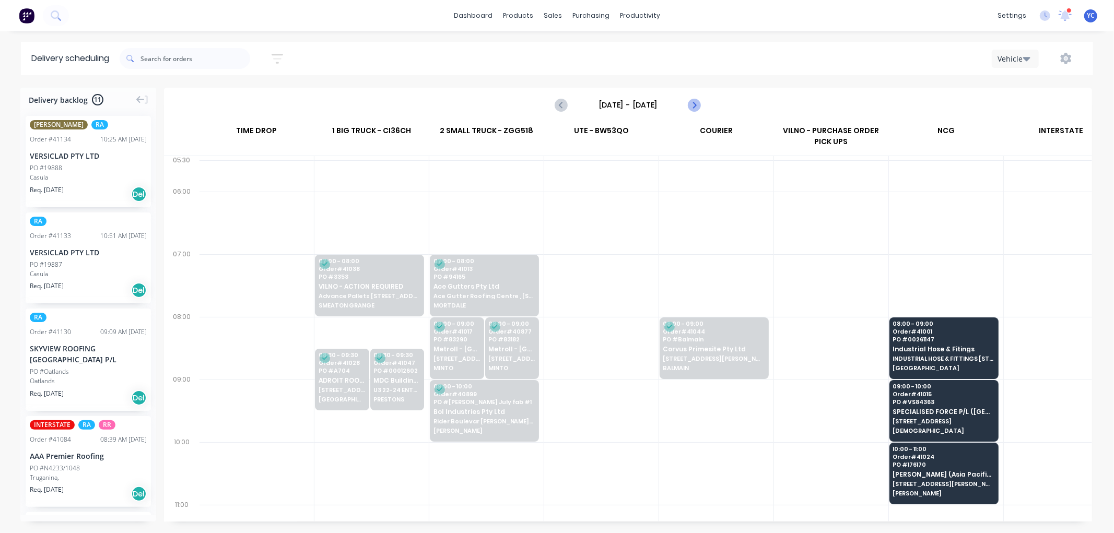
click at [695, 103] on icon "Next page" at bounding box center [694, 105] width 13 height 13
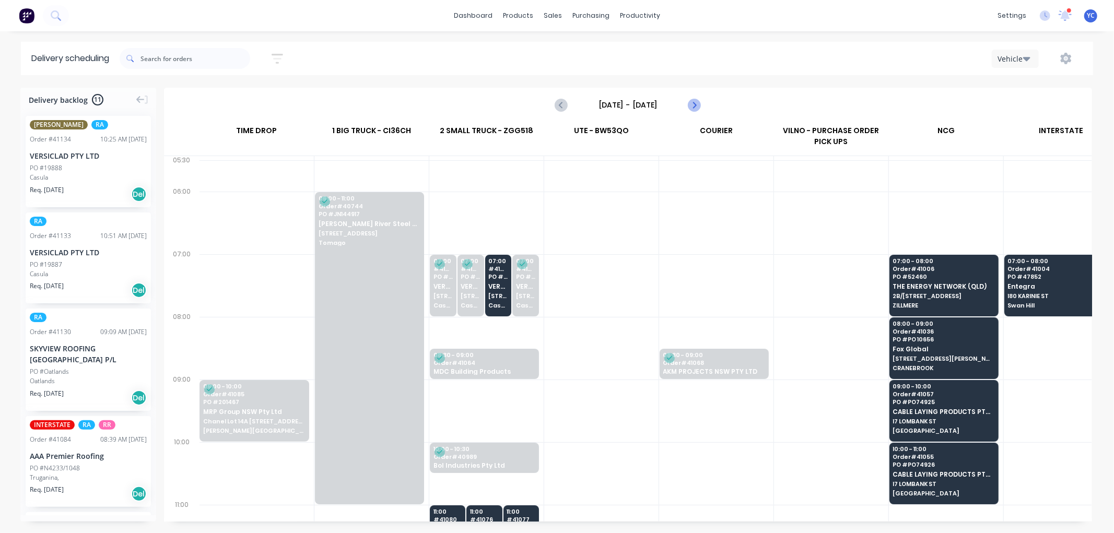
click at [695, 103] on icon "Next page" at bounding box center [694, 105] width 13 height 13
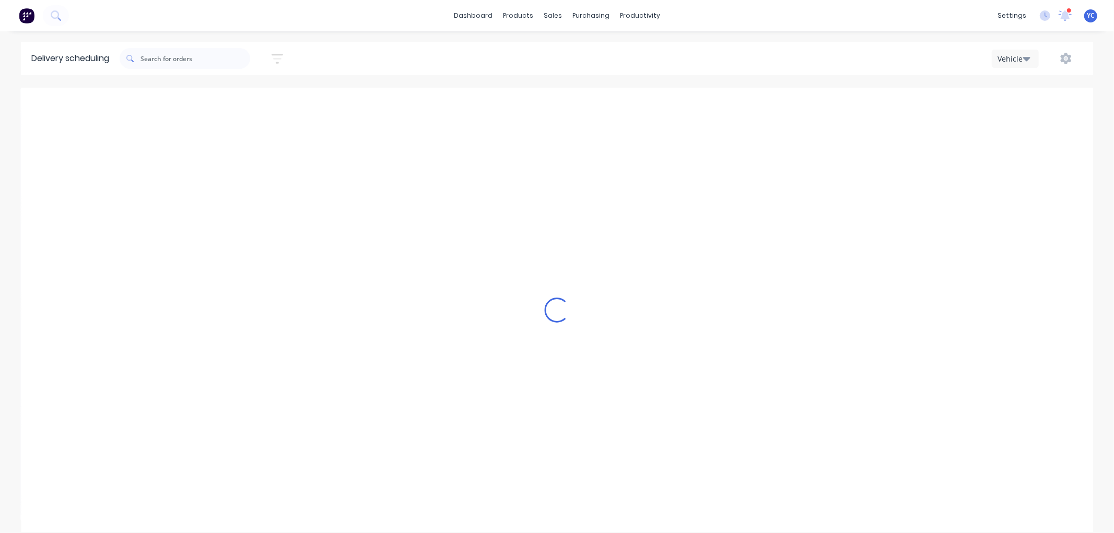
click at [695, 103] on div "Loading..." at bounding box center [557, 310] width 1072 height 444
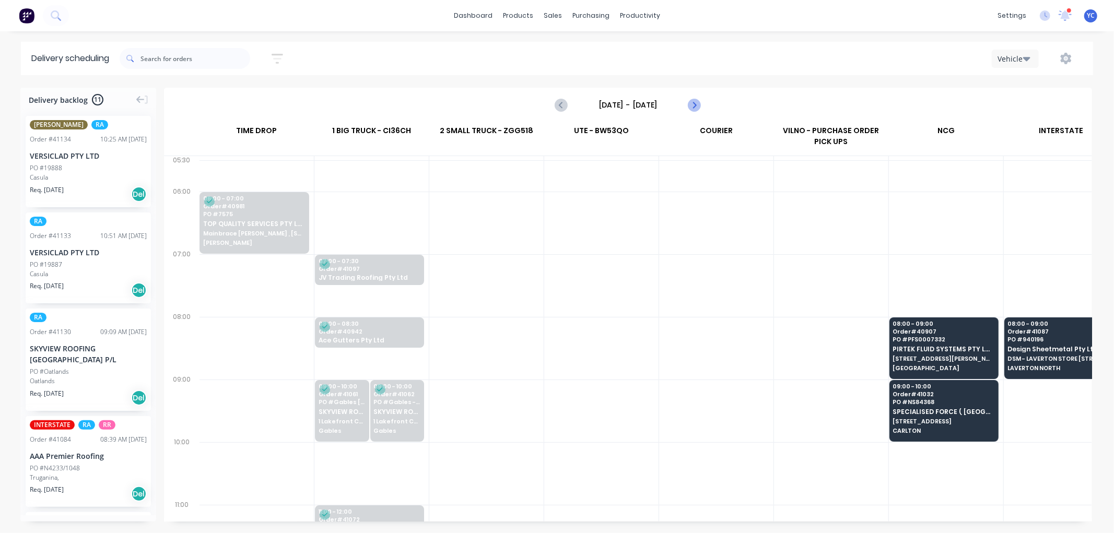
click at [695, 103] on icon "Next page" at bounding box center [694, 105] width 13 height 13
type input "[DATE] - [DATE]"
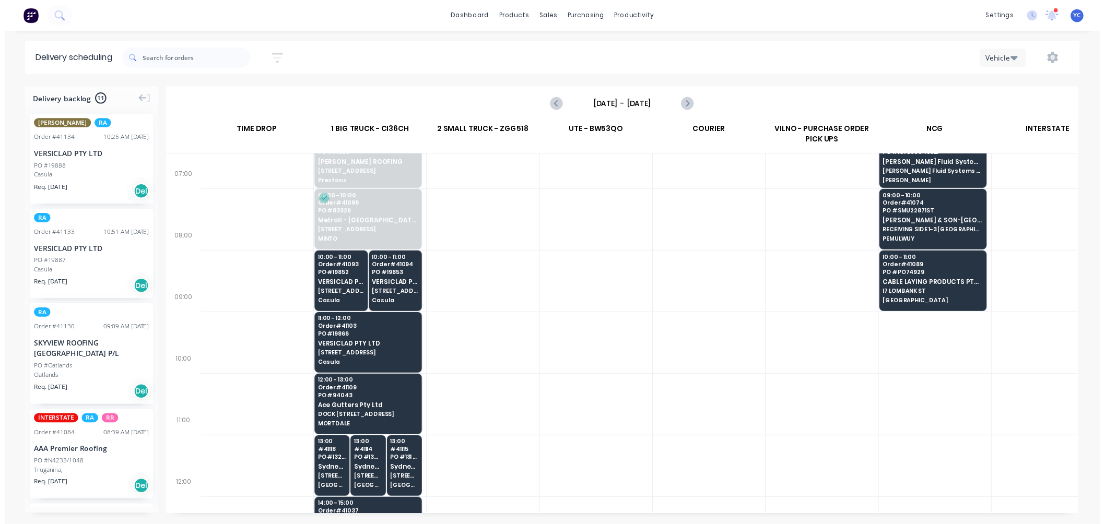
scroll to position [202, 1]
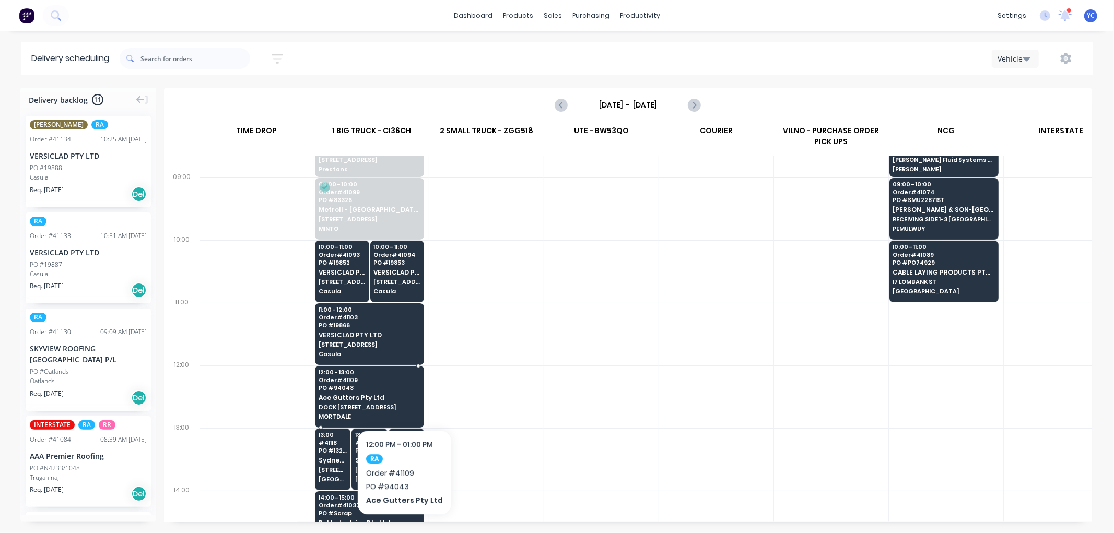
click at [401, 398] on span "Ace Gutters Pty Ltd" at bounding box center [369, 397] width 101 height 7
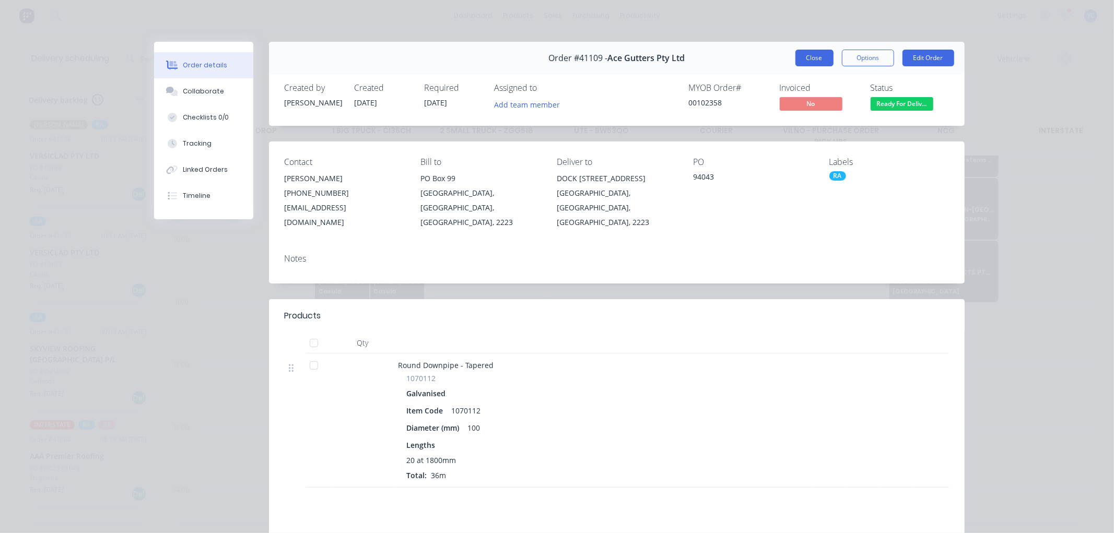
click at [811, 53] on button "Close" at bounding box center [814, 58] width 38 height 17
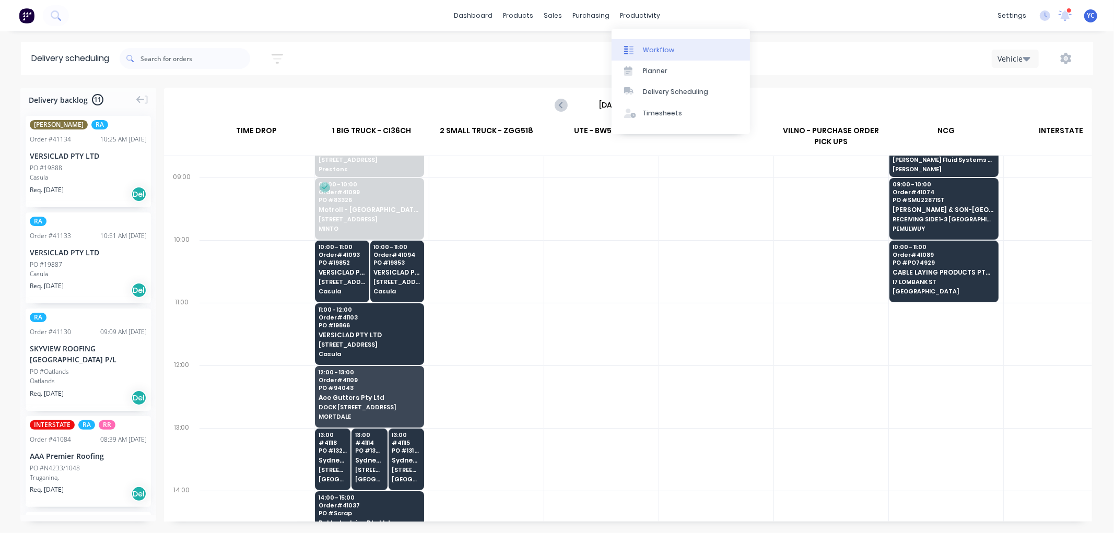
drag, startPoint x: 644, startPoint y: 13, endPoint x: 649, endPoint y: 45, distance: 33.3
click at [644, 13] on div "productivity" at bounding box center [640, 16] width 51 height 16
click at [649, 45] on div "Workflow" at bounding box center [658, 49] width 31 height 9
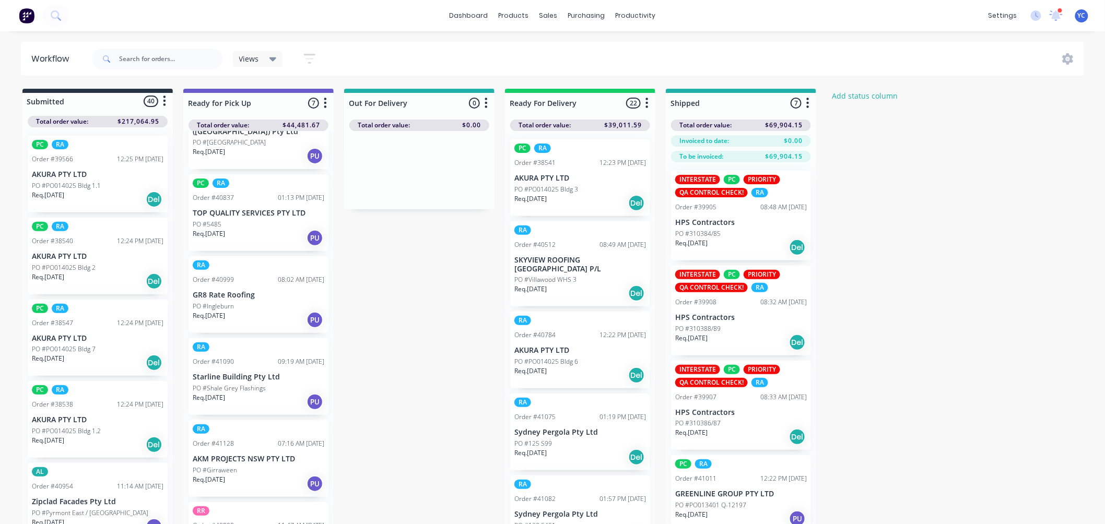
scroll to position [176, 0]
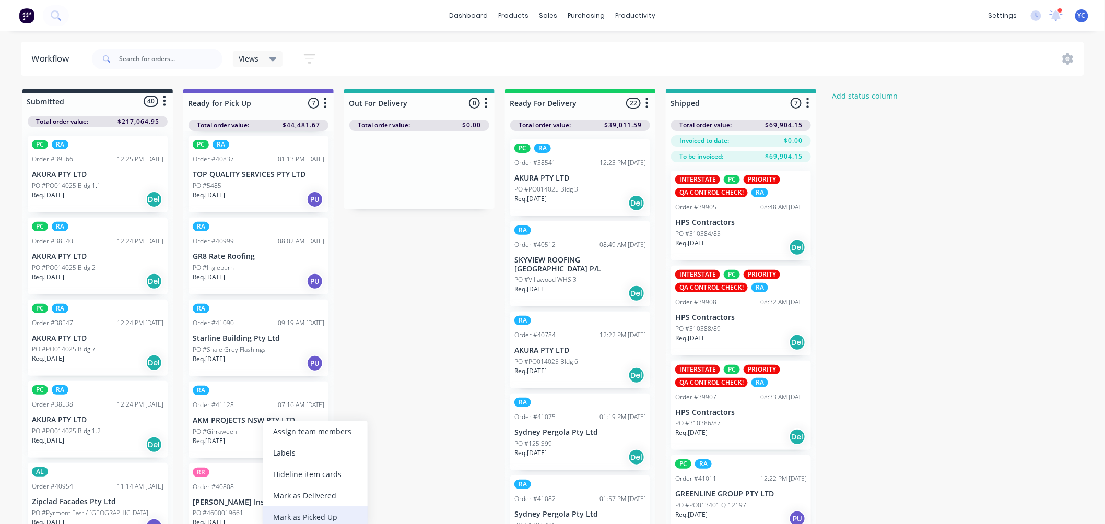
click at [319, 512] on div "Mark as Picked Up" at bounding box center [315, 517] width 105 height 21
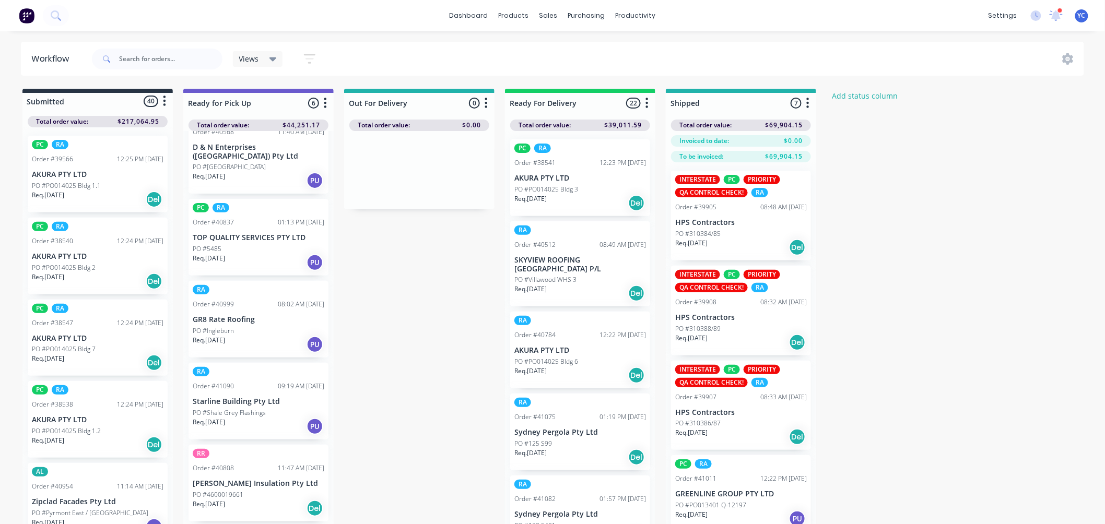
scroll to position [95, 0]
